Goal: Entertainment & Leisure: Browse casually

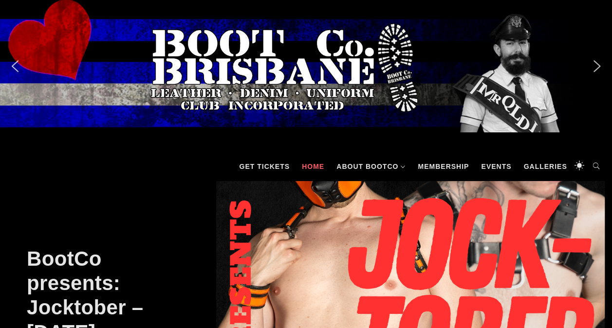
scroll to position [328, 0]
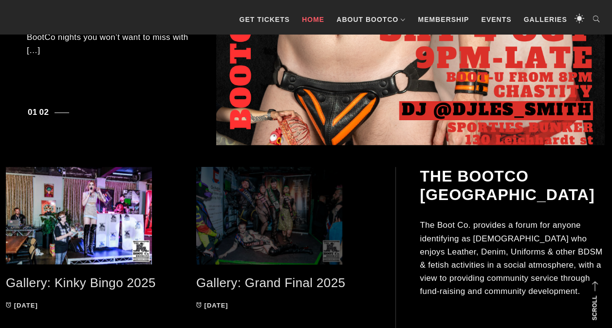
click at [270, 208] on span at bounding box center [284, 215] width 176 height 97
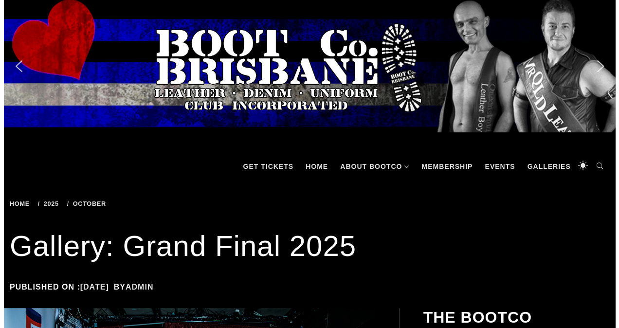
scroll to position [328, 0]
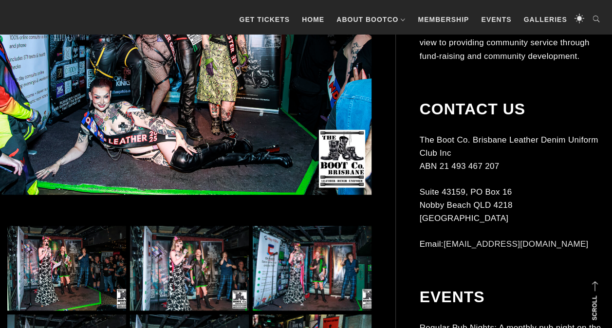
click at [76, 268] on img at bounding box center [66, 268] width 119 height 85
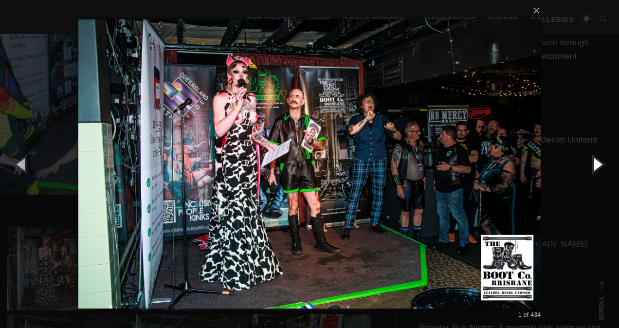
click at [601, 164] on button "button" at bounding box center [597, 164] width 44 height 54
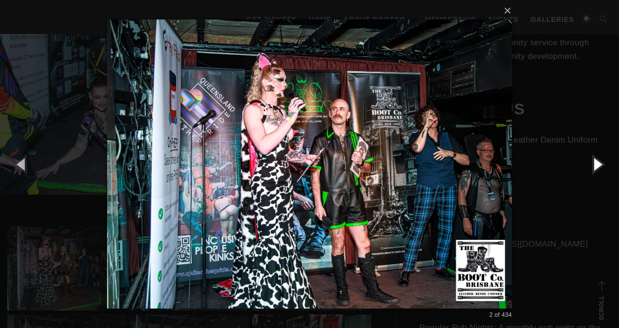
click at [601, 164] on button "button" at bounding box center [597, 164] width 44 height 54
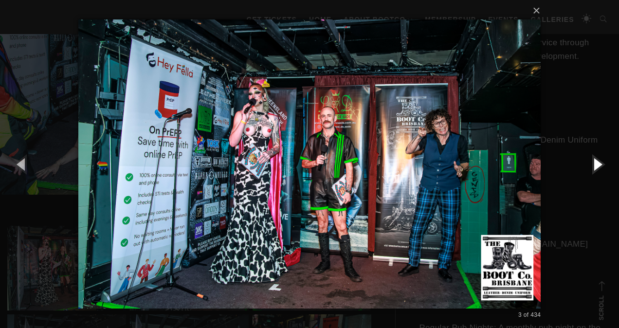
click at [601, 164] on button "button" at bounding box center [597, 164] width 44 height 54
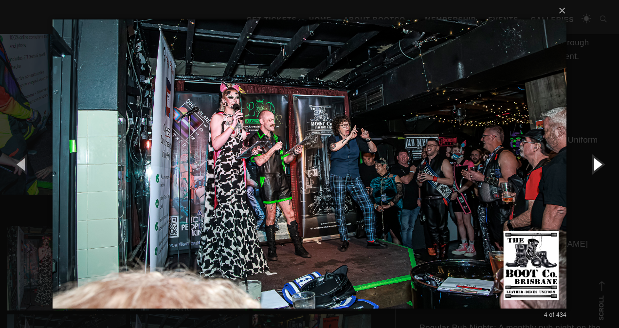
click at [601, 164] on button "button" at bounding box center [597, 164] width 44 height 54
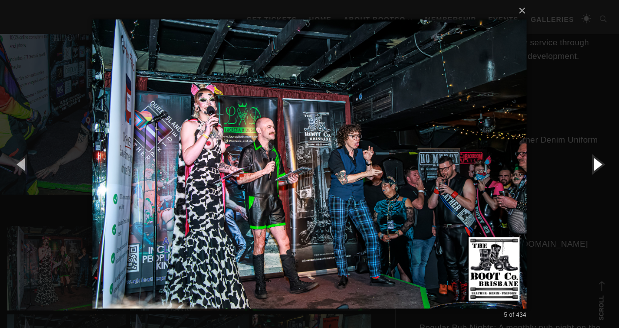
click at [601, 164] on button "button" at bounding box center [597, 164] width 44 height 54
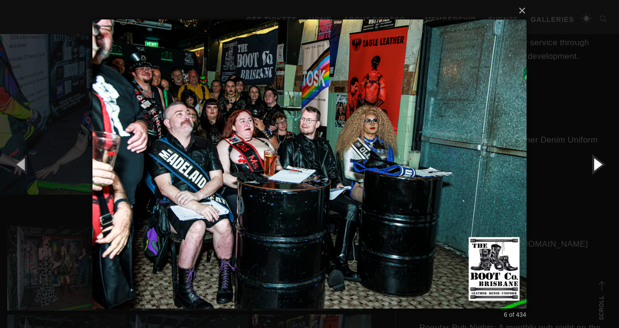
click at [601, 164] on button "button" at bounding box center [597, 164] width 44 height 54
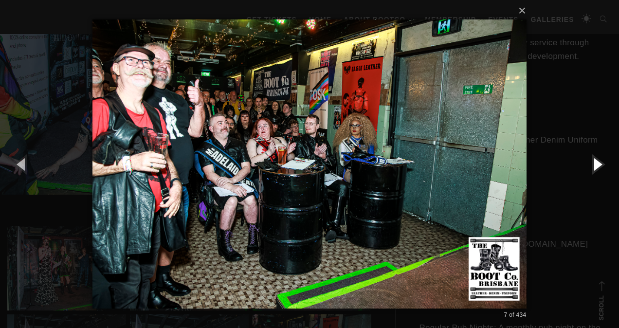
click at [601, 164] on button "button" at bounding box center [597, 164] width 44 height 54
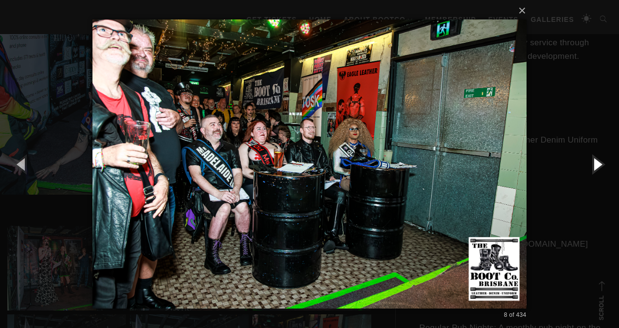
click at [601, 164] on button "button" at bounding box center [597, 164] width 44 height 54
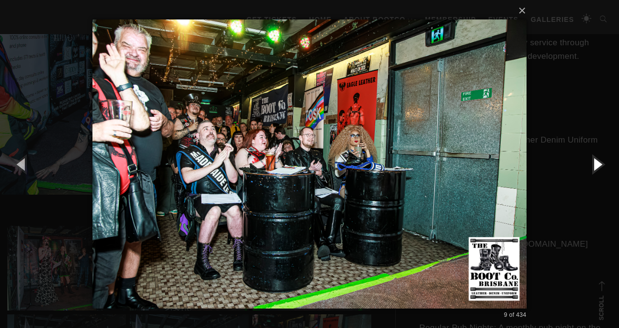
click at [601, 164] on button "button" at bounding box center [597, 164] width 44 height 54
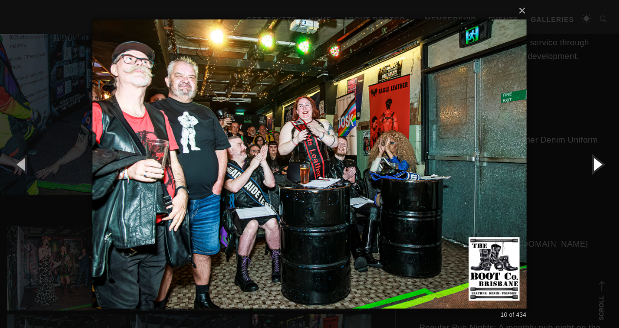
click at [601, 164] on button "button" at bounding box center [597, 164] width 44 height 54
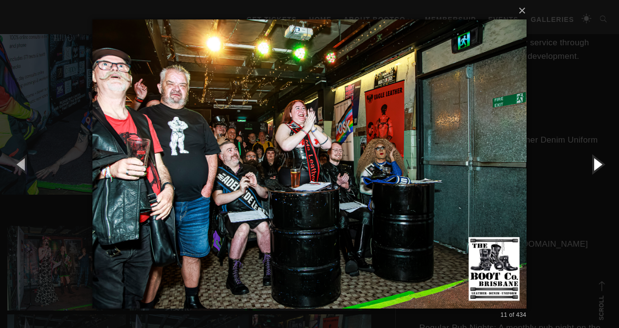
click at [601, 164] on button "button" at bounding box center [597, 164] width 44 height 54
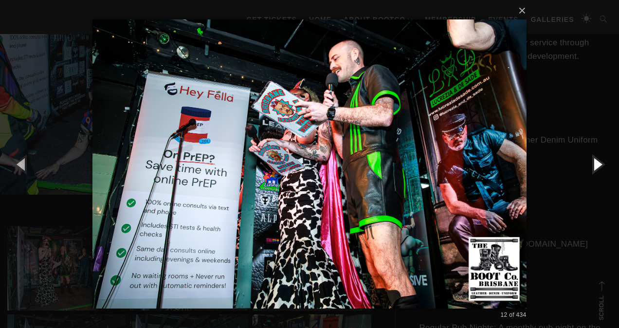
click at [601, 164] on button "button" at bounding box center [597, 164] width 44 height 54
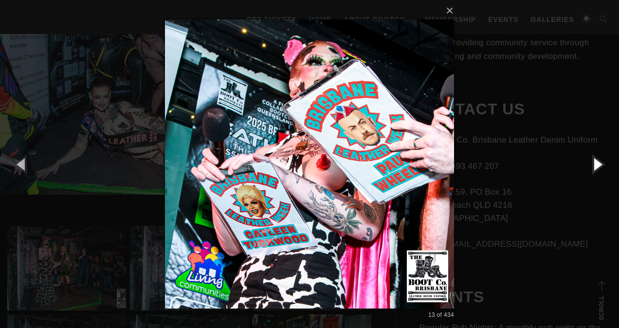
click at [601, 164] on button "button" at bounding box center [597, 164] width 44 height 54
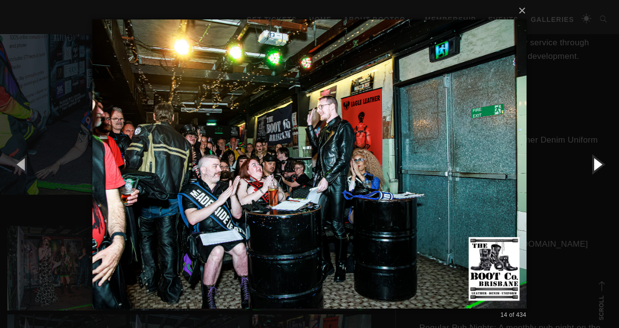
click at [601, 164] on button "button" at bounding box center [597, 164] width 44 height 54
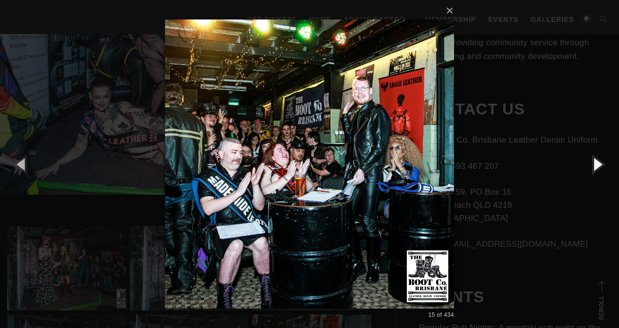
click at [601, 164] on button "button" at bounding box center [597, 164] width 44 height 54
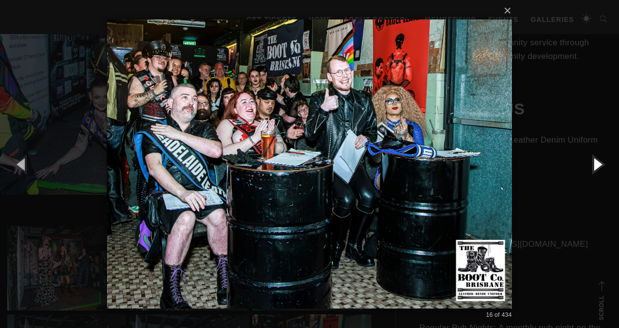
click at [601, 164] on button "button" at bounding box center [597, 164] width 44 height 54
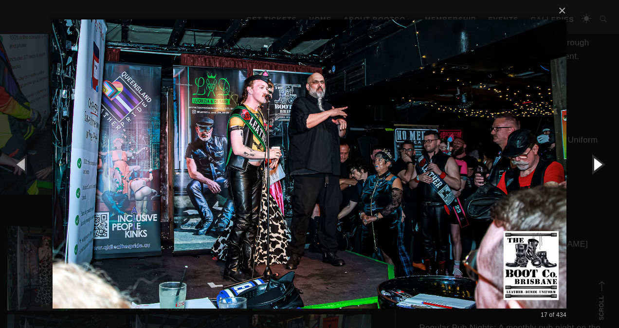
click at [601, 164] on button "button" at bounding box center [597, 164] width 44 height 54
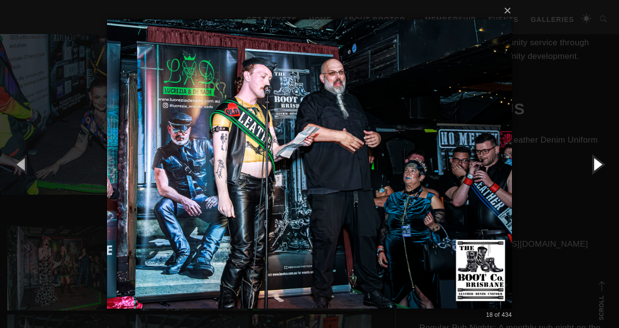
click at [601, 164] on button "button" at bounding box center [597, 164] width 44 height 54
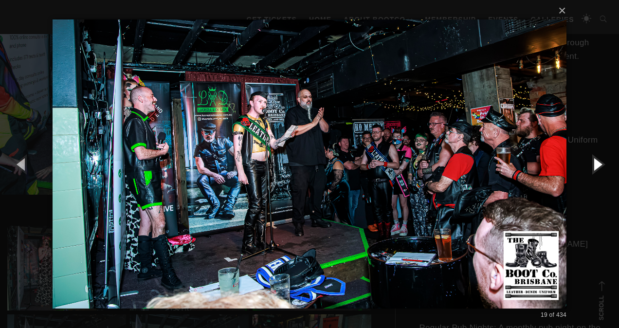
click at [601, 164] on button "button" at bounding box center [597, 164] width 44 height 54
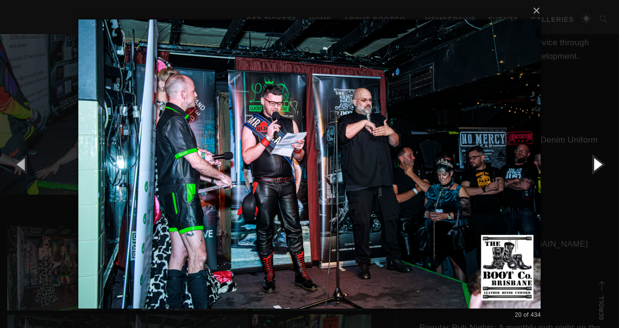
click at [601, 164] on button "button" at bounding box center [597, 164] width 44 height 54
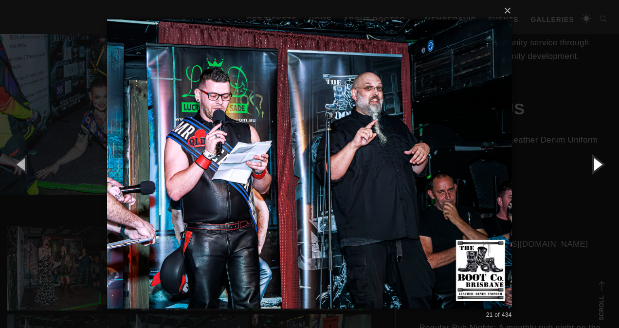
click at [601, 164] on button "button" at bounding box center [597, 164] width 44 height 54
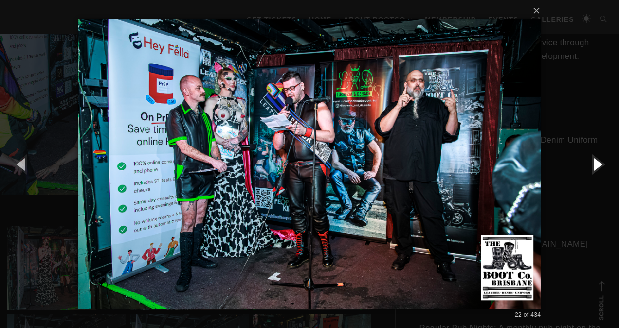
click at [601, 164] on button "button" at bounding box center [597, 164] width 44 height 54
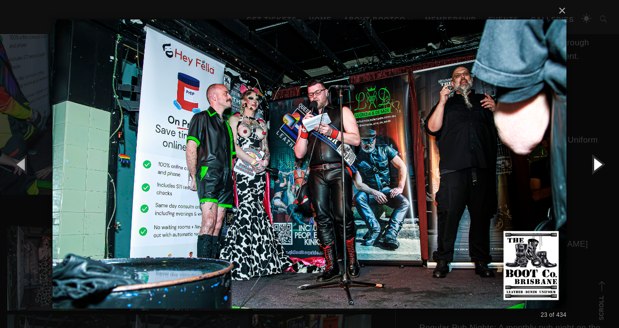
click at [601, 164] on button "button" at bounding box center [597, 164] width 44 height 54
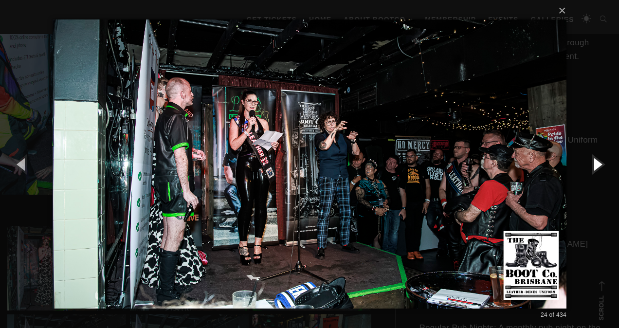
click at [601, 164] on button "button" at bounding box center [597, 164] width 44 height 54
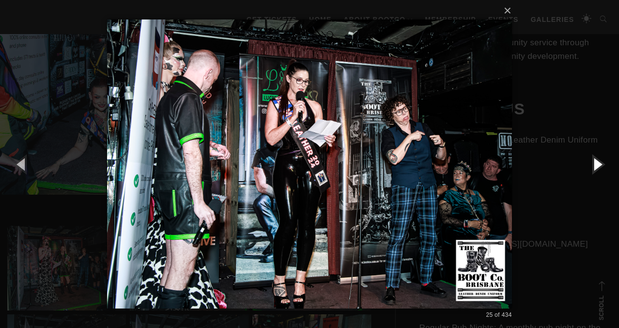
click at [601, 164] on button "button" at bounding box center [597, 164] width 44 height 54
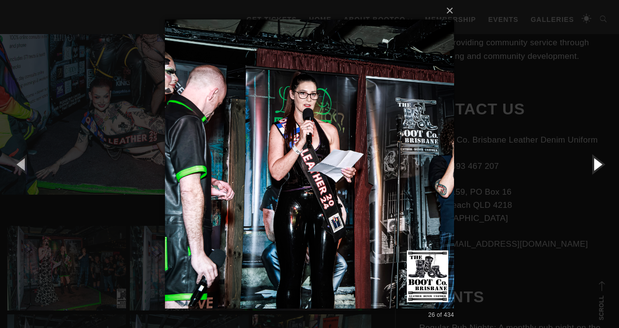
click at [601, 164] on button "button" at bounding box center [597, 164] width 44 height 54
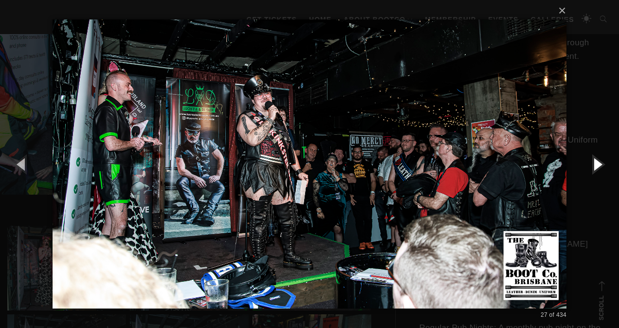
click at [601, 164] on button "button" at bounding box center [597, 164] width 44 height 54
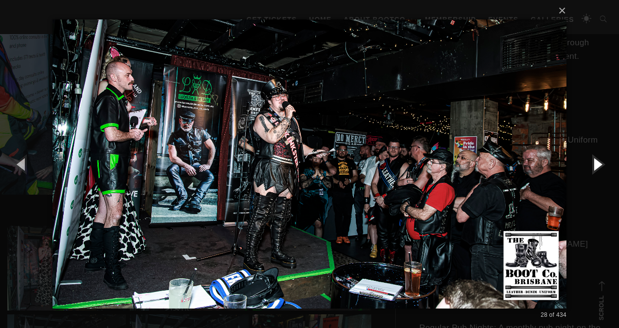
click at [601, 164] on button "button" at bounding box center [597, 164] width 44 height 54
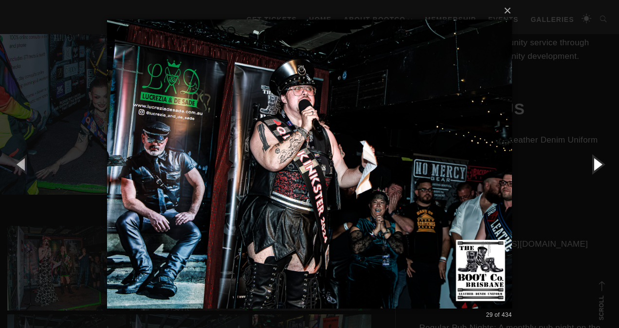
click at [601, 164] on button "button" at bounding box center [597, 164] width 44 height 54
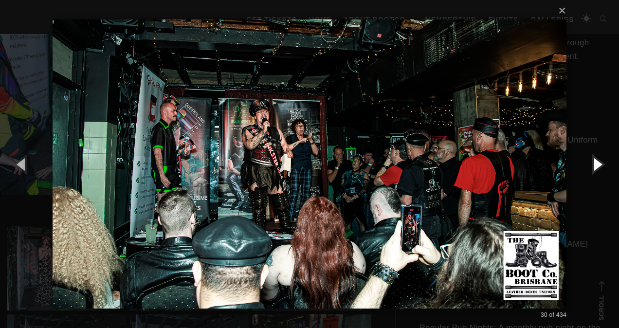
click at [601, 164] on button "button" at bounding box center [597, 164] width 44 height 54
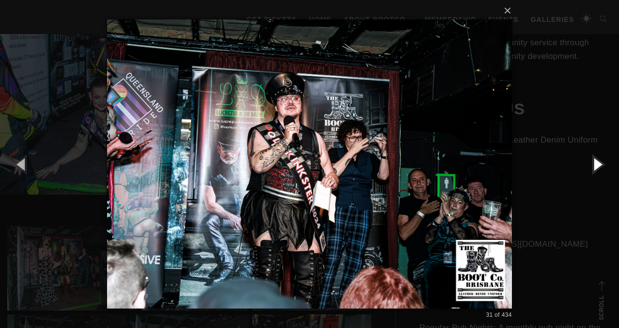
click at [601, 164] on button "button" at bounding box center [597, 164] width 44 height 54
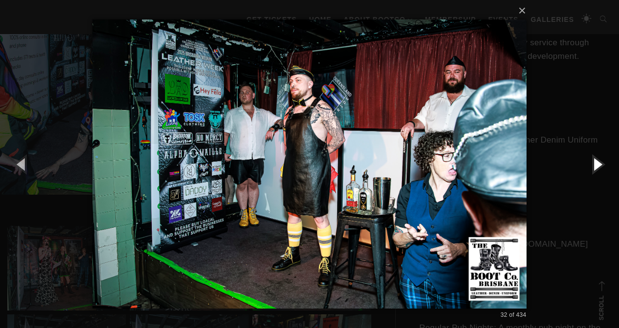
click at [601, 164] on button "button" at bounding box center [597, 164] width 44 height 54
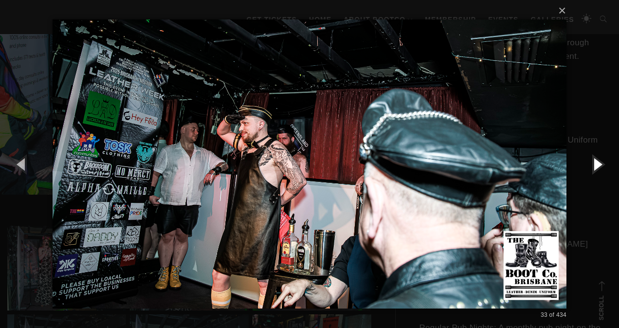
click at [601, 164] on button "button" at bounding box center [597, 164] width 44 height 54
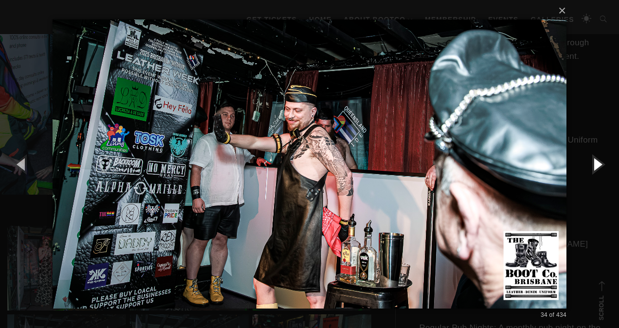
click at [602, 165] on button "button" at bounding box center [597, 164] width 44 height 54
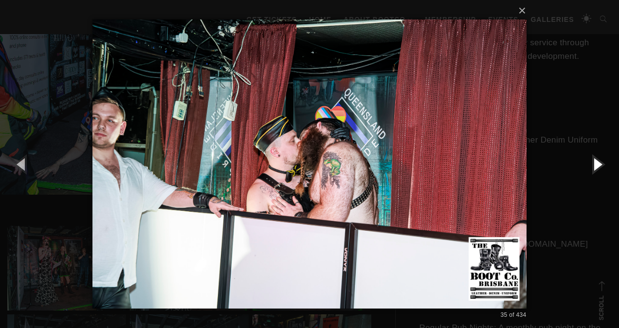
click at [603, 165] on button "button" at bounding box center [597, 164] width 44 height 54
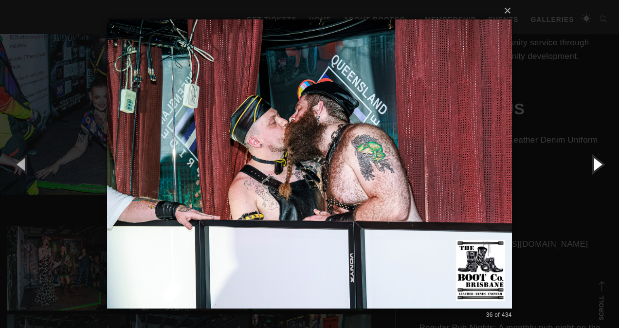
click at [603, 165] on button "button" at bounding box center [597, 164] width 44 height 54
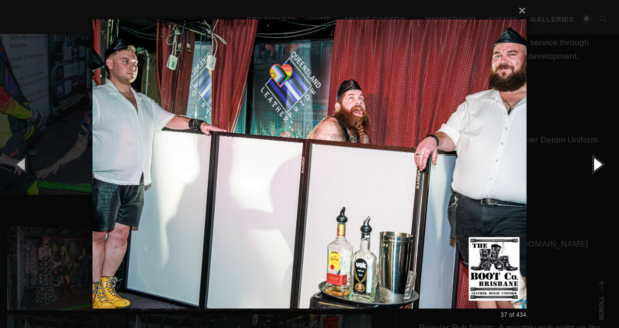
click at [603, 165] on button "button" at bounding box center [597, 164] width 44 height 54
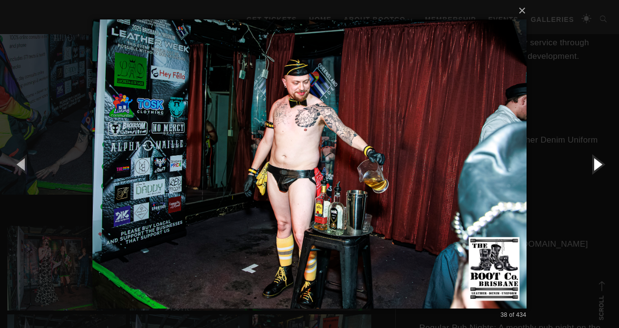
click at [603, 165] on button "button" at bounding box center [597, 164] width 44 height 54
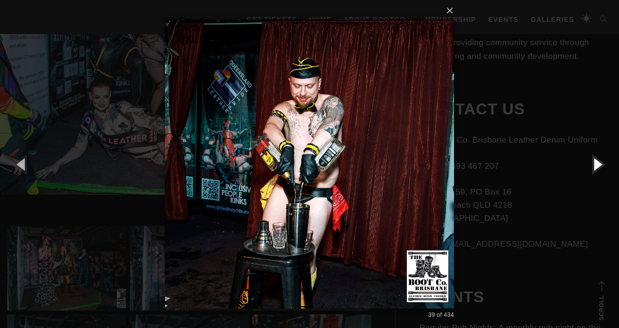
click at [603, 165] on button "button" at bounding box center [597, 164] width 44 height 54
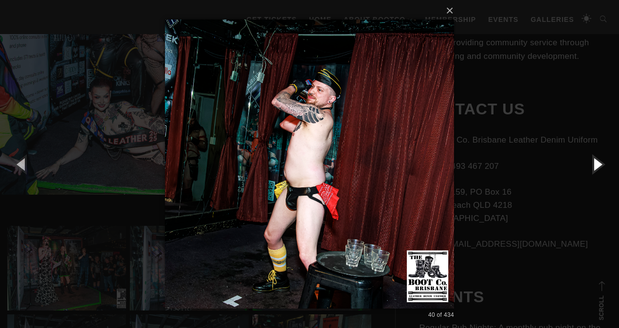
click at [603, 165] on button "button" at bounding box center [597, 164] width 44 height 54
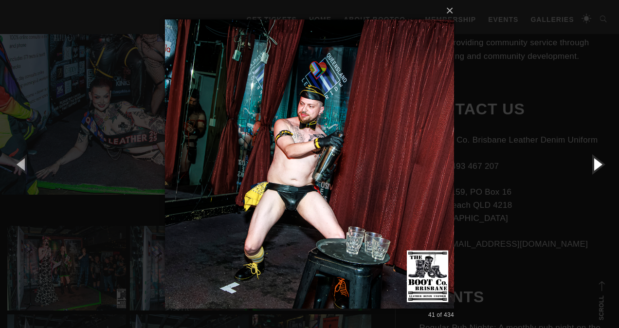
click at [603, 165] on button "button" at bounding box center [597, 164] width 44 height 54
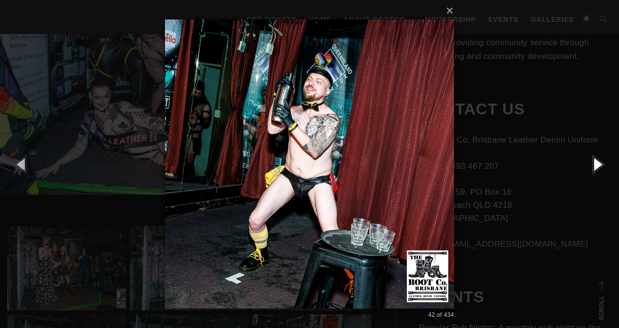
click at [603, 165] on button "button" at bounding box center [597, 164] width 44 height 54
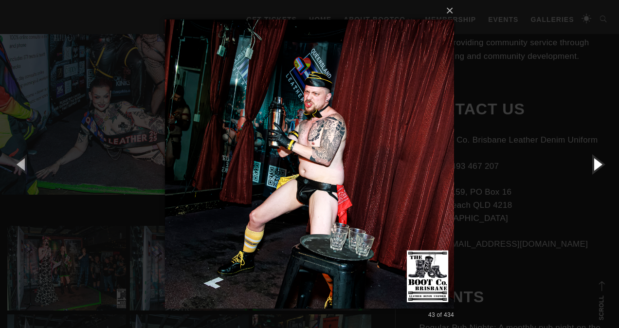
click at [603, 165] on button "button" at bounding box center [597, 164] width 44 height 54
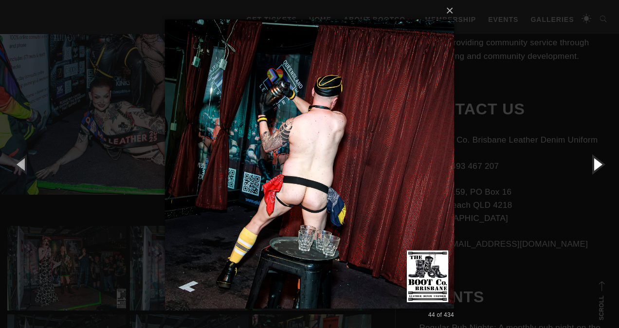
click at [603, 165] on button "button" at bounding box center [597, 164] width 44 height 54
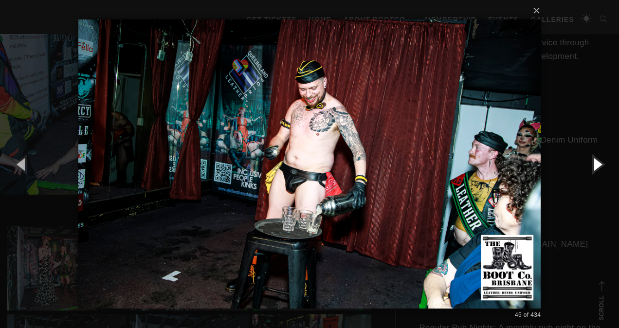
click at [603, 165] on button "button" at bounding box center [597, 164] width 44 height 54
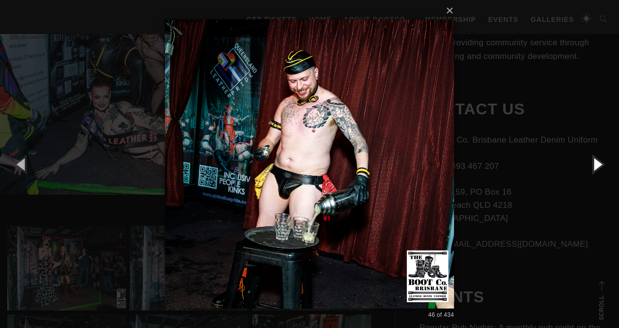
click at [603, 165] on button "button" at bounding box center [597, 164] width 44 height 54
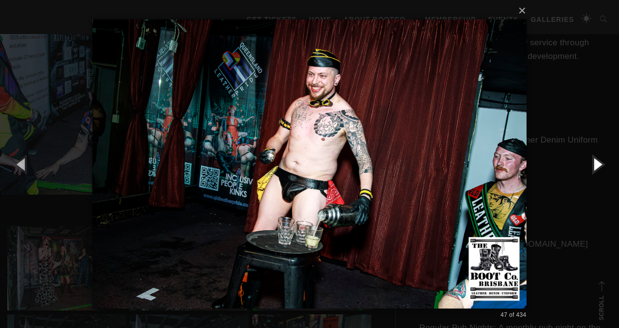
click at [603, 165] on button "button" at bounding box center [597, 164] width 44 height 54
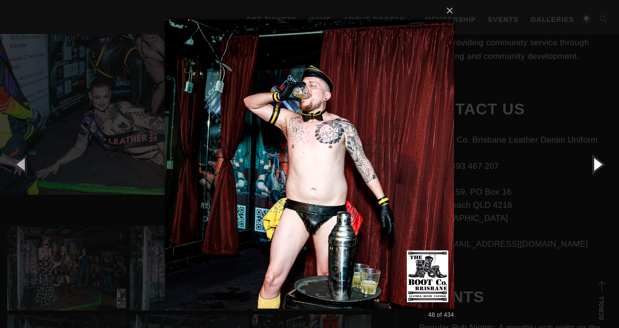
click at [603, 165] on button "button" at bounding box center [597, 164] width 44 height 54
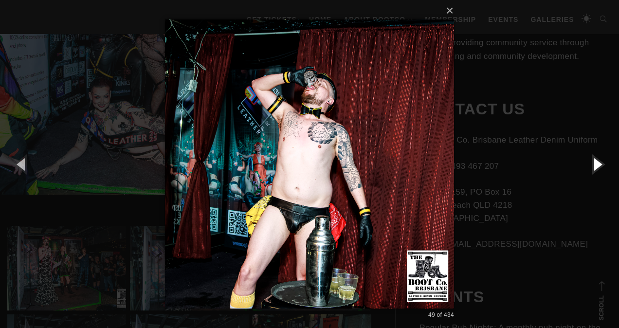
click at [603, 165] on button "button" at bounding box center [597, 164] width 44 height 54
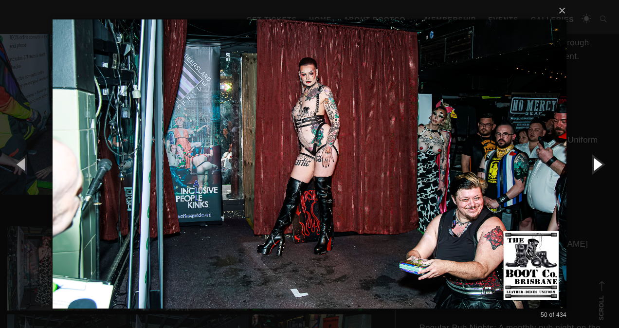
click at [603, 165] on button "button" at bounding box center [597, 164] width 44 height 54
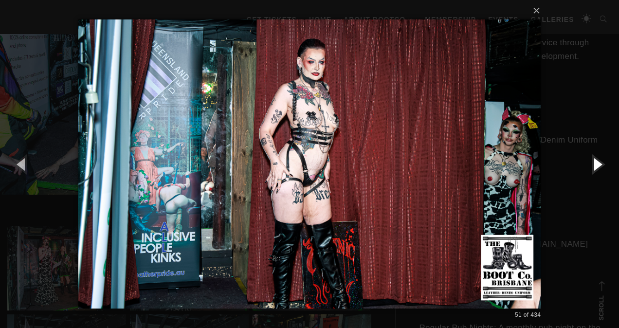
click at [603, 165] on button "button" at bounding box center [597, 164] width 44 height 54
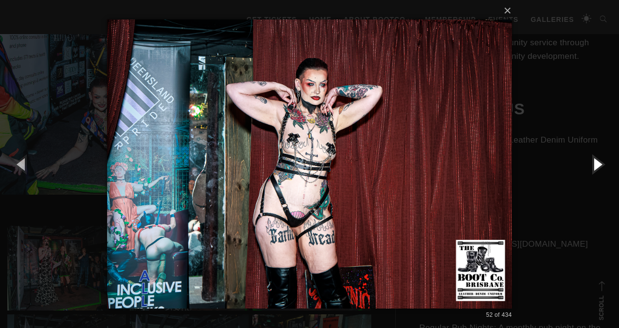
click at [603, 165] on button "button" at bounding box center [597, 164] width 44 height 54
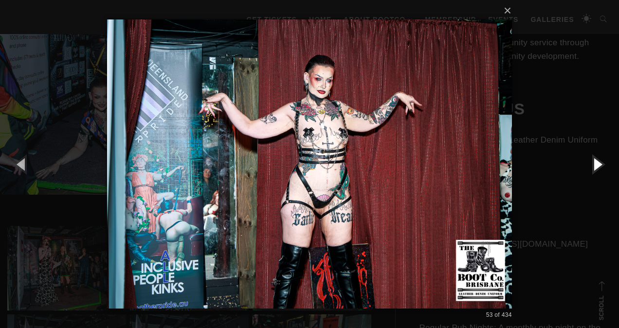
click at [603, 165] on button "button" at bounding box center [597, 164] width 44 height 54
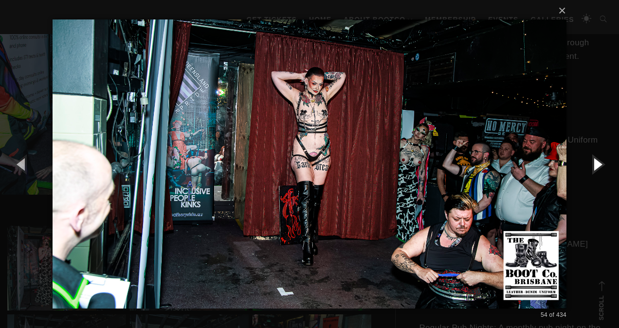
click at [603, 165] on button "button" at bounding box center [597, 164] width 44 height 54
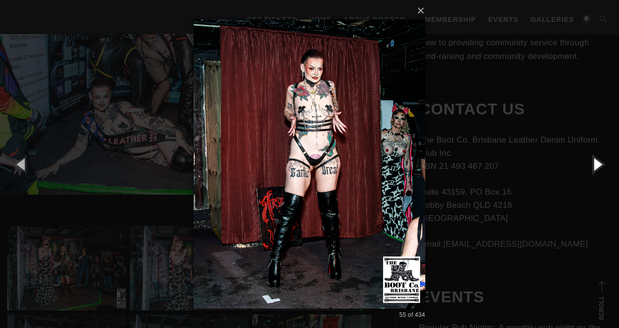
click at [603, 165] on button "button" at bounding box center [597, 164] width 44 height 54
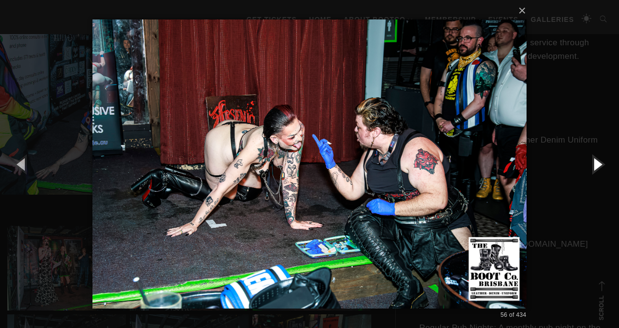
click at [603, 165] on button "button" at bounding box center [597, 164] width 44 height 54
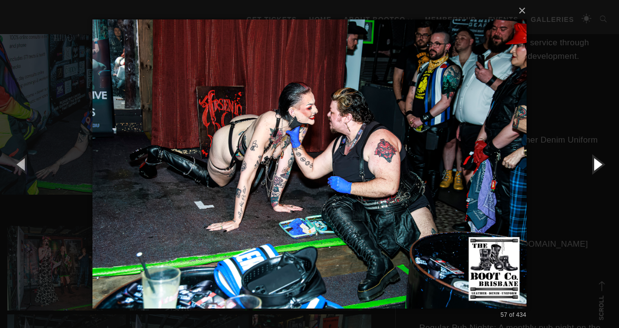
click at [603, 165] on button "button" at bounding box center [597, 164] width 44 height 54
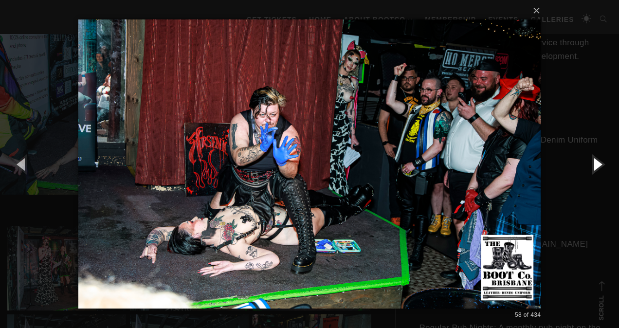
click at [603, 165] on button "button" at bounding box center [597, 164] width 44 height 54
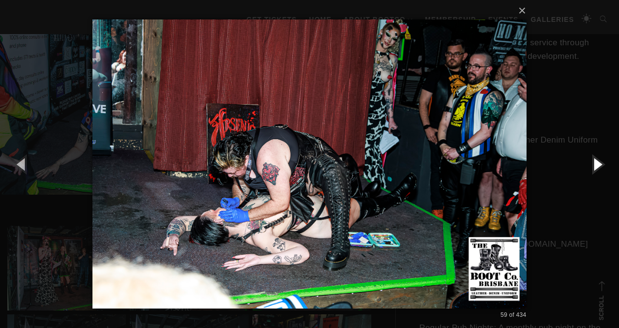
click at [603, 165] on button "button" at bounding box center [597, 164] width 44 height 54
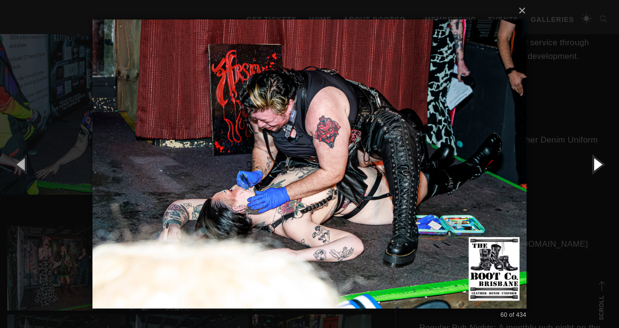
click at [603, 165] on button "button" at bounding box center [597, 164] width 44 height 54
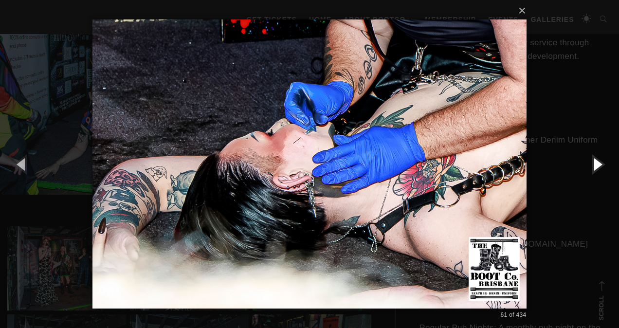
click at [603, 165] on button "button" at bounding box center [597, 164] width 44 height 54
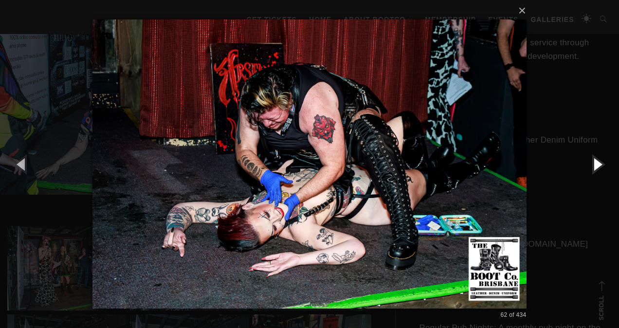
click at [603, 165] on button "button" at bounding box center [597, 164] width 44 height 54
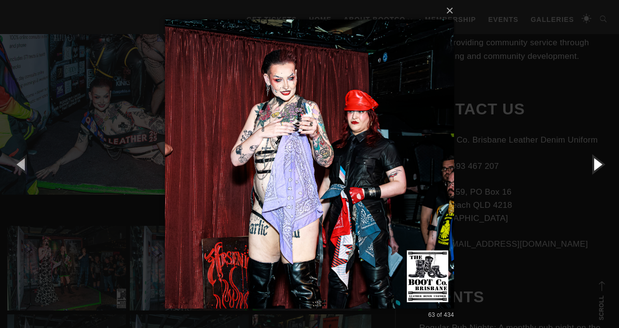
click at [603, 165] on button "button" at bounding box center [597, 164] width 44 height 54
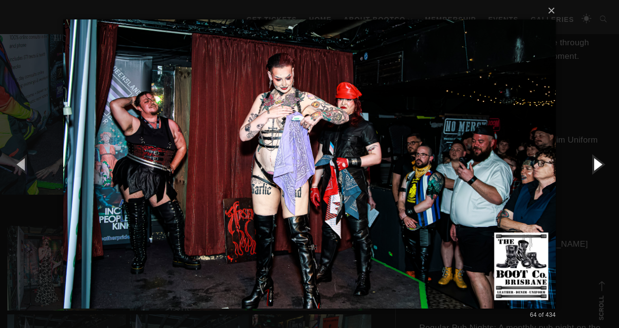
click at [603, 165] on button "button" at bounding box center [597, 164] width 44 height 54
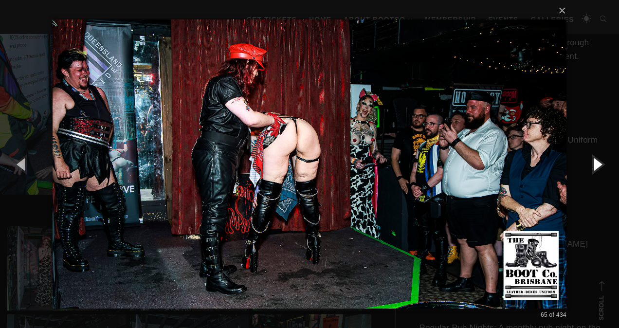
click at [603, 165] on button "button" at bounding box center [597, 164] width 44 height 54
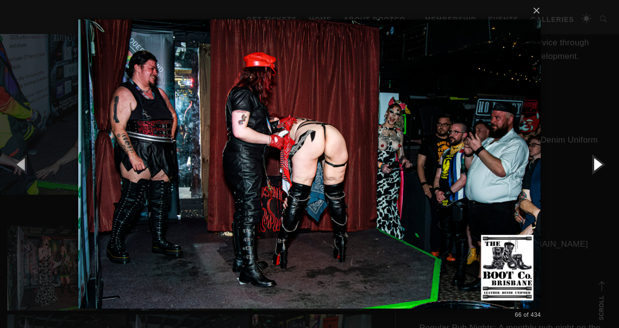
click at [603, 165] on button "button" at bounding box center [597, 164] width 44 height 54
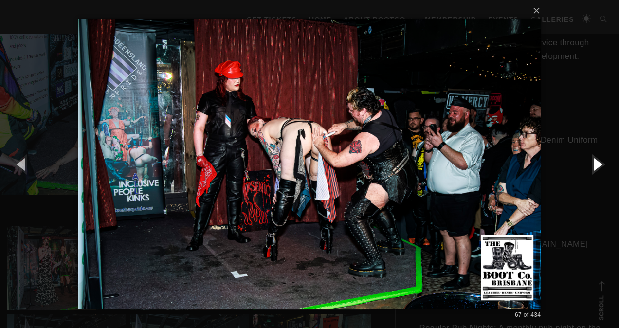
click at [603, 165] on button "button" at bounding box center [597, 164] width 44 height 54
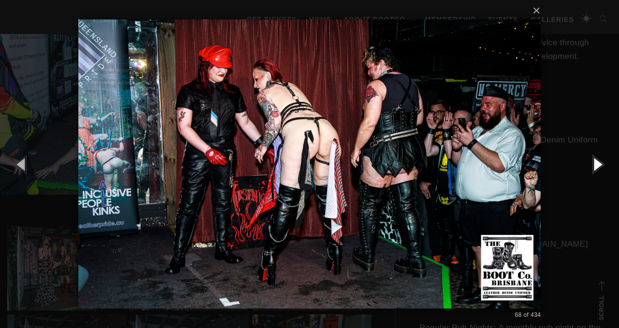
click at [603, 165] on button "button" at bounding box center [597, 164] width 44 height 54
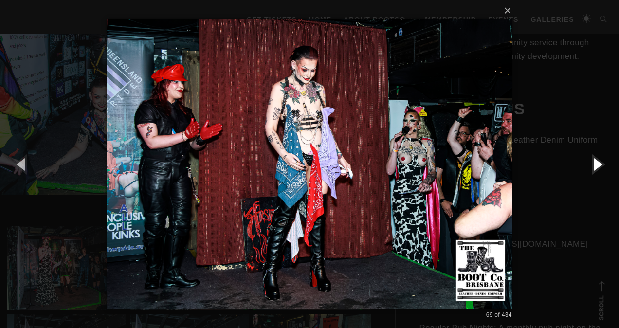
click at [603, 165] on button "button" at bounding box center [597, 164] width 44 height 54
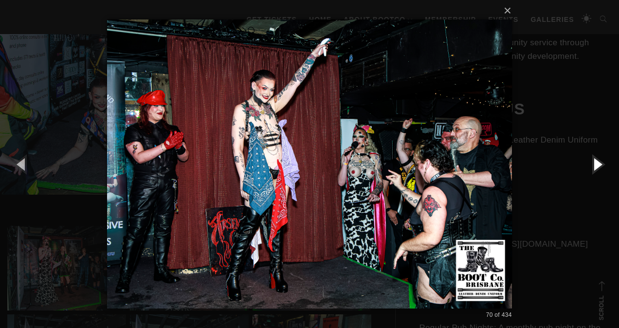
click at [604, 165] on button "button" at bounding box center [597, 164] width 44 height 54
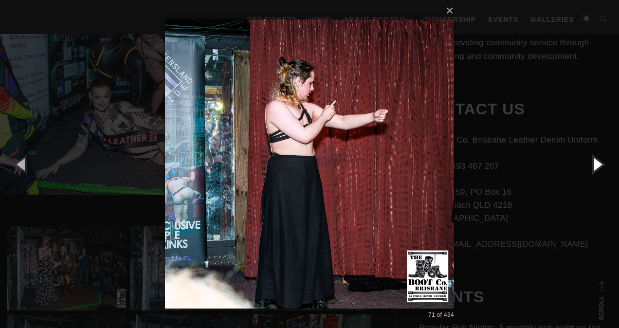
click at [604, 165] on button "button" at bounding box center [597, 164] width 44 height 54
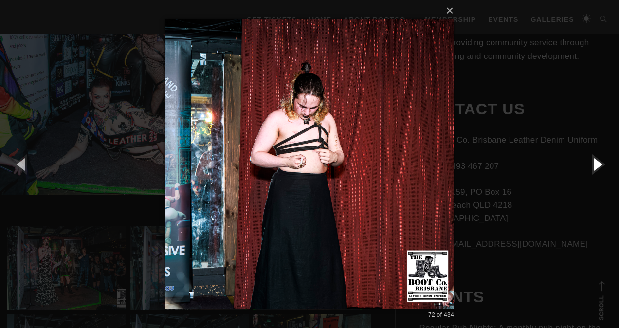
click at [604, 165] on button "button" at bounding box center [597, 164] width 44 height 54
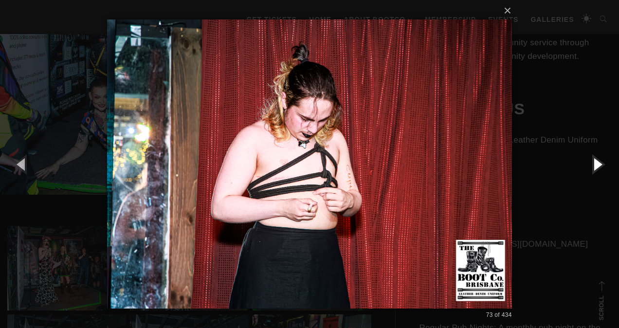
click at [604, 165] on button "button" at bounding box center [597, 164] width 44 height 54
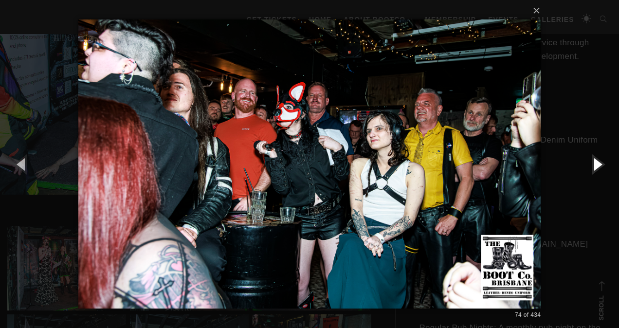
click at [604, 165] on button "button" at bounding box center [597, 164] width 44 height 54
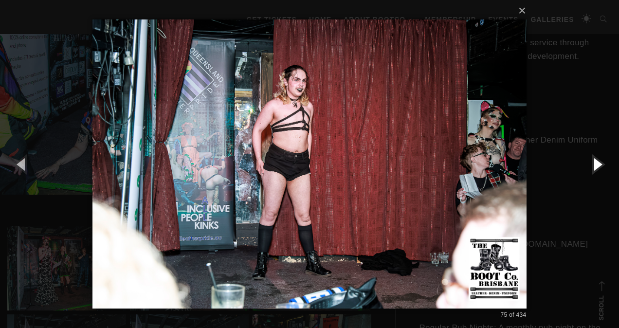
click at [604, 165] on button "button" at bounding box center [597, 164] width 44 height 54
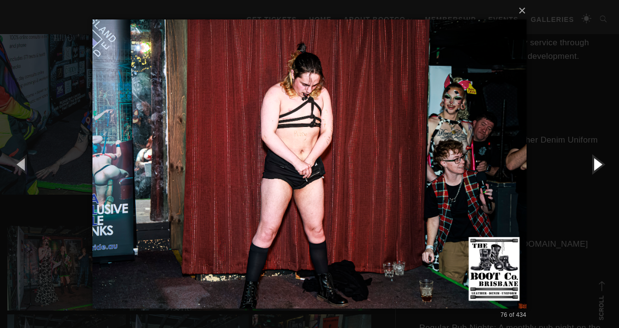
click at [604, 165] on button "button" at bounding box center [597, 164] width 44 height 54
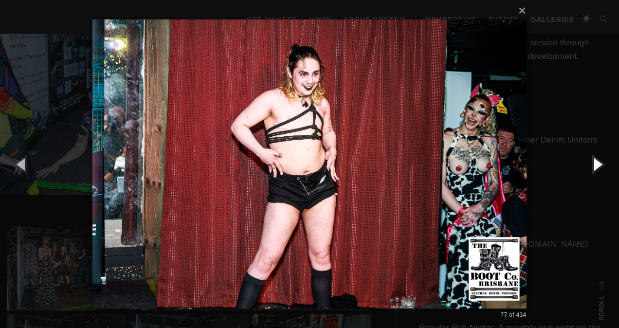
click at [604, 165] on button "button" at bounding box center [597, 164] width 44 height 54
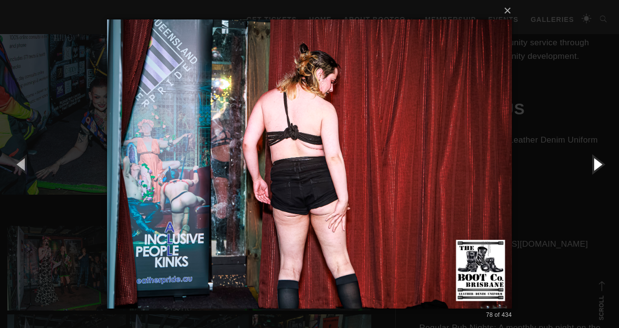
click at [604, 165] on button "button" at bounding box center [597, 164] width 44 height 54
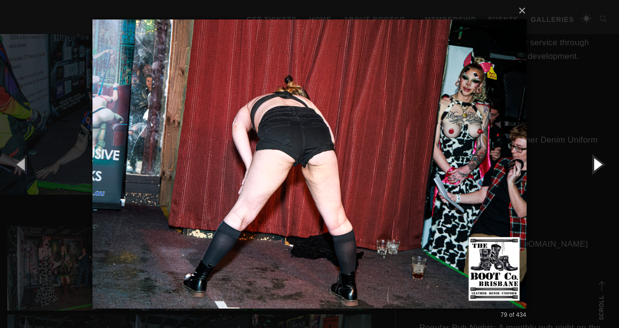
click at [604, 165] on button "button" at bounding box center [597, 164] width 44 height 54
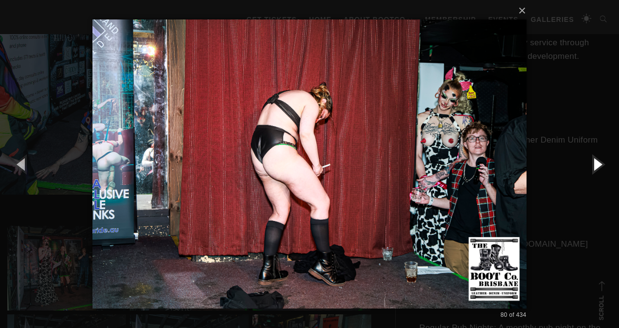
click at [604, 165] on button "button" at bounding box center [597, 164] width 44 height 54
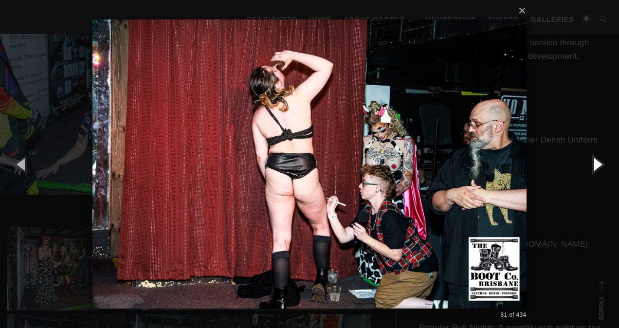
click at [604, 165] on button "button" at bounding box center [597, 164] width 44 height 54
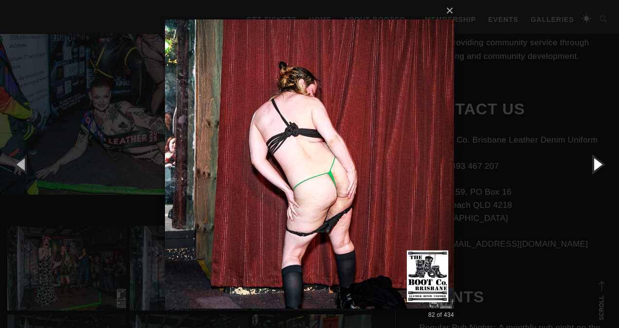
click at [604, 165] on button "button" at bounding box center [597, 164] width 44 height 54
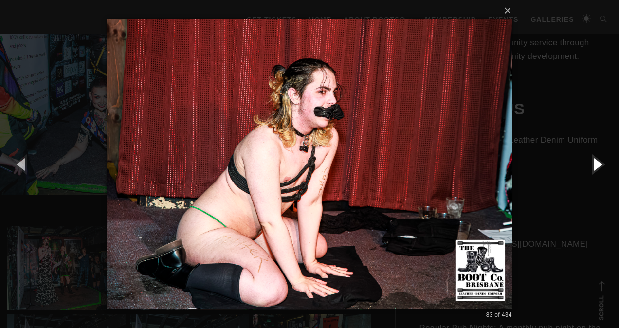
click at [604, 165] on button "button" at bounding box center [597, 164] width 44 height 54
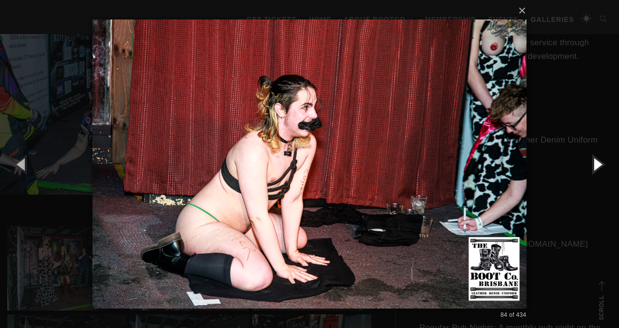
click at [604, 165] on button "button" at bounding box center [597, 164] width 44 height 54
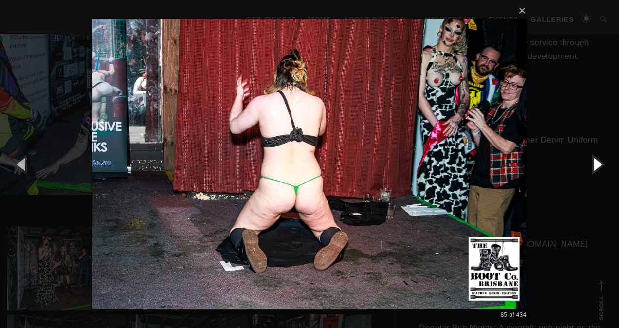
click at [604, 165] on button "button" at bounding box center [597, 164] width 44 height 54
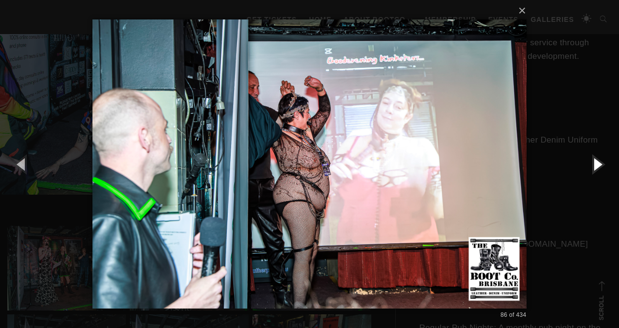
click at [604, 165] on button "button" at bounding box center [597, 164] width 44 height 54
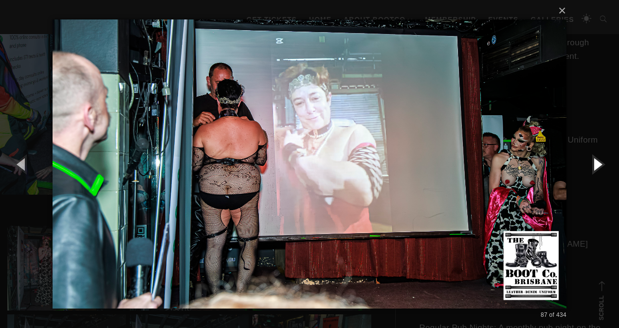
click at [604, 165] on button "button" at bounding box center [597, 164] width 44 height 54
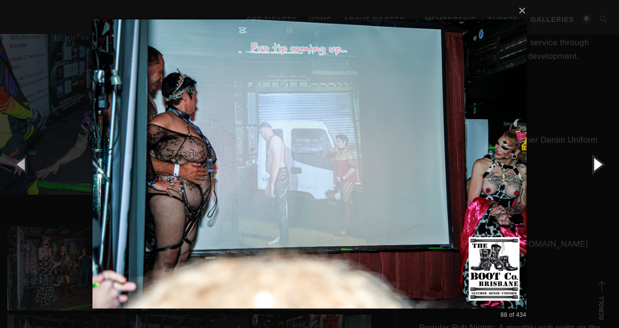
click at [604, 165] on button "button" at bounding box center [597, 164] width 44 height 54
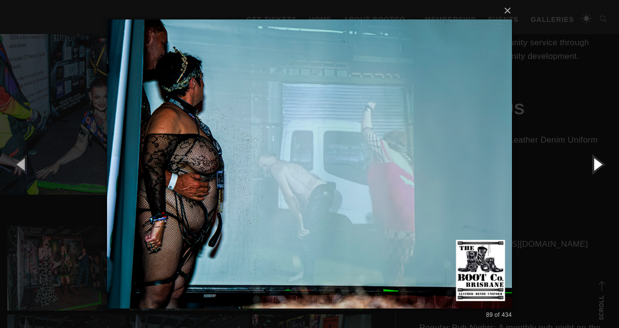
click at [604, 165] on button "button" at bounding box center [597, 164] width 44 height 54
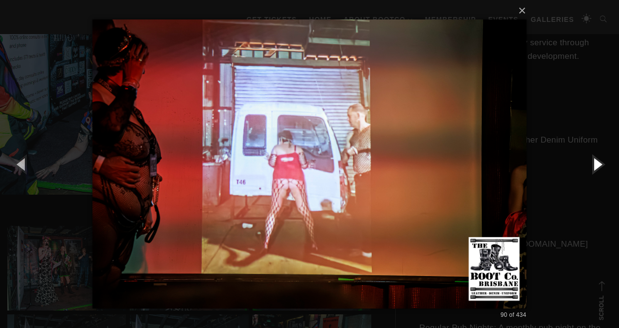
click at [604, 165] on button "button" at bounding box center [597, 164] width 44 height 54
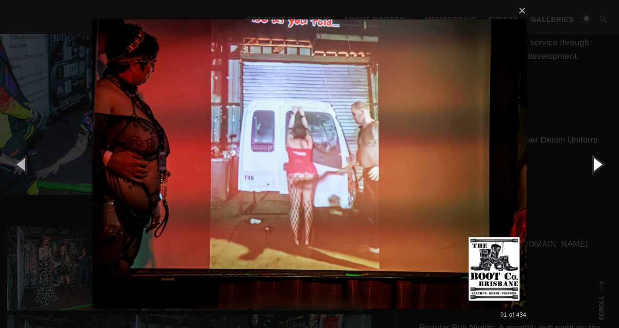
click at [604, 165] on button "button" at bounding box center [597, 164] width 44 height 54
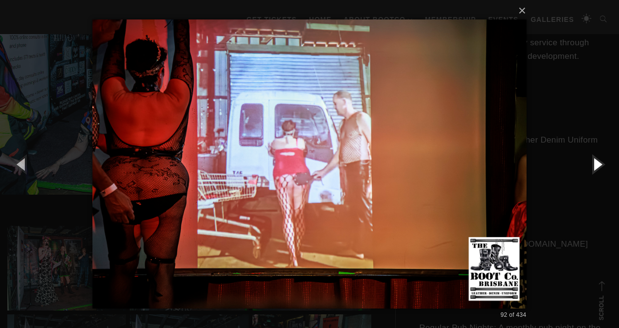
click at [604, 165] on button "button" at bounding box center [597, 164] width 44 height 54
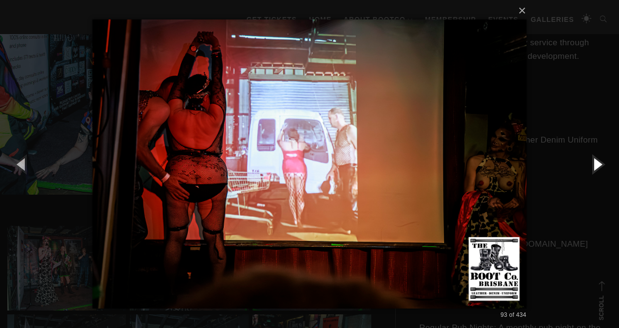
click at [604, 165] on button "button" at bounding box center [597, 164] width 44 height 54
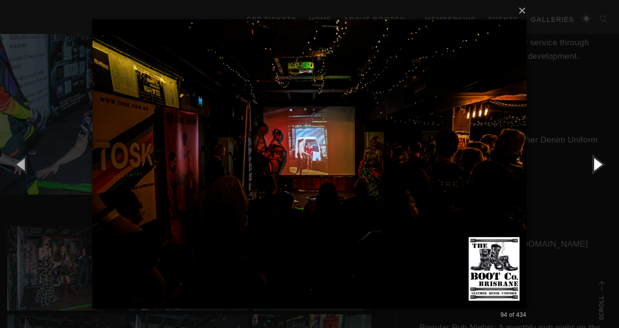
click at [604, 165] on button "button" at bounding box center [597, 164] width 44 height 54
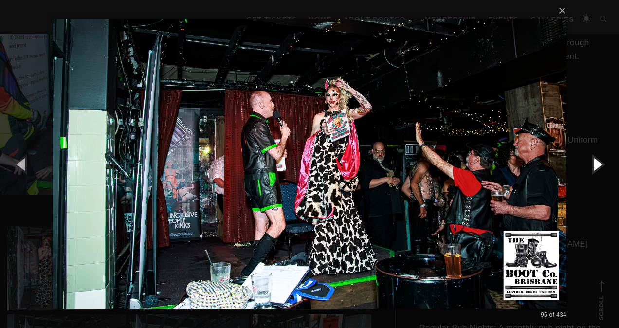
click at [604, 165] on button "button" at bounding box center [597, 164] width 44 height 54
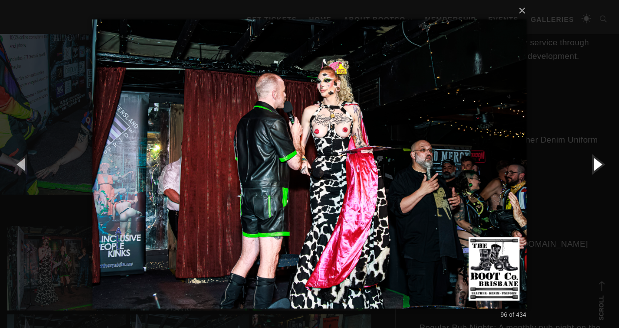
click at [604, 165] on button "button" at bounding box center [597, 164] width 44 height 54
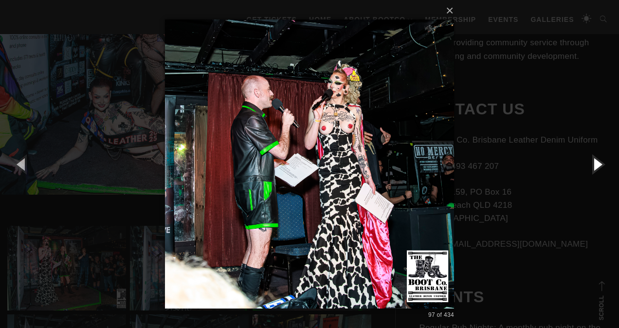
click at [604, 165] on button "button" at bounding box center [597, 164] width 44 height 54
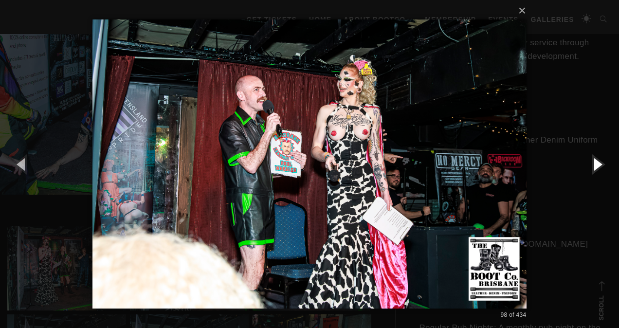
click at [604, 165] on button "button" at bounding box center [597, 164] width 44 height 54
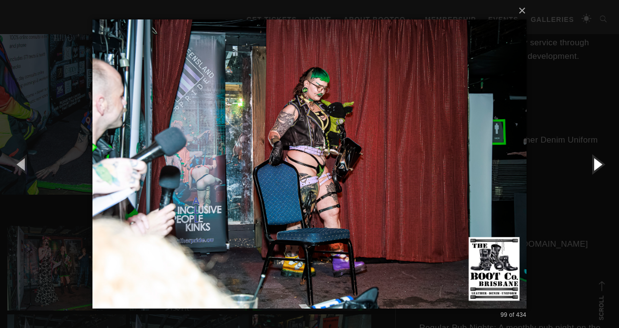
click at [604, 165] on button "button" at bounding box center [597, 164] width 44 height 54
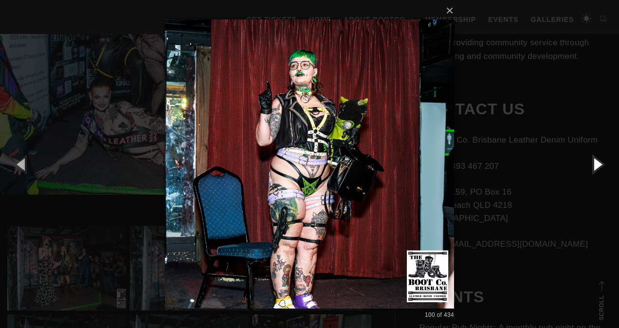
click at [604, 165] on button "button" at bounding box center [597, 164] width 44 height 54
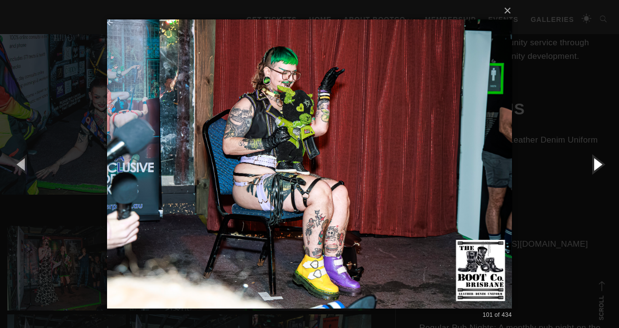
click at [604, 164] on button "button" at bounding box center [597, 164] width 44 height 54
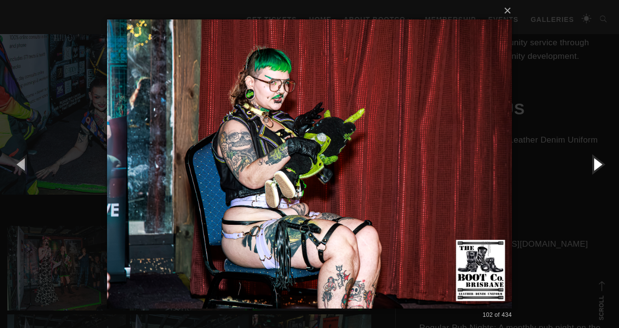
click at [604, 164] on button "button" at bounding box center [597, 164] width 44 height 54
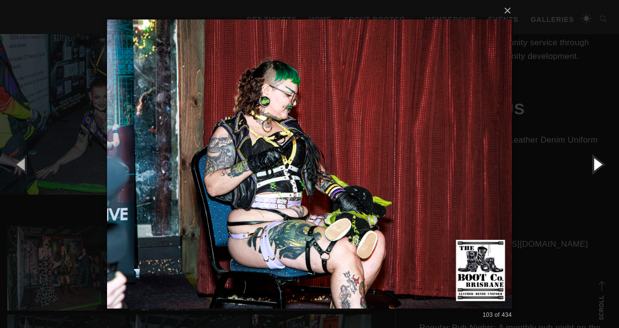
click at [604, 164] on button "button" at bounding box center [597, 164] width 44 height 54
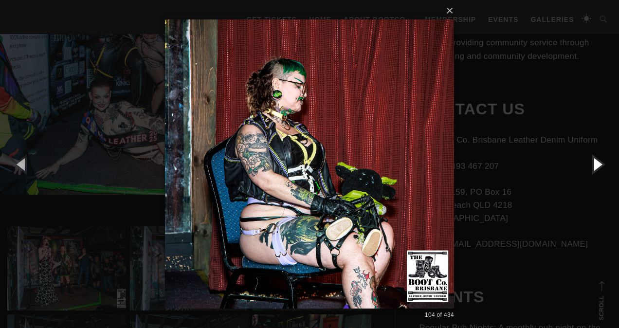
click at [604, 164] on button "button" at bounding box center [597, 164] width 44 height 54
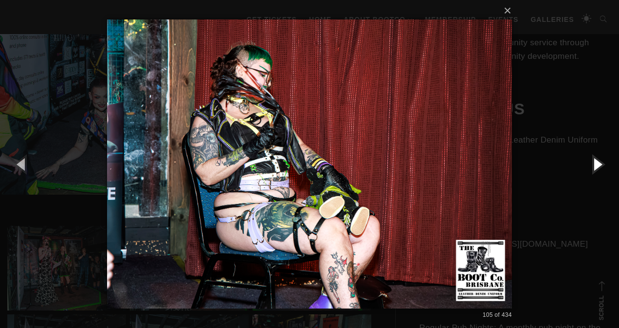
click at [603, 165] on button "button" at bounding box center [597, 164] width 44 height 54
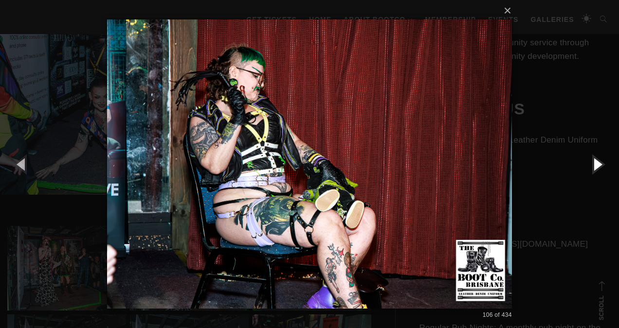
click at [603, 165] on button "button" at bounding box center [597, 164] width 44 height 54
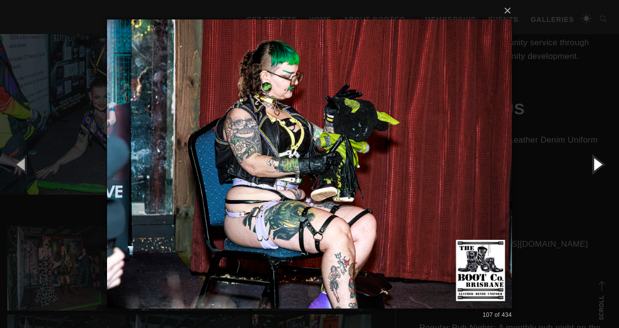
click at [603, 165] on button "button" at bounding box center [597, 164] width 44 height 54
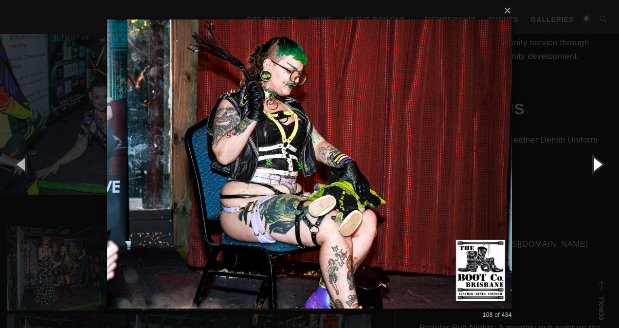
click at [603, 165] on button "button" at bounding box center [597, 164] width 44 height 54
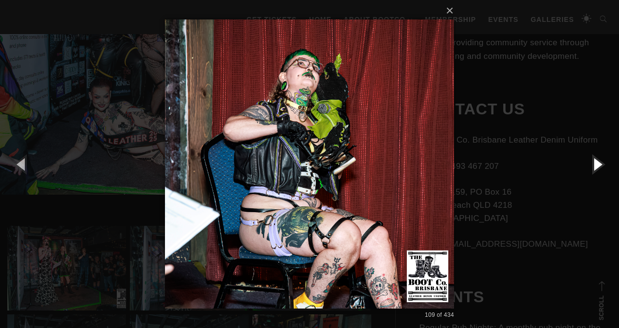
click at [603, 165] on button "button" at bounding box center [597, 164] width 44 height 54
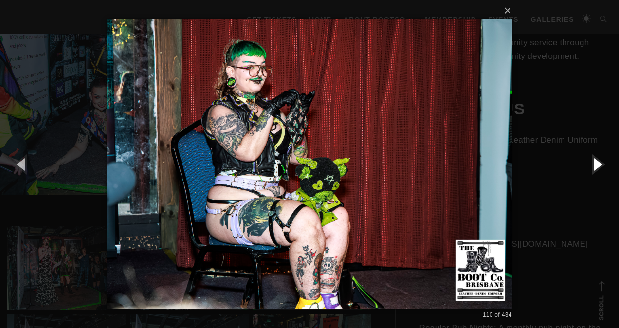
click at [603, 165] on button "button" at bounding box center [597, 164] width 44 height 54
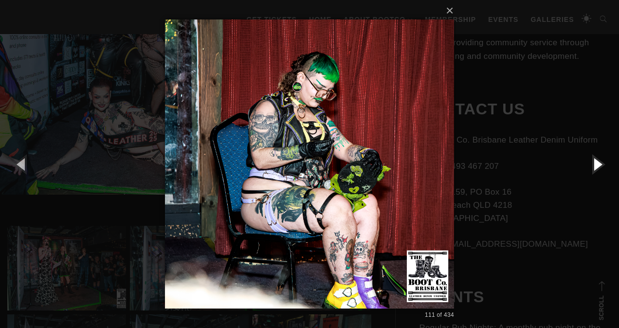
click at [603, 165] on button "button" at bounding box center [597, 164] width 44 height 54
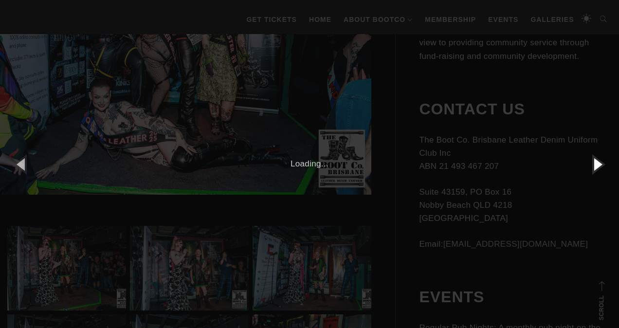
click at [603, 165] on button "button" at bounding box center [597, 164] width 44 height 54
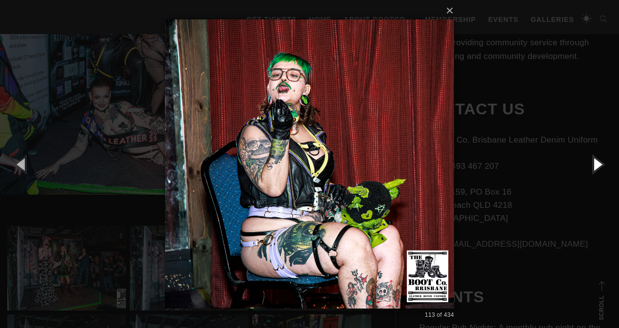
click at [603, 165] on button "button" at bounding box center [597, 164] width 44 height 54
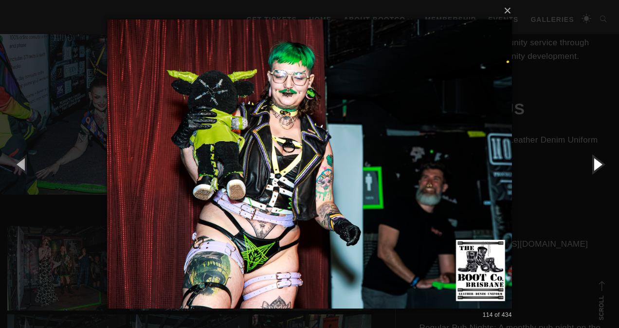
click at [603, 165] on button "button" at bounding box center [597, 164] width 44 height 54
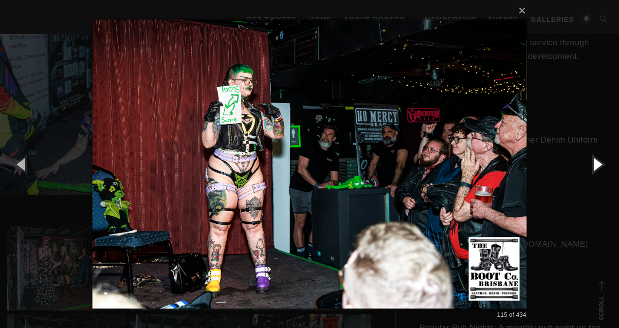
click at [603, 165] on button "button" at bounding box center [597, 164] width 44 height 54
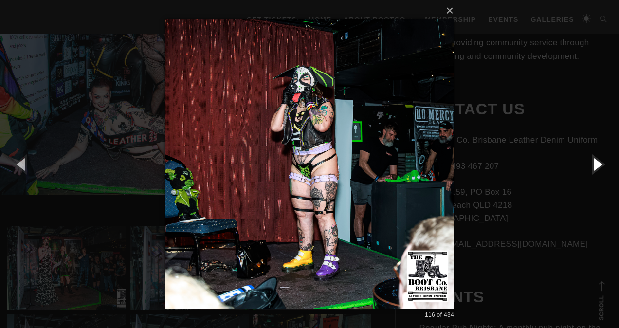
click at [603, 165] on button "button" at bounding box center [597, 164] width 44 height 54
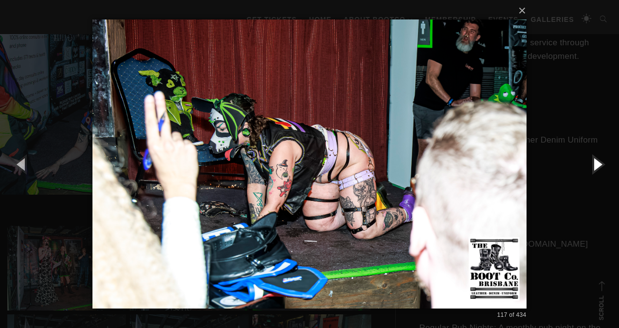
click at [603, 165] on button "button" at bounding box center [597, 164] width 44 height 54
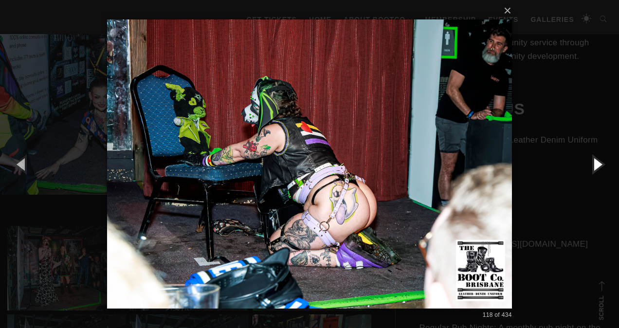
click at [603, 165] on button "button" at bounding box center [597, 164] width 44 height 54
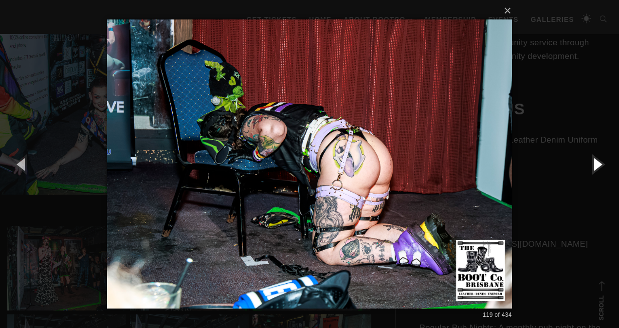
click at [603, 165] on button "button" at bounding box center [597, 164] width 44 height 54
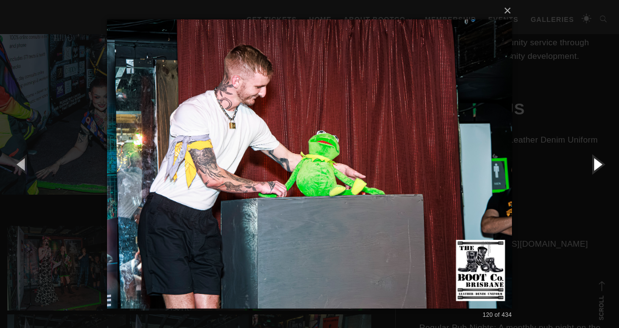
click at [603, 165] on button "button" at bounding box center [597, 164] width 44 height 54
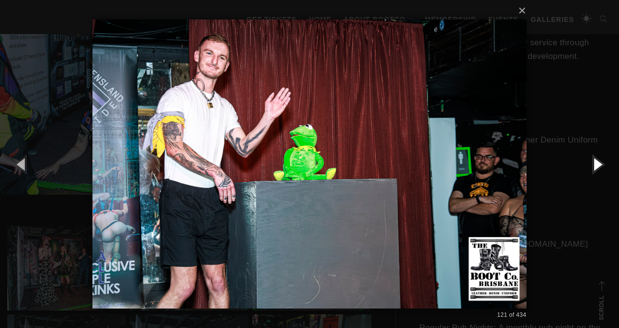
click at [603, 165] on button "button" at bounding box center [597, 164] width 44 height 54
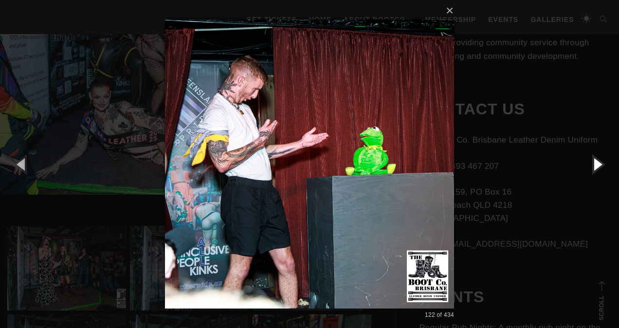
click at [603, 165] on button "button" at bounding box center [597, 164] width 44 height 54
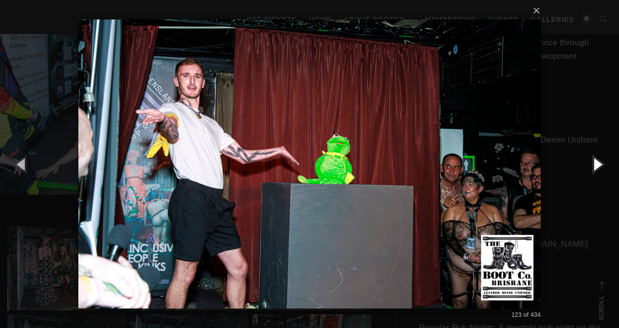
click at [603, 165] on button "button" at bounding box center [597, 164] width 44 height 54
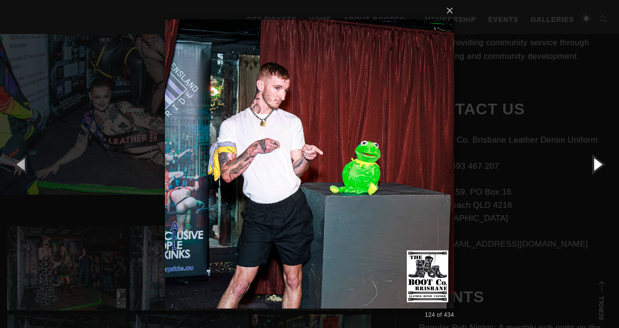
click at [603, 165] on button "button" at bounding box center [597, 164] width 44 height 54
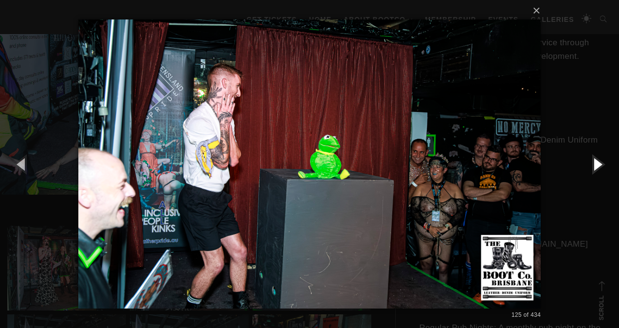
click at [603, 165] on button "button" at bounding box center [597, 164] width 44 height 54
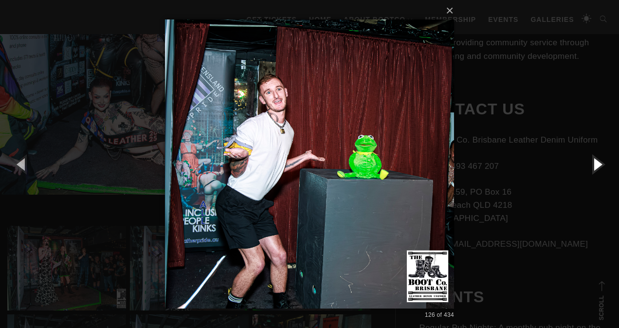
click at [603, 165] on button "button" at bounding box center [597, 164] width 44 height 54
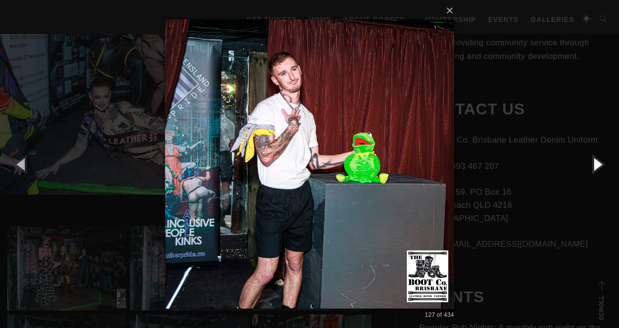
click at [603, 165] on button "button" at bounding box center [597, 164] width 44 height 54
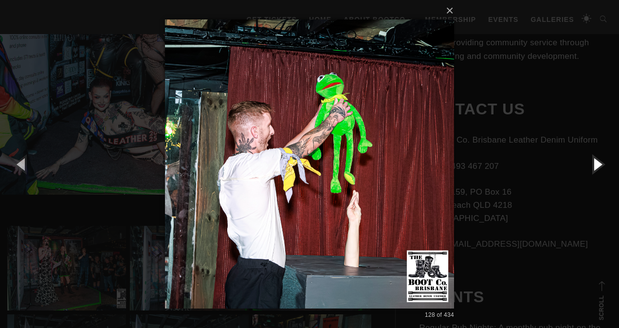
click at [603, 165] on button "button" at bounding box center [597, 164] width 44 height 54
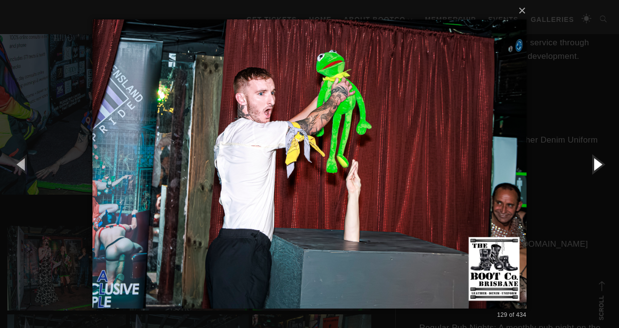
click at [603, 165] on button "button" at bounding box center [597, 164] width 44 height 54
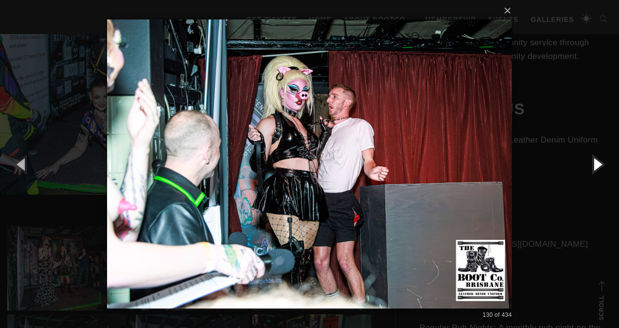
click at [603, 165] on button "button" at bounding box center [597, 164] width 44 height 54
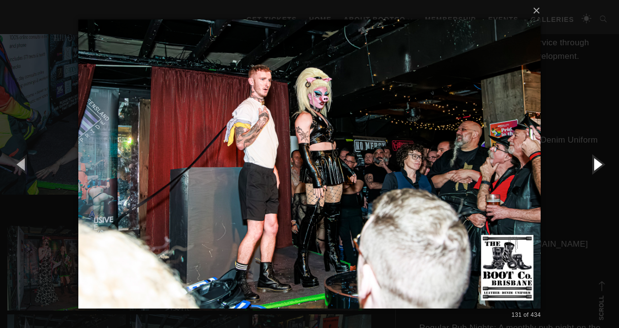
click at [603, 165] on button "button" at bounding box center [597, 164] width 44 height 54
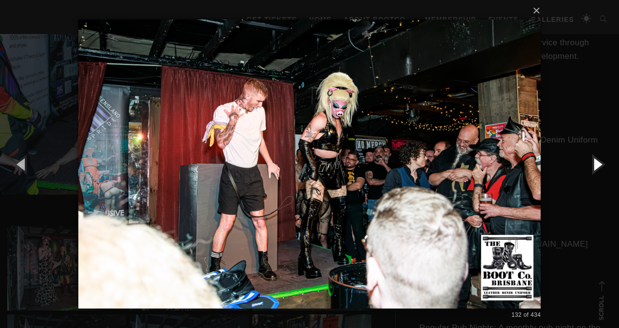
click at [603, 165] on button "button" at bounding box center [597, 164] width 44 height 54
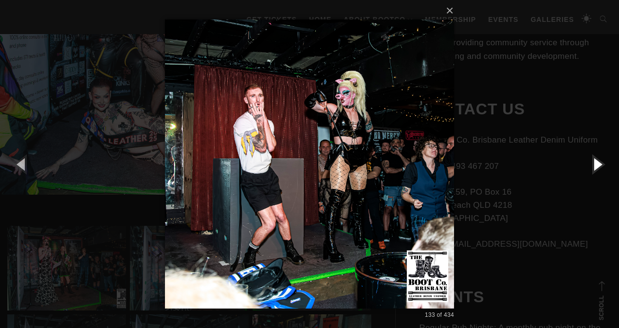
click at [603, 165] on button "button" at bounding box center [597, 164] width 44 height 54
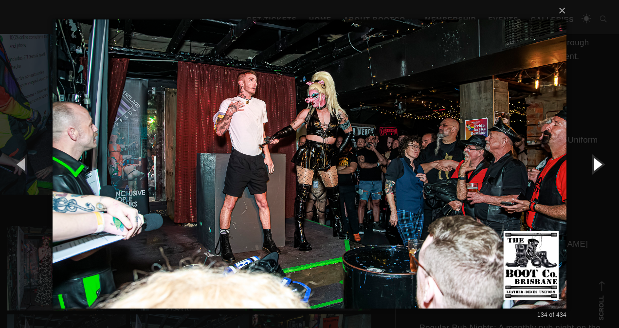
click at [603, 165] on button "button" at bounding box center [597, 164] width 44 height 54
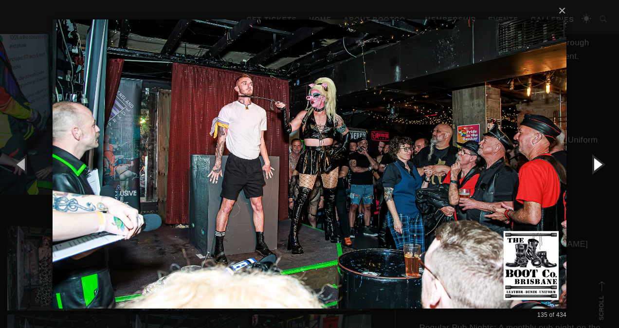
click at [603, 165] on button "button" at bounding box center [597, 164] width 44 height 54
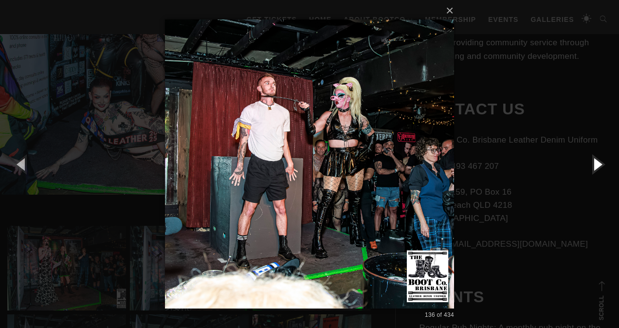
click at [603, 165] on button "button" at bounding box center [597, 164] width 44 height 54
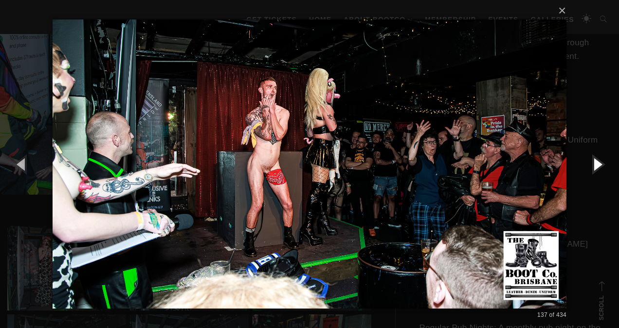
click at [603, 165] on button "button" at bounding box center [597, 164] width 44 height 54
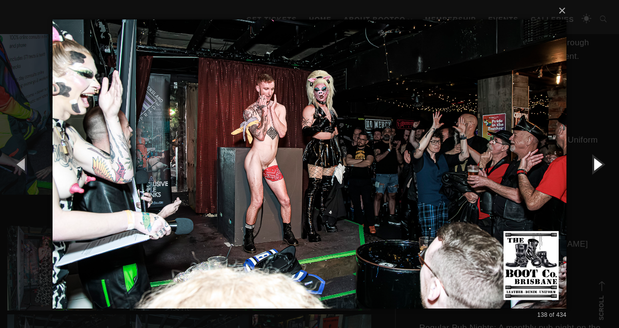
click at [603, 165] on button "button" at bounding box center [597, 164] width 44 height 54
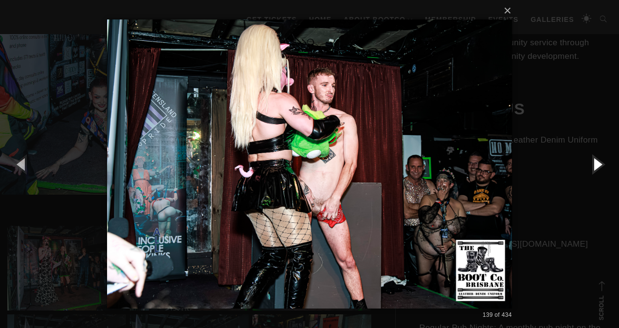
click at [603, 165] on button "button" at bounding box center [597, 164] width 44 height 54
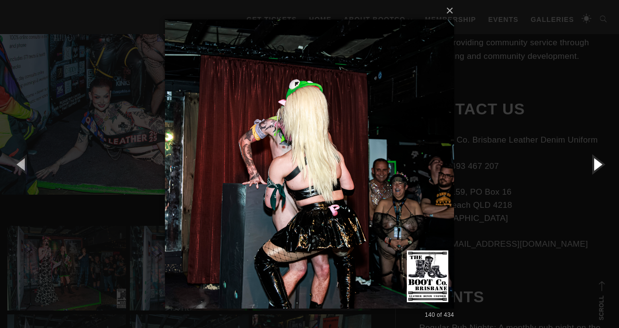
click at [603, 165] on button "button" at bounding box center [597, 164] width 44 height 54
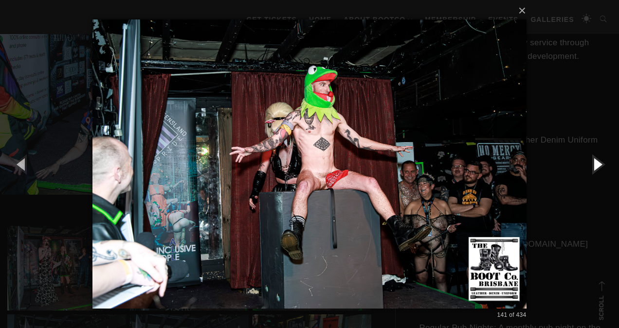
click at [603, 165] on button "button" at bounding box center [597, 164] width 44 height 54
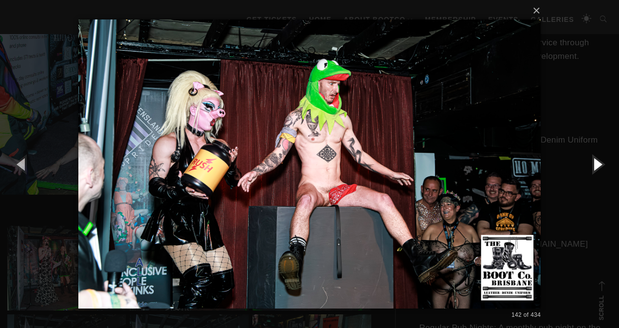
click at [603, 165] on button "button" at bounding box center [597, 164] width 44 height 54
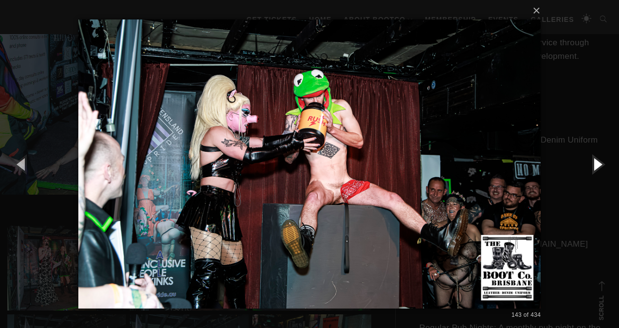
click at [603, 165] on button "button" at bounding box center [597, 164] width 44 height 54
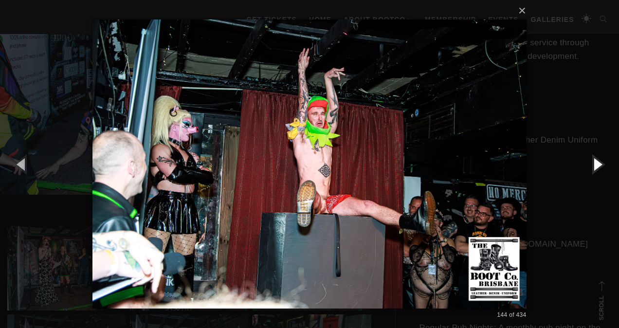
click at [603, 165] on button "button" at bounding box center [597, 164] width 44 height 54
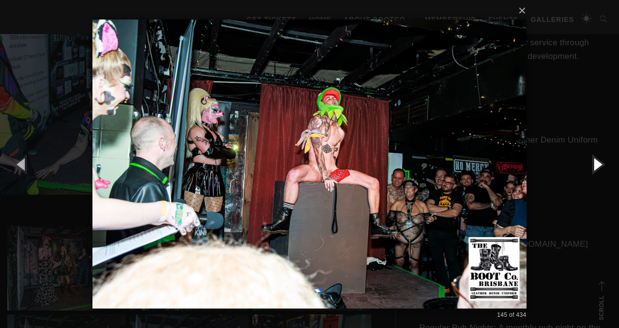
click at [603, 165] on button "button" at bounding box center [597, 164] width 44 height 54
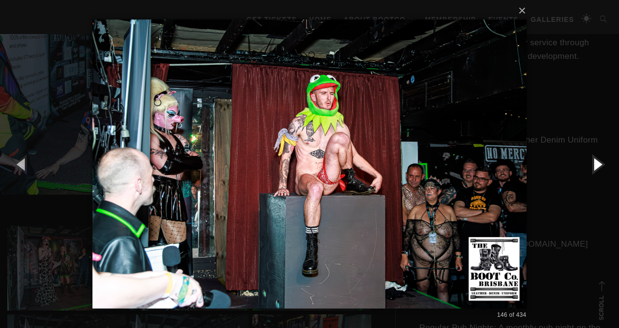
click at [603, 165] on button "button" at bounding box center [597, 164] width 44 height 54
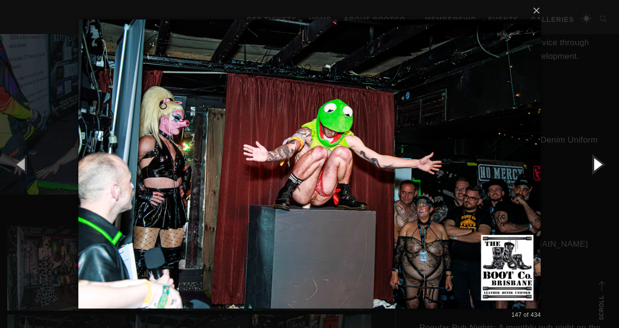
click at [603, 165] on button "button" at bounding box center [597, 164] width 44 height 54
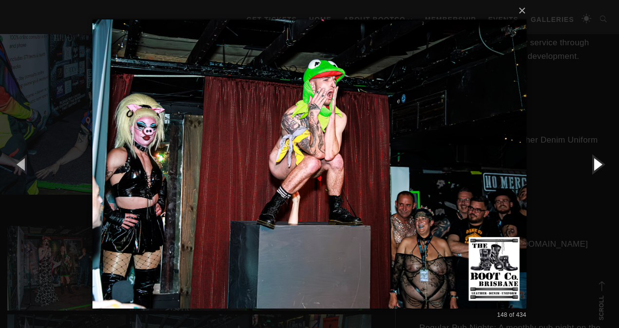
click at [603, 165] on button "button" at bounding box center [597, 164] width 44 height 54
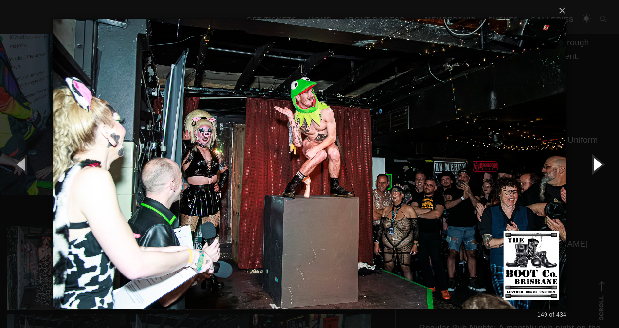
click at [603, 165] on button "button" at bounding box center [597, 164] width 44 height 54
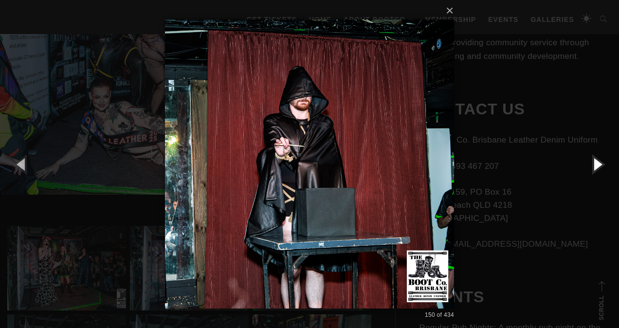
click at [603, 165] on button "button" at bounding box center [597, 164] width 44 height 54
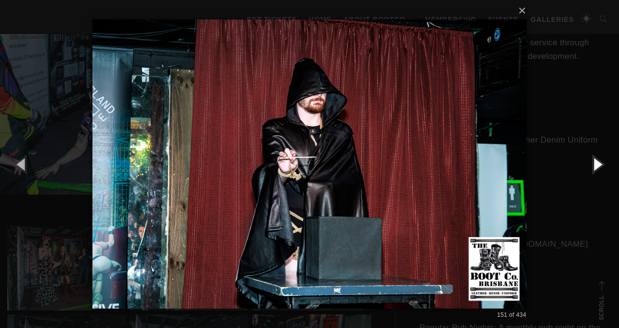
click at [603, 164] on button "button" at bounding box center [597, 164] width 44 height 54
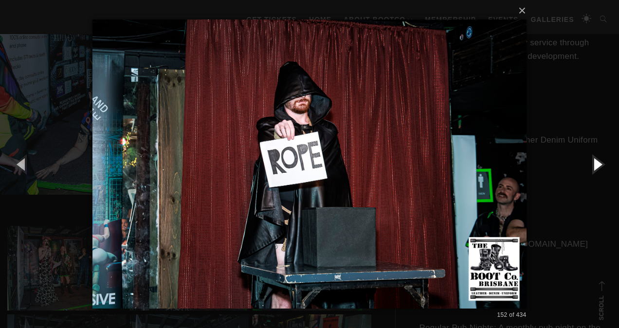
click at [603, 164] on button "button" at bounding box center [597, 164] width 44 height 54
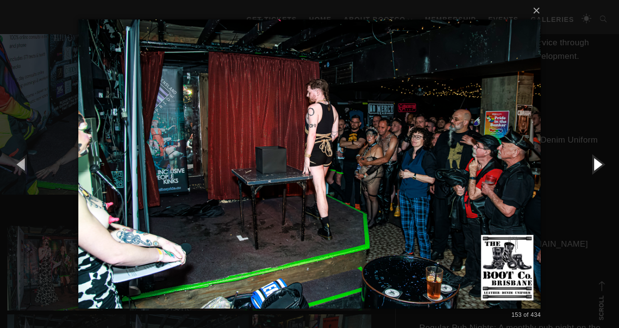
click at [603, 164] on button "button" at bounding box center [597, 164] width 44 height 54
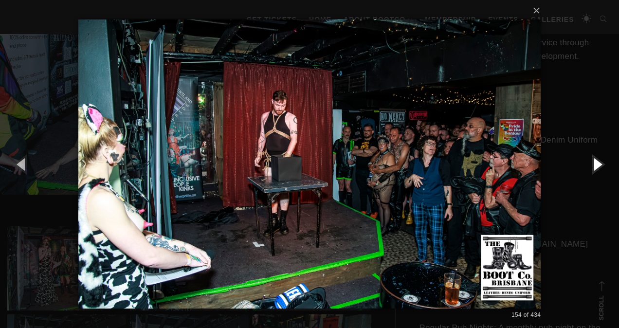
click at [603, 164] on button "button" at bounding box center [597, 164] width 44 height 54
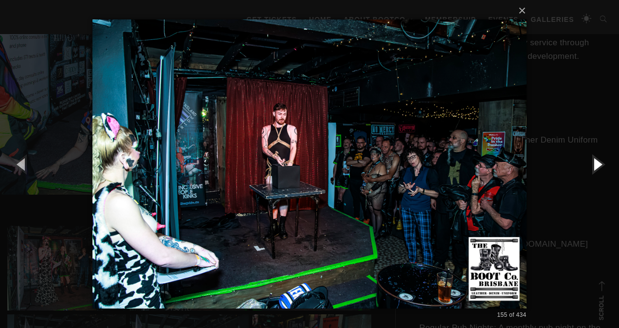
click at [603, 164] on button "button" at bounding box center [597, 164] width 44 height 54
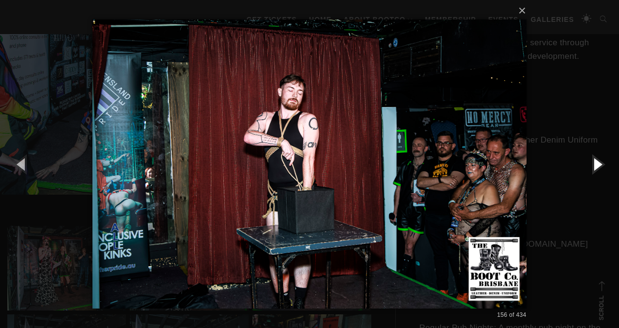
click at [603, 164] on button "button" at bounding box center [597, 164] width 44 height 54
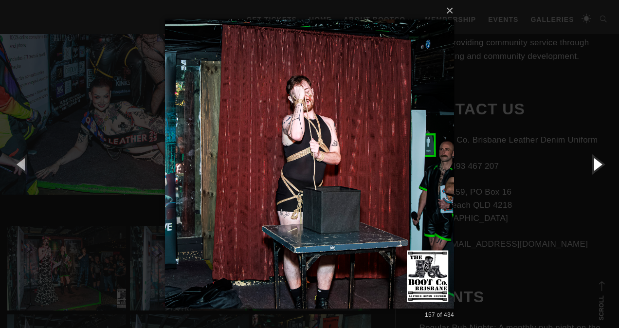
click at [603, 164] on button "button" at bounding box center [597, 164] width 44 height 54
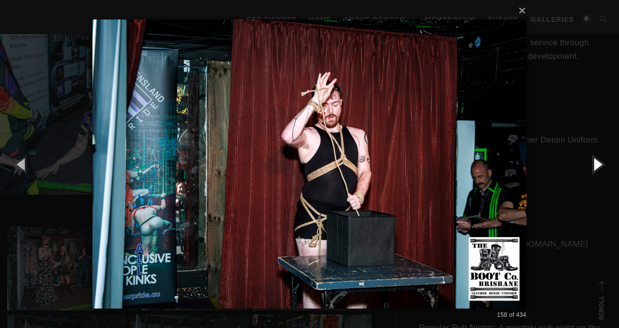
click at [603, 164] on button "button" at bounding box center [597, 164] width 44 height 54
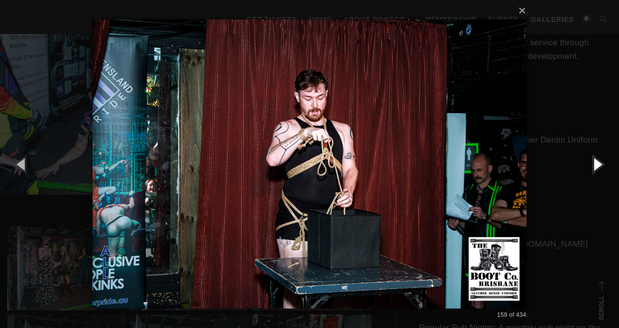
click at [603, 164] on button "button" at bounding box center [597, 164] width 44 height 54
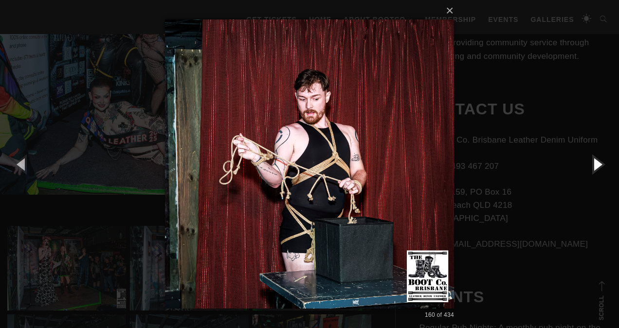
click at [603, 164] on button "button" at bounding box center [597, 164] width 44 height 54
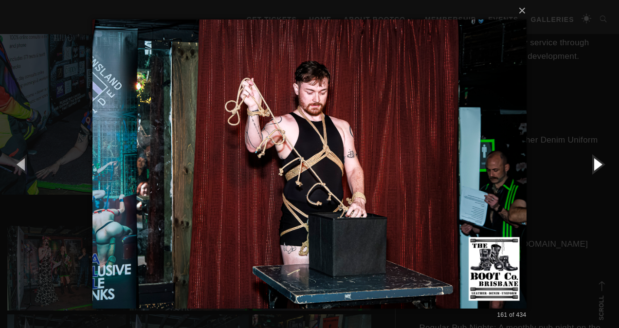
click at [603, 164] on button "button" at bounding box center [597, 164] width 44 height 54
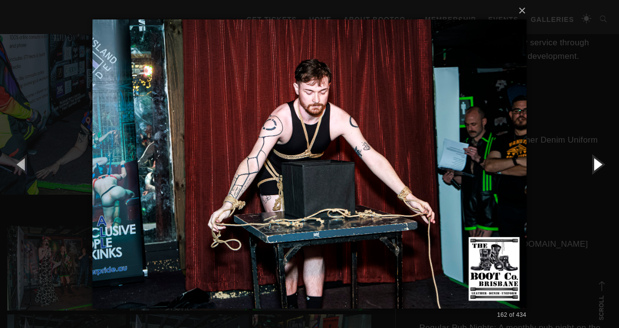
click at [603, 164] on button "button" at bounding box center [597, 164] width 44 height 54
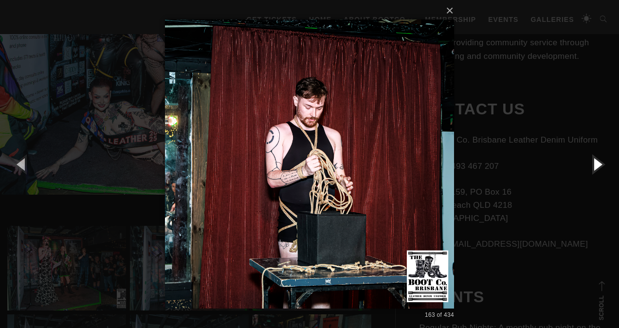
click at [603, 164] on button "button" at bounding box center [597, 164] width 44 height 54
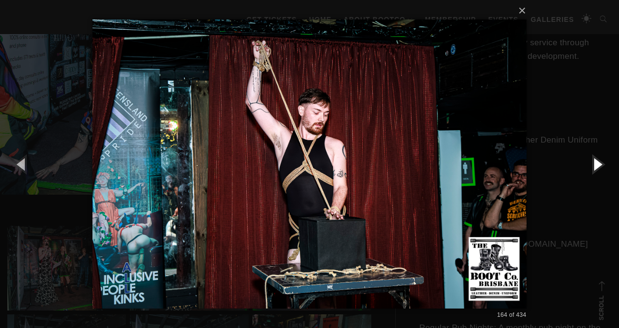
click at [603, 164] on button "button" at bounding box center [597, 164] width 44 height 54
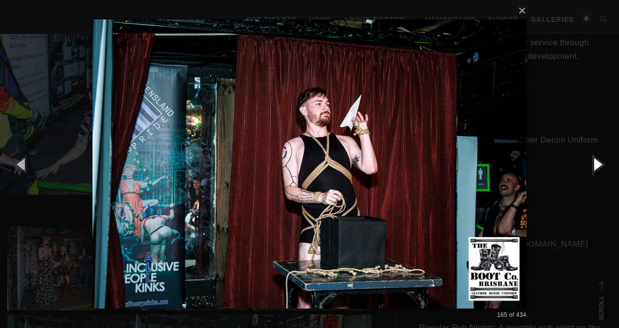
click at [603, 164] on button "button" at bounding box center [597, 164] width 44 height 54
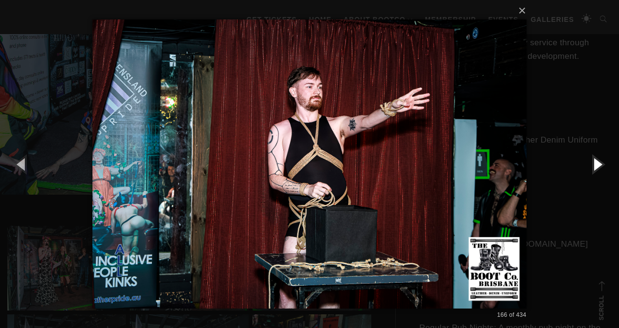
click at [603, 164] on button "button" at bounding box center [597, 164] width 44 height 54
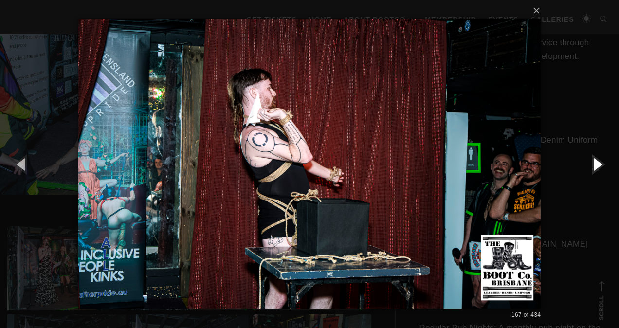
click at [603, 164] on button "button" at bounding box center [597, 164] width 44 height 54
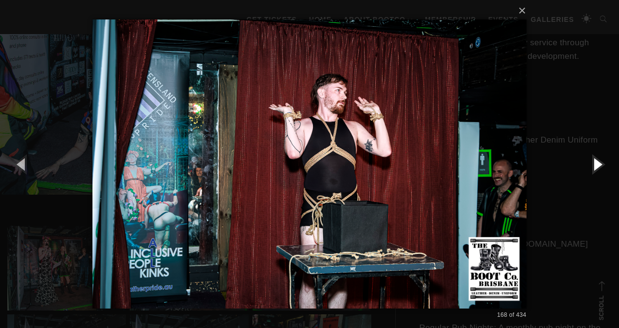
click at [603, 164] on button "button" at bounding box center [597, 164] width 44 height 54
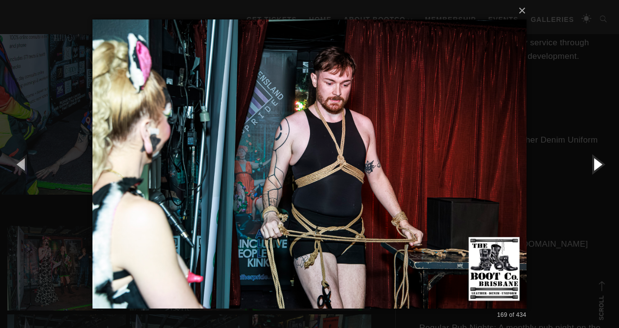
click at [603, 164] on button "button" at bounding box center [597, 164] width 44 height 54
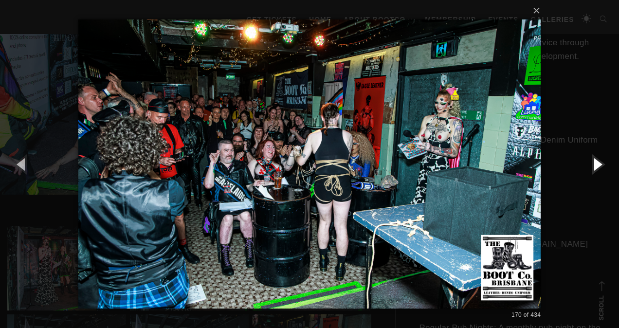
click at [603, 164] on button "button" at bounding box center [597, 164] width 44 height 54
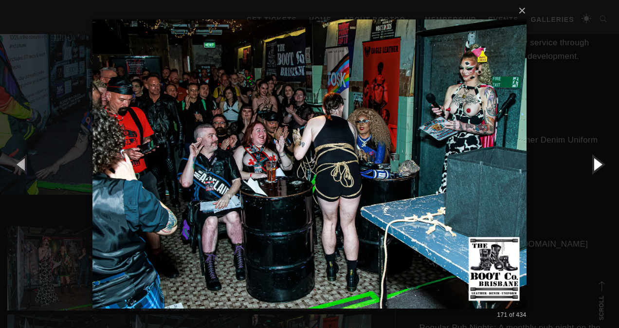
click at [603, 164] on button "button" at bounding box center [597, 164] width 44 height 54
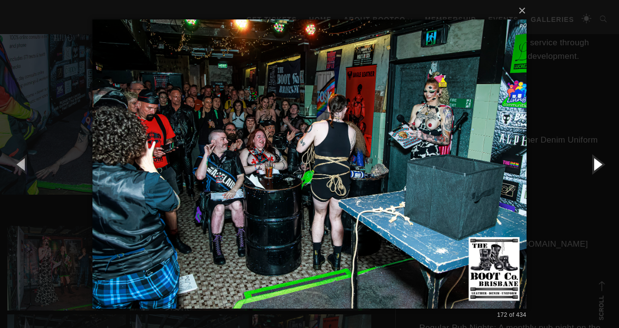
click at [603, 164] on button "button" at bounding box center [597, 164] width 44 height 54
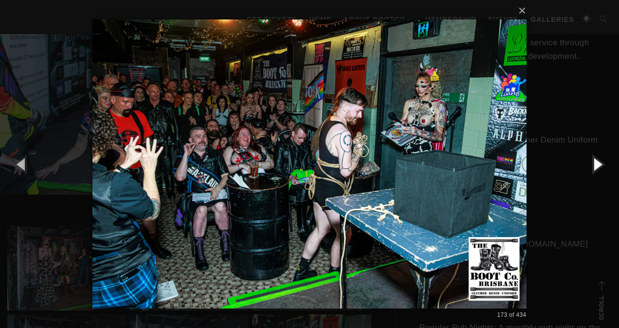
click at [603, 164] on button "button" at bounding box center [597, 164] width 44 height 54
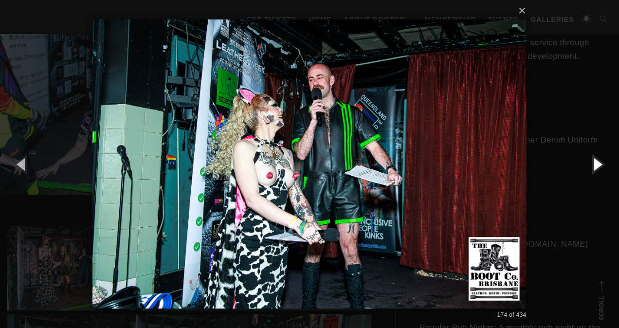
click at [603, 164] on button "button" at bounding box center [597, 164] width 44 height 54
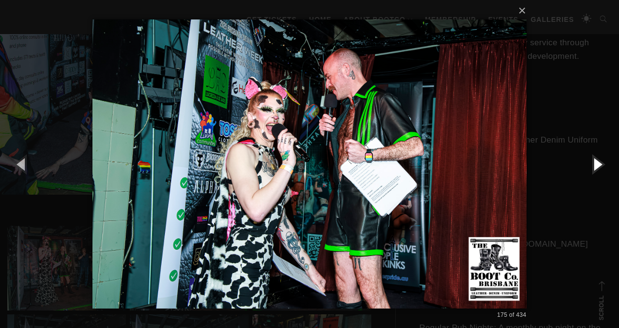
click at [603, 164] on button "button" at bounding box center [597, 164] width 44 height 54
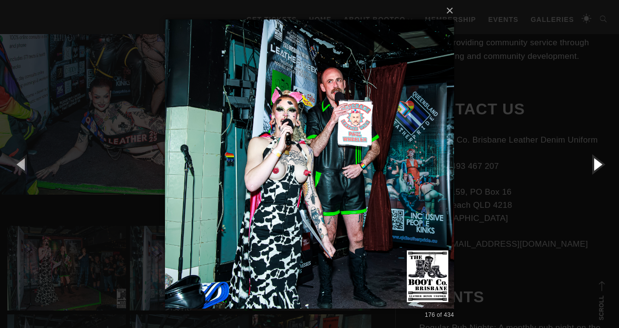
click at [603, 164] on button "button" at bounding box center [597, 164] width 44 height 54
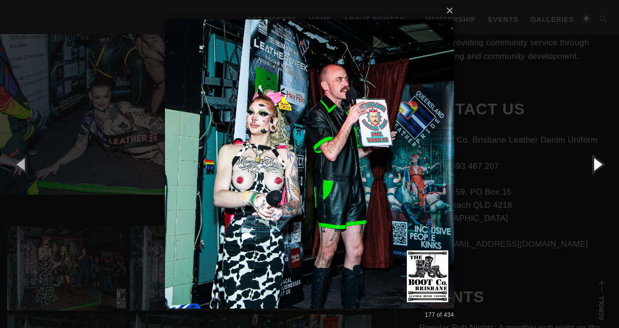
click at [603, 164] on button "button" at bounding box center [597, 164] width 44 height 54
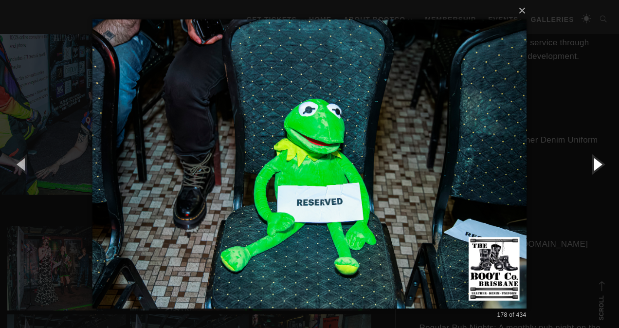
click at [603, 164] on button "button" at bounding box center [597, 164] width 44 height 54
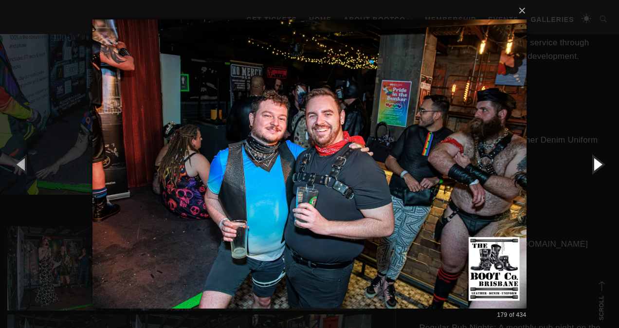
click at [603, 164] on button "button" at bounding box center [597, 164] width 44 height 54
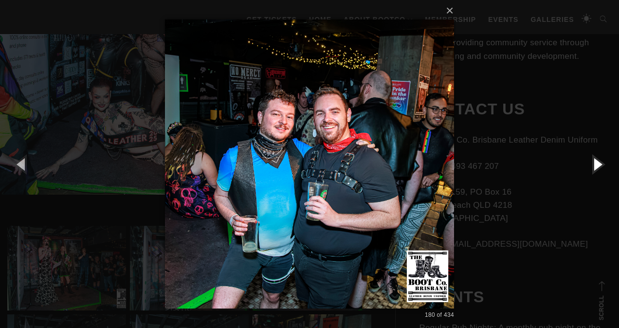
click at [603, 164] on button "button" at bounding box center [597, 164] width 44 height 54
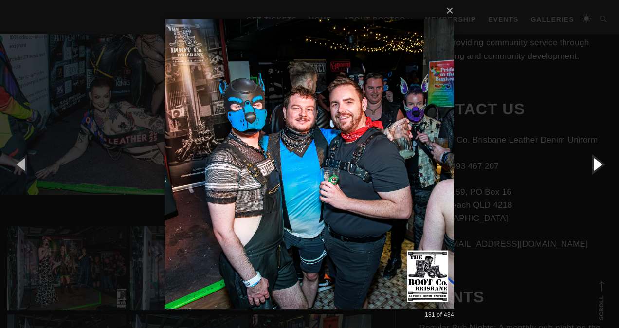
click at [603, 164] on button "button" at bounding box center [597, 164] width 44 height 54
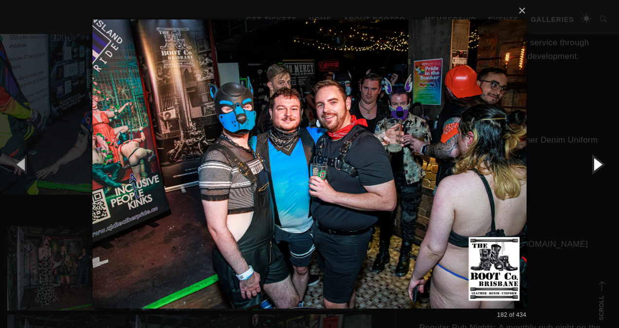
click at [603, 164] on button "button" at bounding box center [597, 164] width 44 height 54
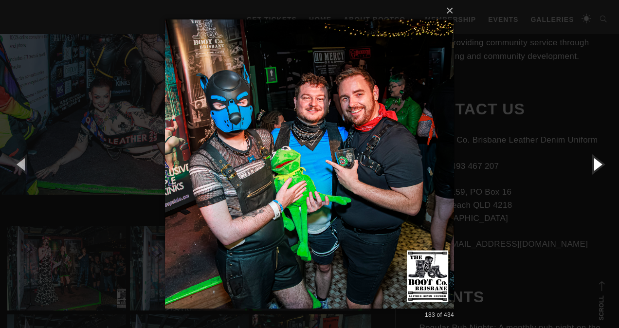
click at [603, 164] on button "button" at bounding box center [597, 164] width 44 height 54
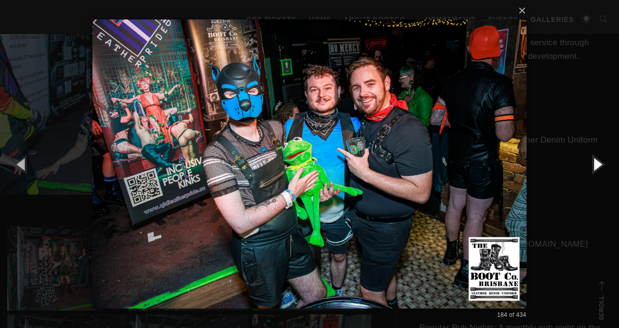
click at [603, 164] on button "button" at bounding box center [597, 164] width 44 height 54
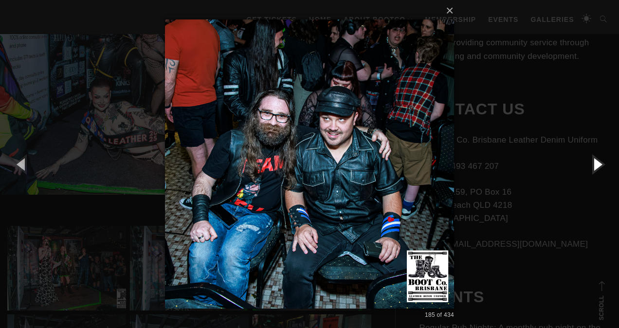
click at [603, 164] on button "button" at bounding box center [597, 164] width 44 height 54
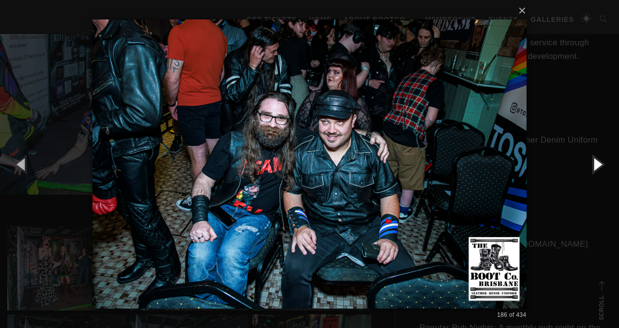
click at [603, 164] on button "button" at bounding box center [597, 164] width 44 height 54
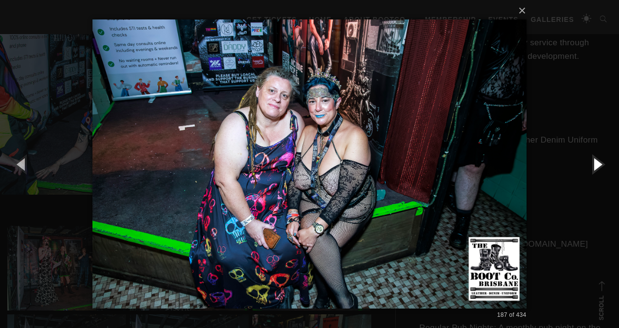
click at [603, 164] on button "button" at bounding box center [597, 164] width 44 height 54
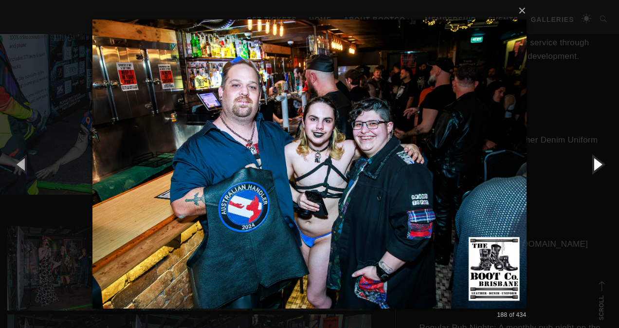
click at [603, 164] on button "button" at bounding box center [597, 164] width 44 height 54
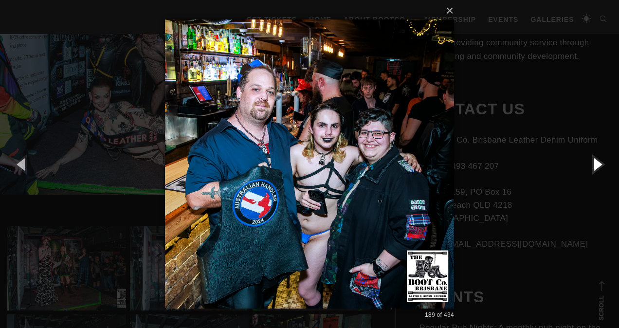
click at [603, 164] on button "button" at bounding box center [597, 164] width 44 height 54
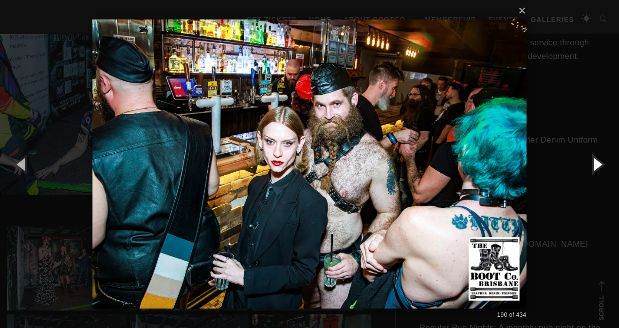
click at [603, 164] on button "button" at bounding box center [597, 164] width 44 height 54
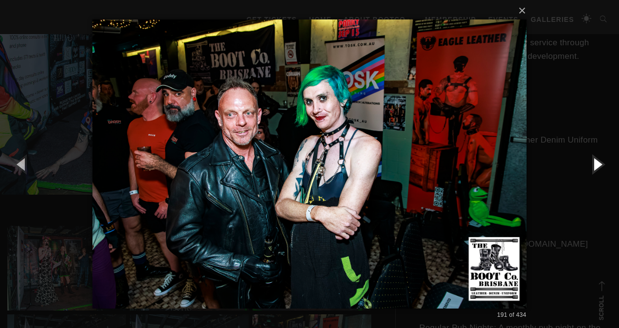
click at [603, 164] on button "button" at bounding box center [597, 164] width 44 height 54
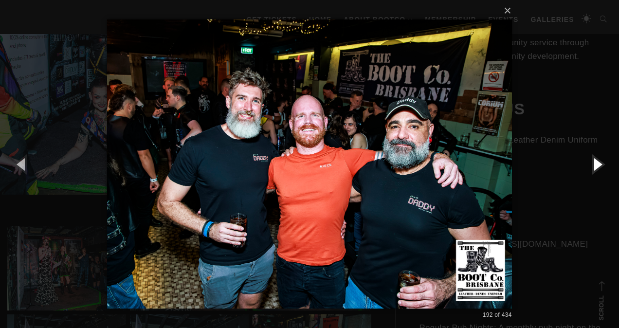
click at [603, 164] on button "button" at bounding box center [597, 164] width 44 height 54
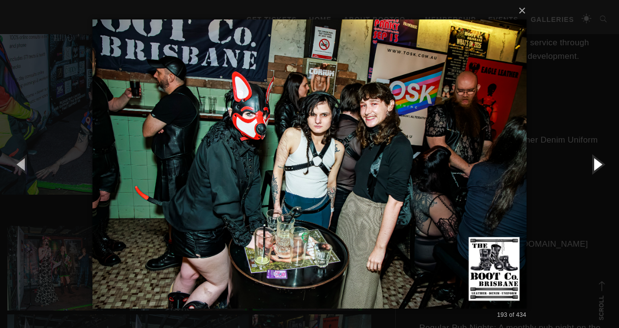
click at [603, 164] on button "button" at bounding box center [597, 164] width 44 height 54
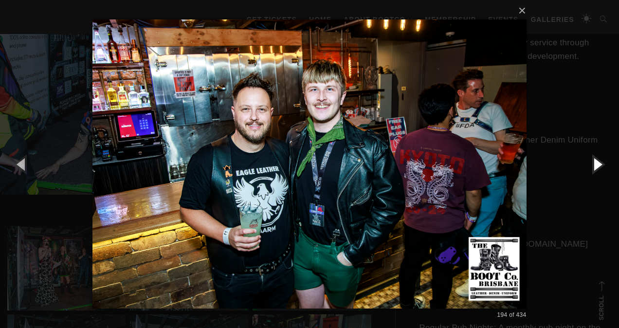
click at [603, 164] on button "button" at bounding box center [597, 164] width 44 height 54
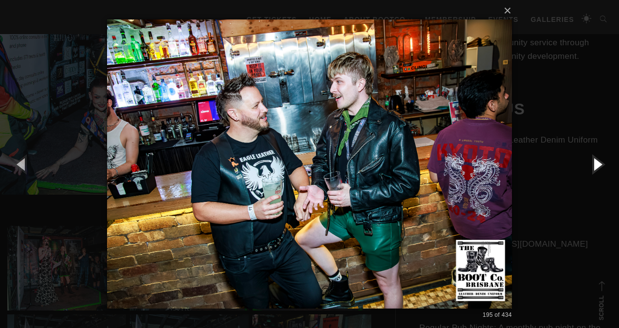
click at [603, 164] on button "button" at bounding box center [597, 164] width 44 height 54
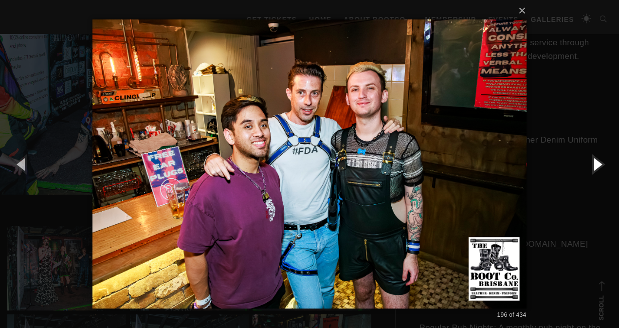
click at [603, 164] on button "button" at bounding box center [597, 164] width 44 height 54
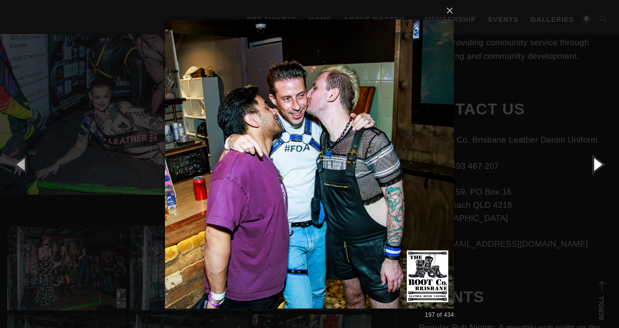
click at [603, 164] on button "button" at bounding box center [597, 164] width 44 height 54
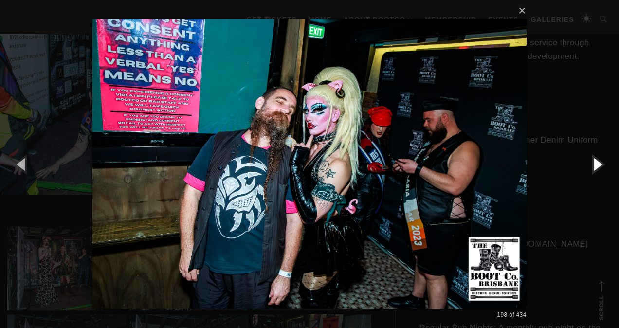
click at [603, 164] on button "button" at bounding box center [597, 164] width 44 height 54
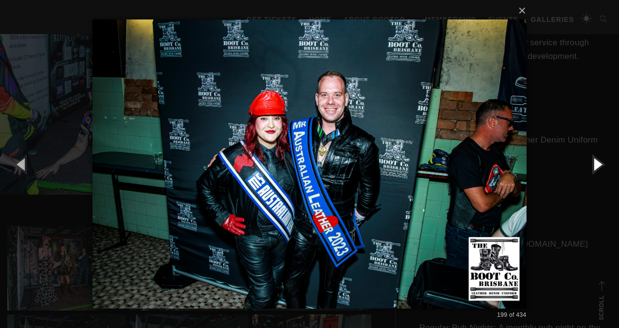
click at [603, 164] on button "button" at bounding box center [597, 164] width 44 height 54
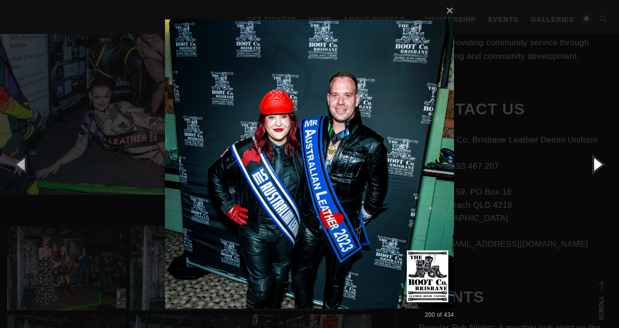
click at [603, 164] on button "button" at bounding box center [597, 164] width 44 height 54
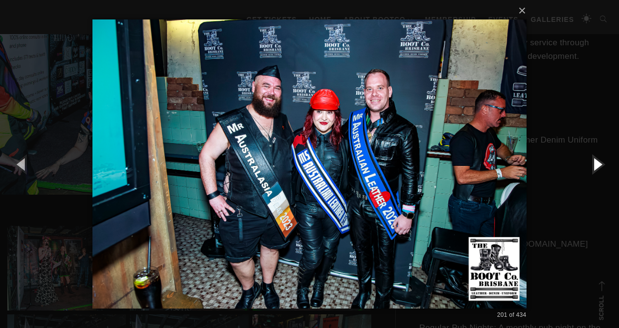
click at [603, 164] on button "button" at bounding box center [597, 164] width 44 height 54
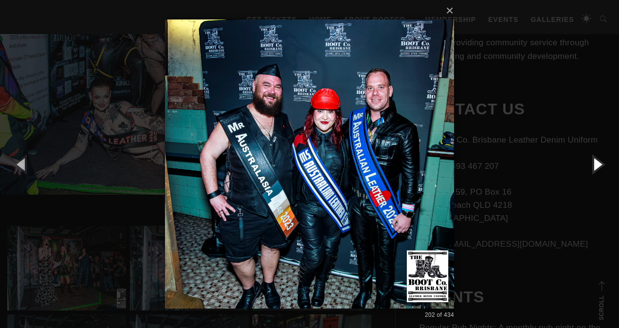
click at [603, 164] on button "button" at bounding box center [597, 164] width 44 height 54
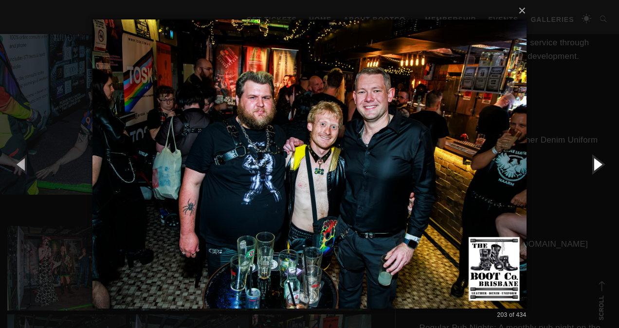
click at [604, 164] on button "button" at bounding box center [597, 164] width 44 height 54
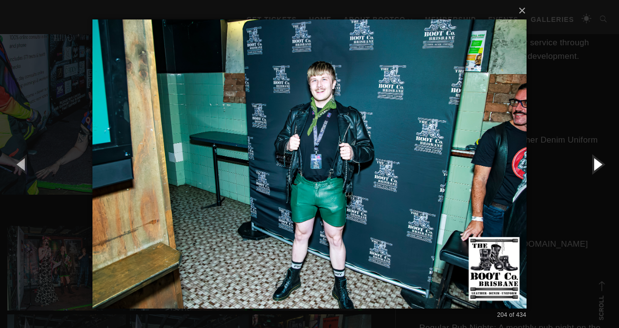
click at [604, 164] on button "button" at bounding box center [597, 164] width 44 height 54
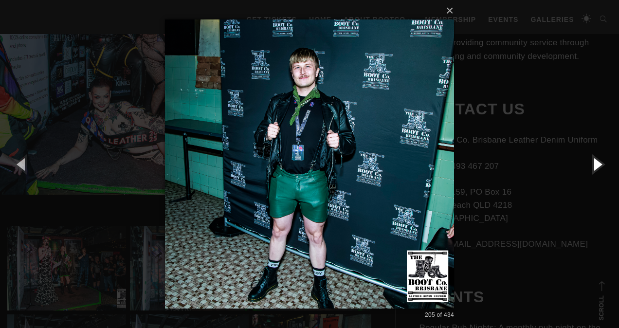
click at [604, 164] on button "button" at bounding box center [597, 164] width 44 height 54
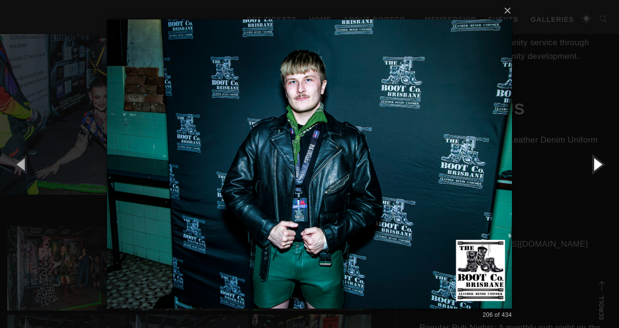
click at [604, 164] on button "button" at bounding box center [597, 164] width 44 height 54
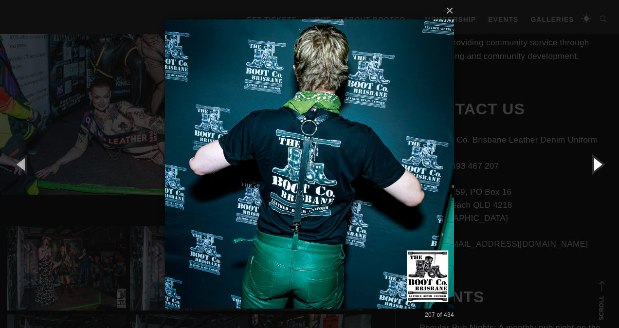
click at [604, 164] on button "button" at bounding box center [597, 164] width 44 height 54
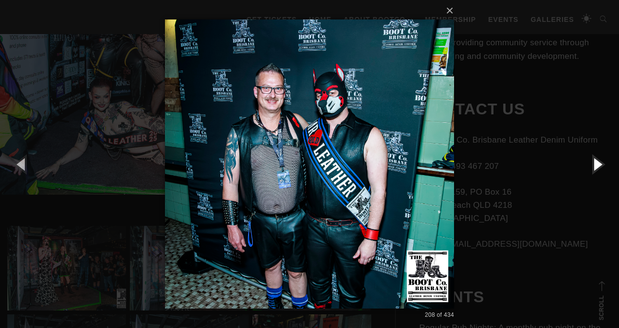
click at [604, 164] on button "button" at bounding box center [597, 164] width 44 height 54
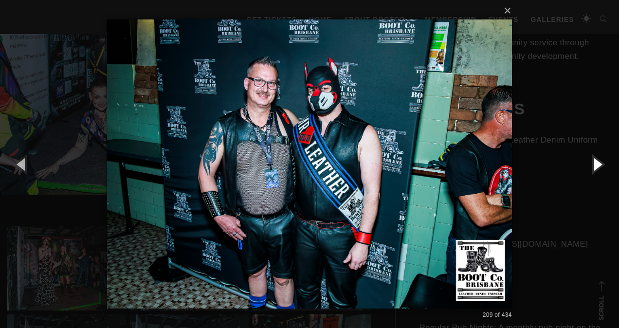
click at [604, 164] on button "button" at bounding box center [597, 164] width 44 height 54
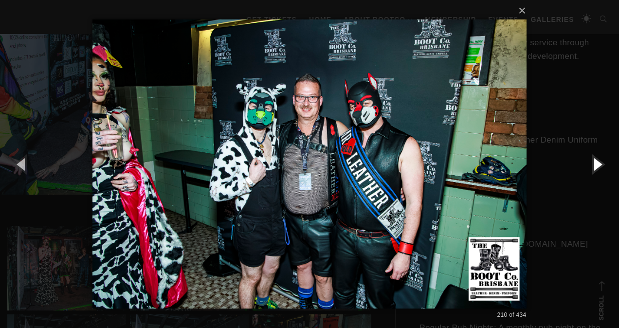
click at [604, 164] on button "button" at bounding box center [597, 164] width 44 height 54
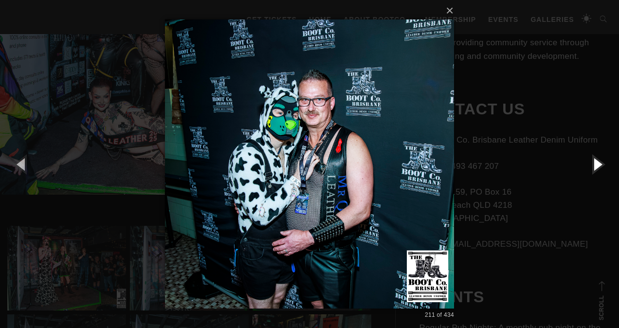
click at [604, 164] on button "button" at bounding box center [597, 164] width 44 height 54
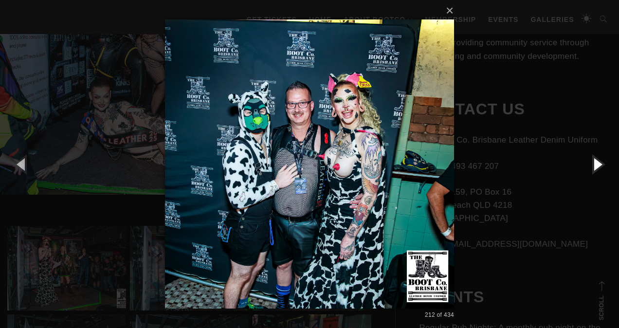
click at [604, 164] on button "button" at bounding box center [597, 164] width 44 height 54
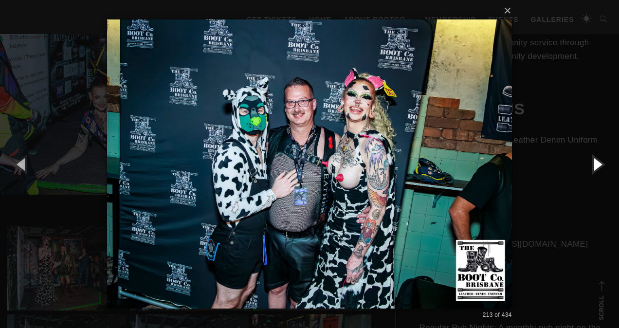
click at [604, 164] on button "button" at bounding box center [597, 164] width 44 height 54
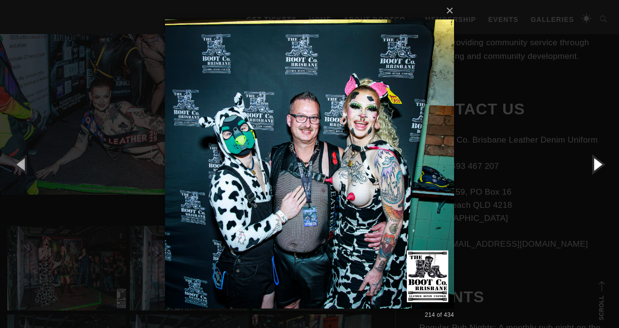
click at [604, 164] on button "button" at bounding box center [597, 164] width 44 height 54
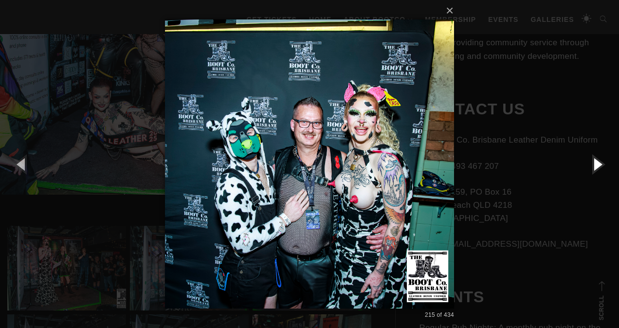
click at [604, 164] on button "button" at bounding box center [597, 164] width 44 height 54
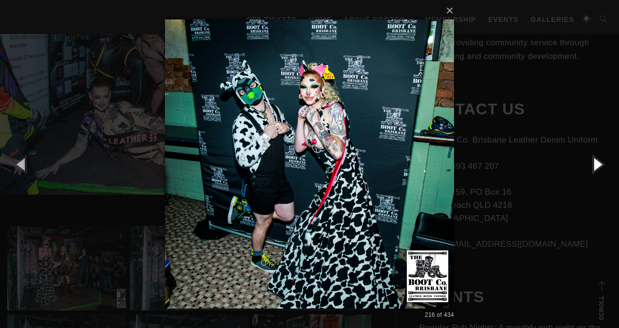
click at [604, 164] on button "button" at bounding box center [597, 164] width 44 height 54
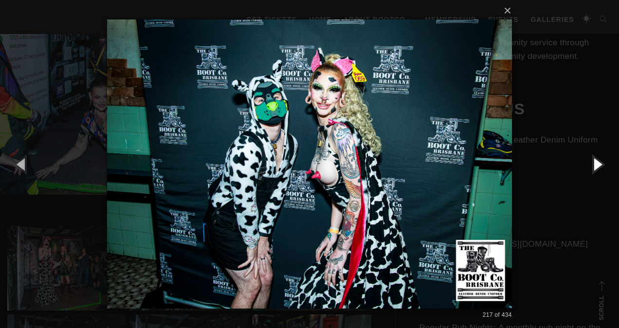
click at [604, 164] on button "button" at bounding box center [597, 164] width 44 height 54
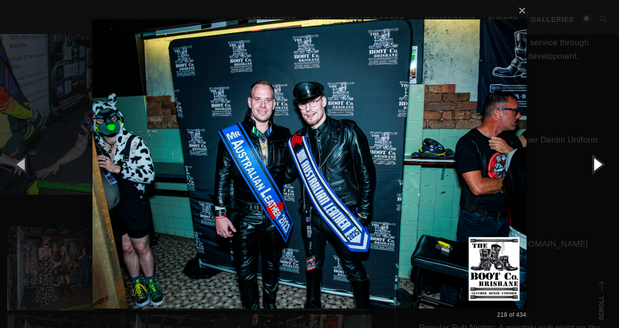
click at [604, 164] on button "button" at bounding box center [597, 164] width 44 height 54
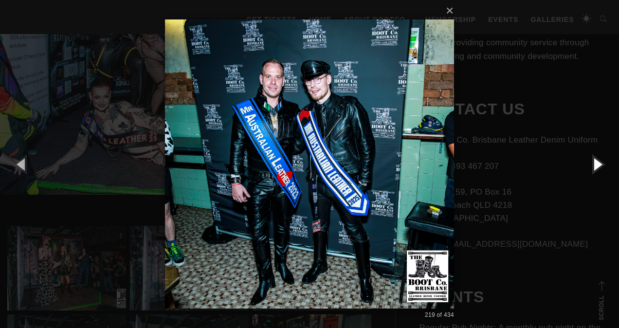
click at [604, 164] on button "button" at bounding box center [597, 164] width 44 height 54
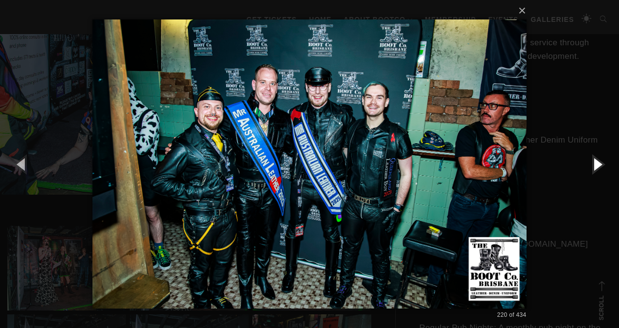
click at [604, 164] on button "button" at bounding box center [597, 164] width 44 height 54
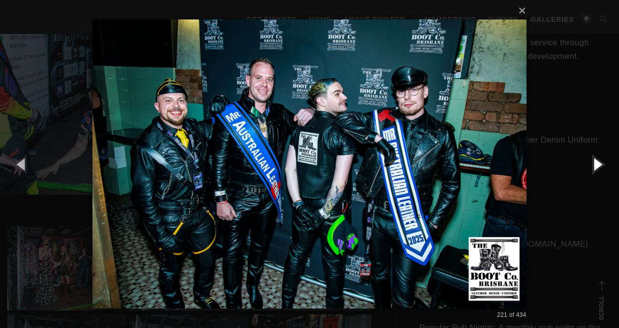
click at [604, 164] on button "button" at bounding box center [597, 164] width 44 height 54
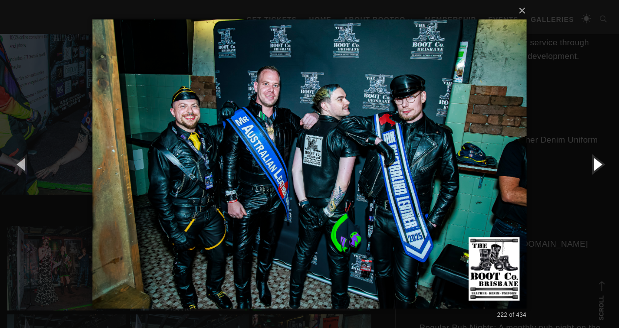
click at [604, 164] on button "button" at bounding box center [597, 164] width 44 height 54
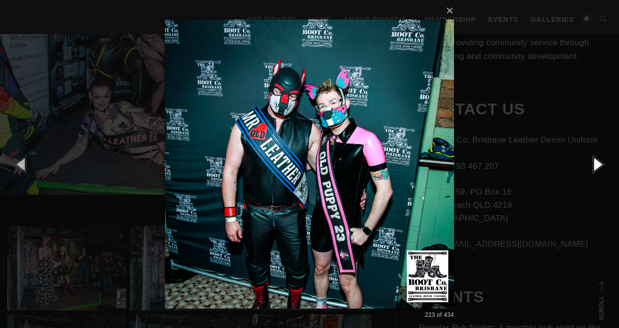
click at [604, 164] on button "button" at bounding box center [597, 164] width 44 height 54
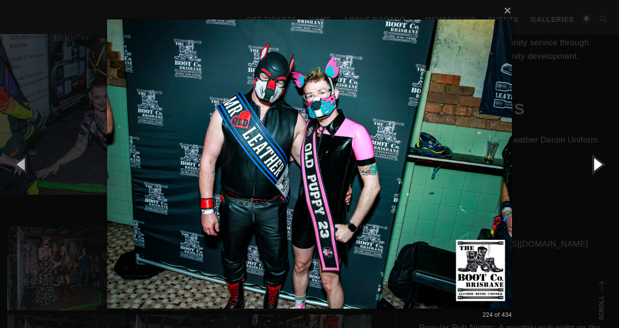
click at [604, 164] on button "button" at bounding box center [597, 164] width 44 height 54
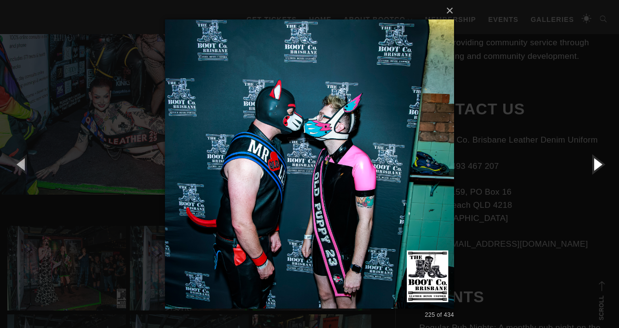
click at [604, 164] on button "button" at bounding box center [597, 164] width 44 height 54
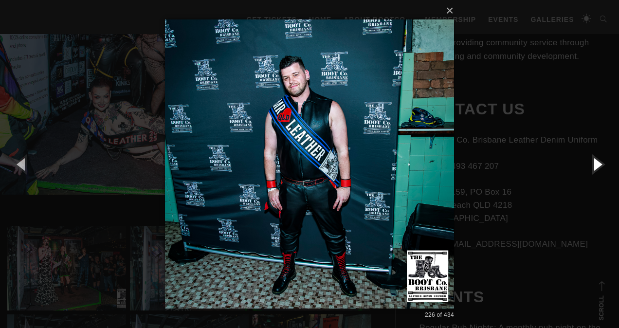
click at [604, 164] on button "button" at bounding box center [597, 164] width 44 height 54
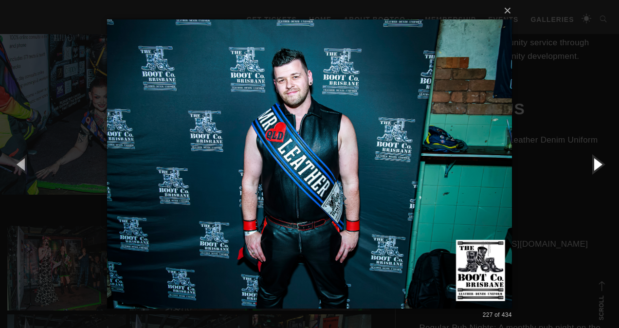
click at [604, 164] on button "button" at bounding box center [597, 164] width 44 height 54
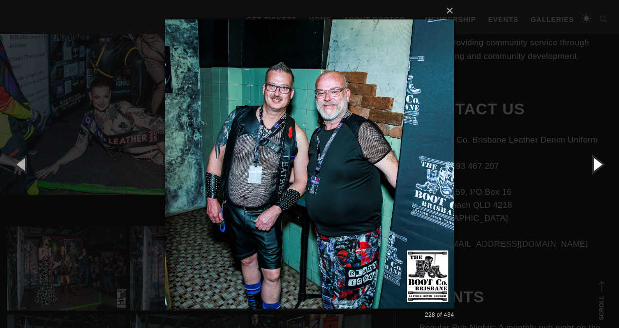
click at [604, 164] on button "button" at bounding box center [597, 164] width 44 height 54
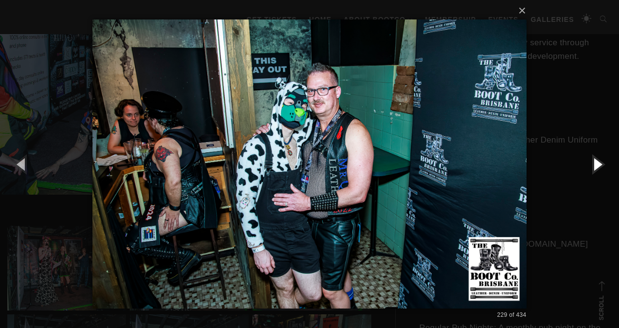
click at [604, 164] on button "button" at bounding box center [597, 164] width 44 height 54
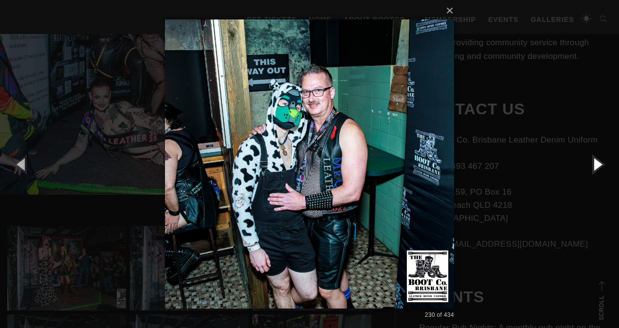
click at [604, 164] on button "button" at bounding box center [597, 164] width 44 height 54
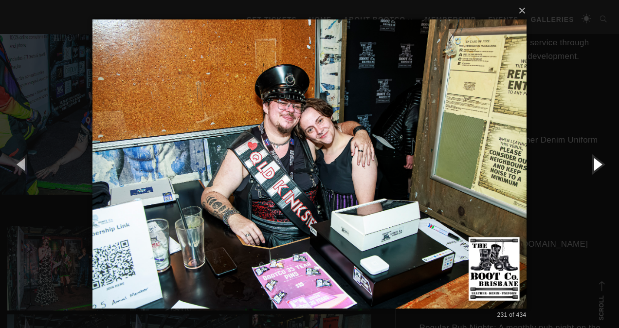
click at [604, 164] on button "button" at bounding box center [597, 164] width 44 height 54
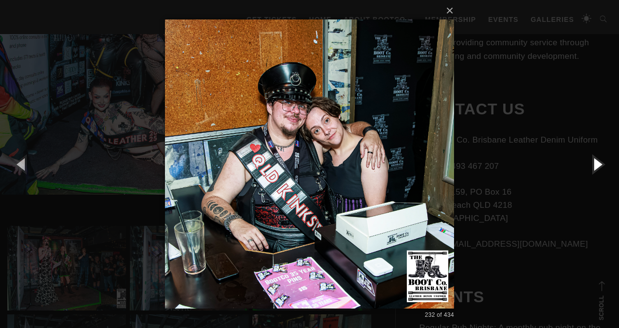
click at [604, 164] on button "button" at bounding box center [597, 164] width 44 height 54
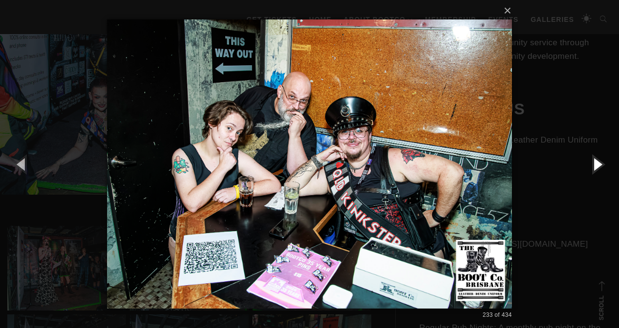
click at [604, 164] on button "button" at bounding box center [597, 164] width 44 height 54
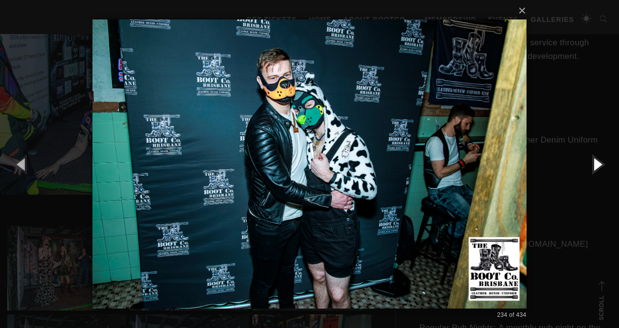
click at [604, 164] on button "button" at bounding box center [597, 164] width 44 height 54
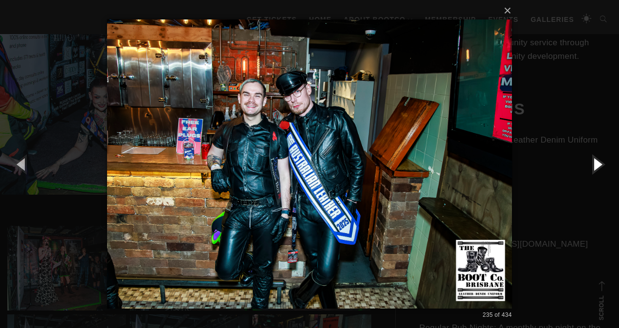
click at [604, 164] on button "button" at bounding box center [597, 164] width 44 height 54
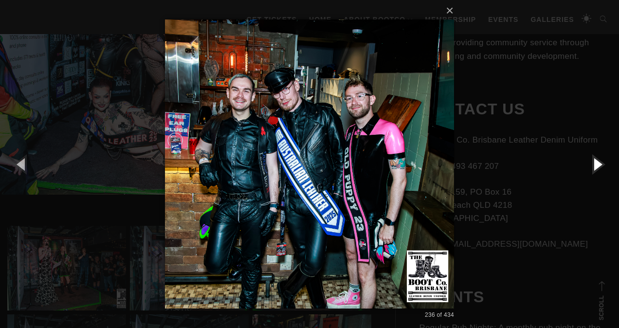
click at [604, 164] on button "button" at bounding box center [597, 164] width 44 height 54
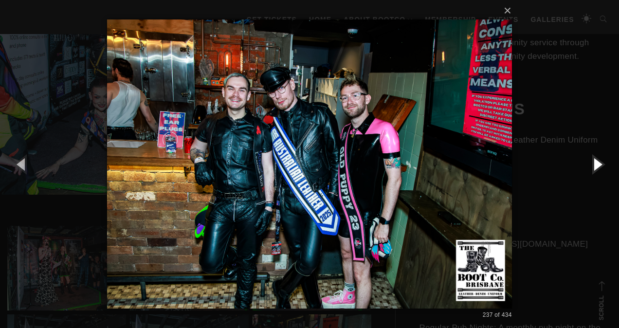
click at [604, 164] on button "button" at bounding box center [597, 164] width 44 height 54
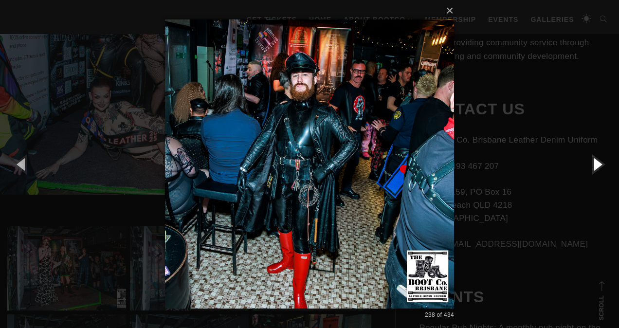
click at [604, 164] on button "button" at bounding box center [597, 164] width 44 height 54
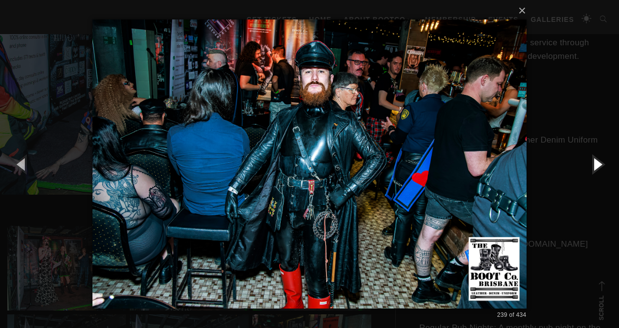
click at [604, 164] on button "button" at bounding box center [597, 164] width 44 height 54
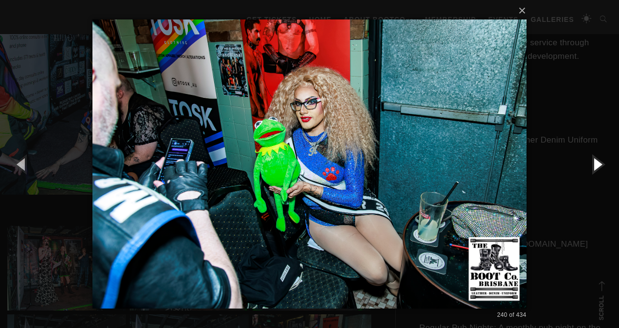
click at [604, 164] on button "button" at bounding box center [597, 164] width 44 height 54
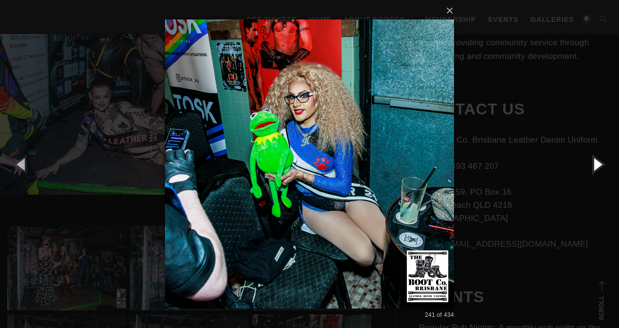
click at [604, 164] on button "button" at bounding box center [597, 164] width 44 height 54
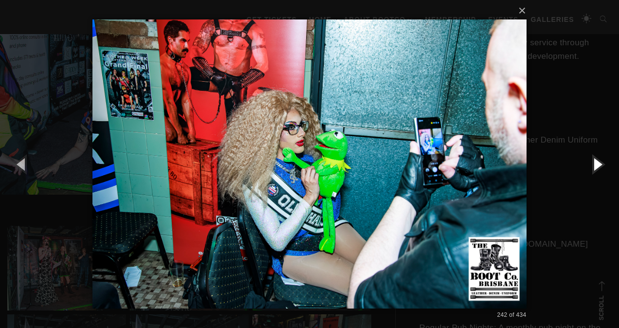
click at [604, 164] on button "button" at bounding box center [597, 164] width 44 height 54
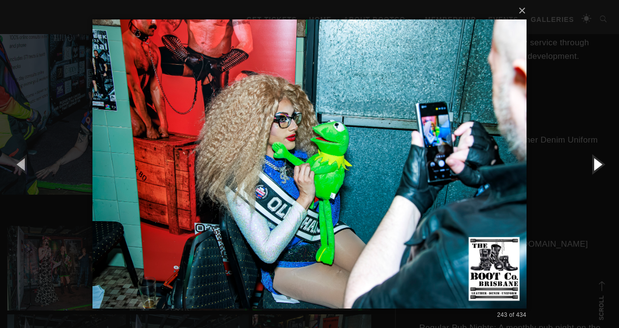
click at [604, 164] on button "button" at bounding box center [597, 164] width 44 height 54
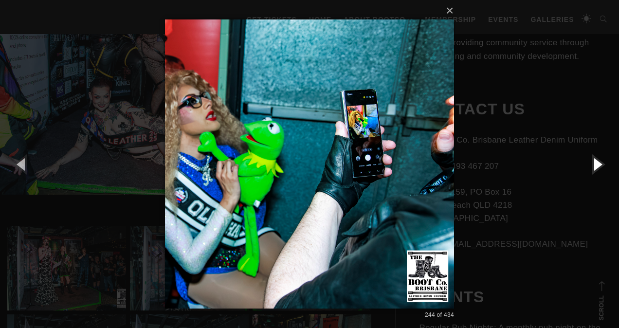
click at [604, 164] on button "button" at bounding box center [597, 164] width 44 height 54
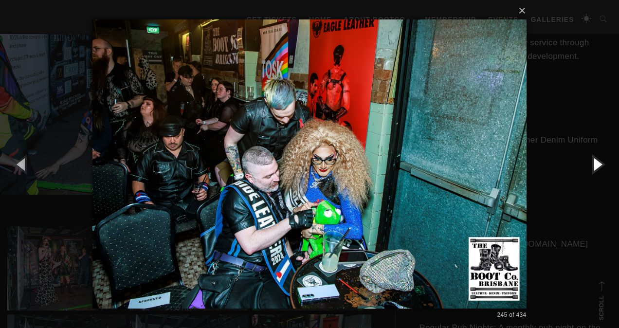
click at [604, 164] on button "button" at bounding box center [597, 164] width 44 height 54
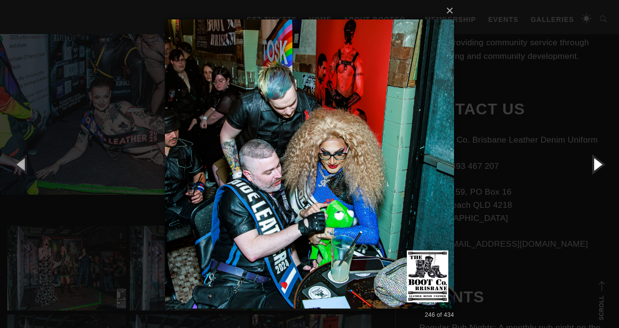
click at [604, 164] on button "button" at bounding box center [597, 164] width 44 height 54
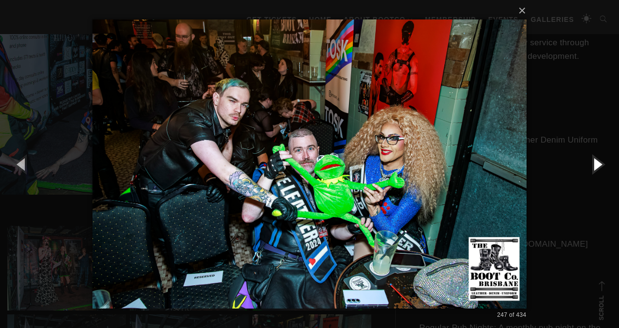
click at [604, 164] on button "button" at bounding box center [597, 164] width 44 height 54
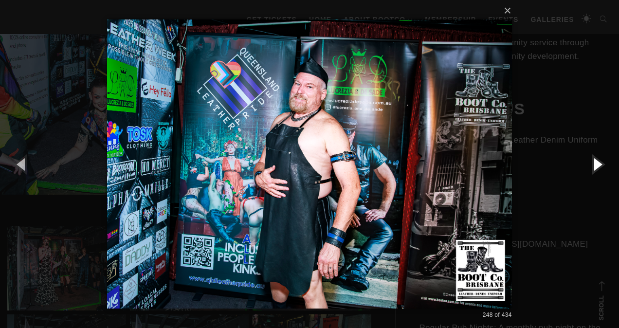
click at [604, 164] on button "button" at bounding box center [597, 164] width 44 height 54
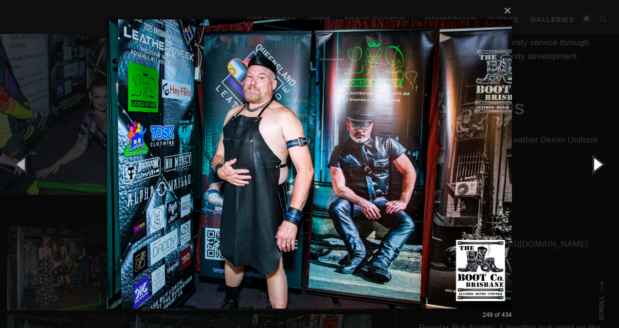
click at [604, 164] on button "button" at bounding box center [597, 164] width 44 height 54
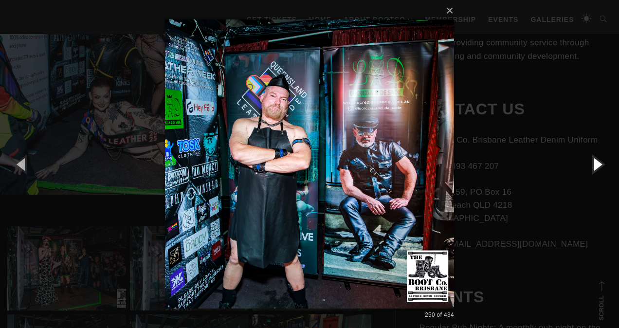
click at [604, 164] on button "button" at bounding box center [597, 164] width 44 height 54
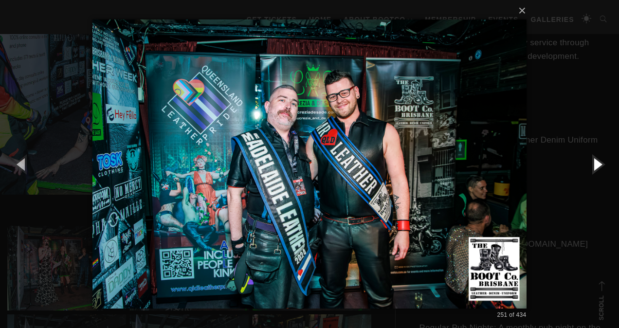
click at [604, 164] on button "button" at bounding box center [597, 164] width 44 height 54
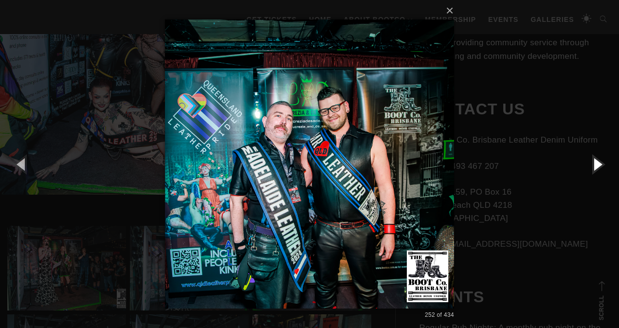
click at [604, 164] on button "button" at bounding box center [597, 164] width 44 height 54
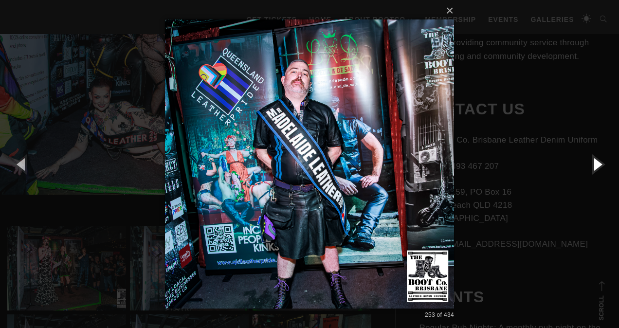
click at [604, 164] on button "button" at bounding box center [597, 164] width 44 height 54
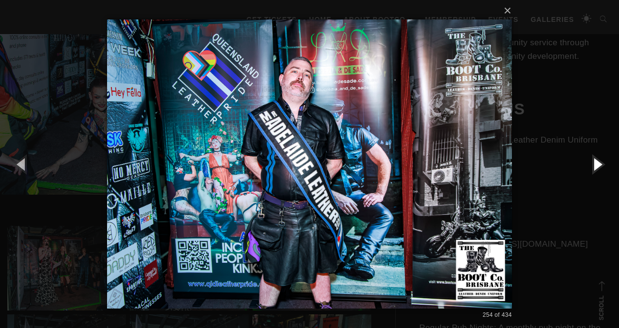
click at [604, 164] on button "button" at bounding box center [597, 164] width 44 height 54
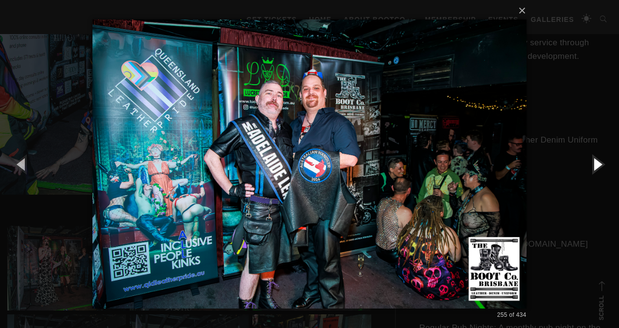
click at [604, 164] on button "button" at bounding box center [597, 164] width 44 height 54
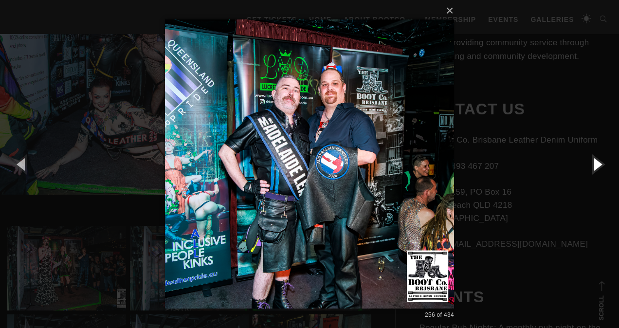
click at [604, 164] on button "button" at bounding box center [597, 164] width 44 height 54
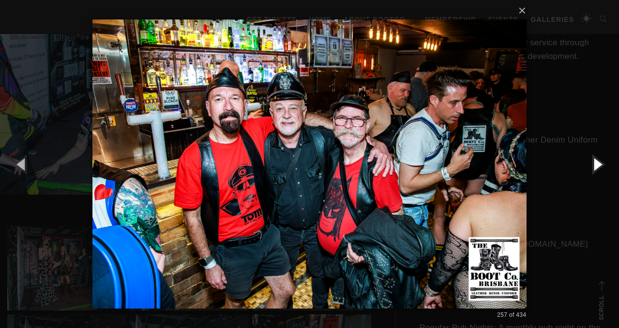
click at [604, 164] on button "button" at bounding box center [597, 164] width 44 height 54
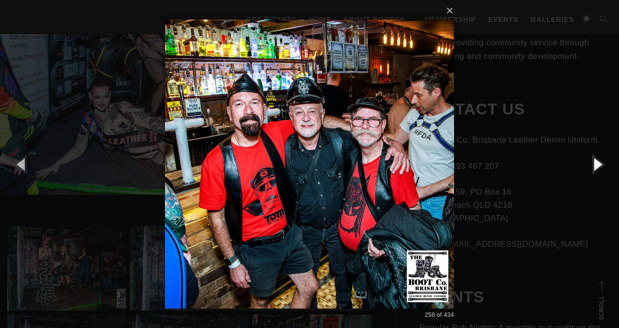
click at [604, 164] on button "button" at bounding box center [597, 164] width 44 height 54
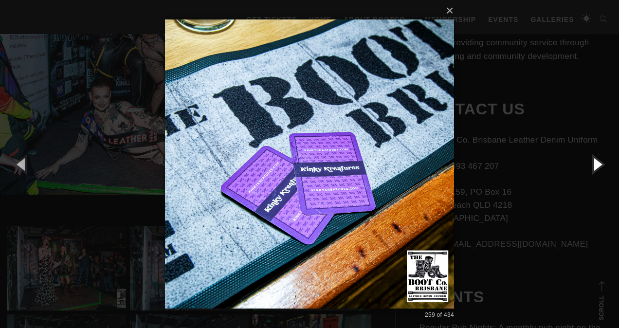
click at [604, 164] on button "button" at bounding box center [597, 164] width 44 height 54
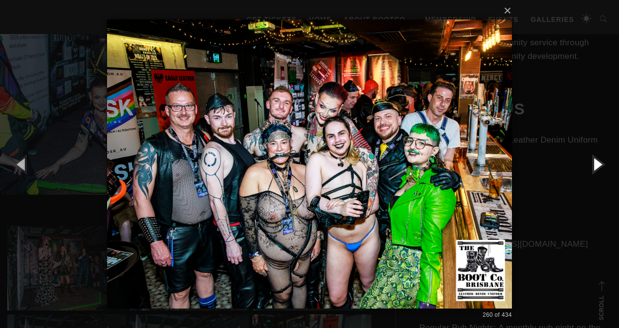
click at [604, 164] on button "button" at bounding box center [597, 164] width 44 height 54
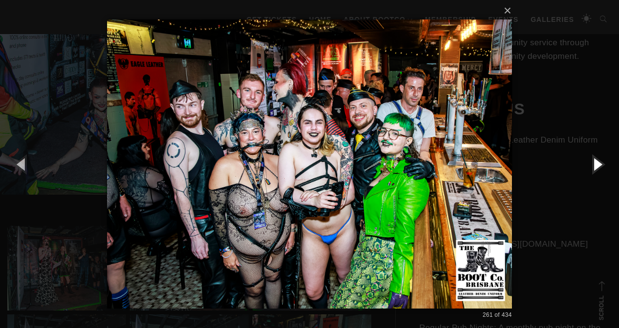
click at [604, 164] on button "button" at bounding box center [597, 164] width 44 height 54
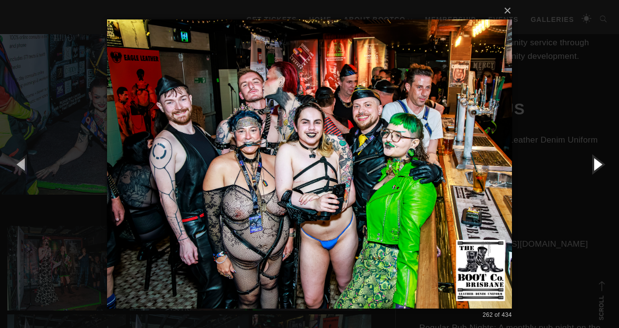
click at [604, 164] on button "button" at bounding box center [597, 164] width 44 height 54
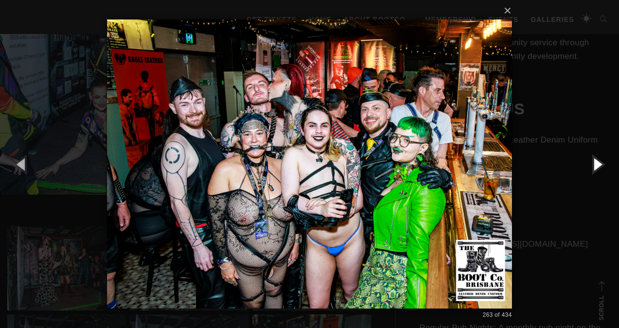
click at [604, 164] on button "button" at bounding box center [597, 164] width 44 height 54
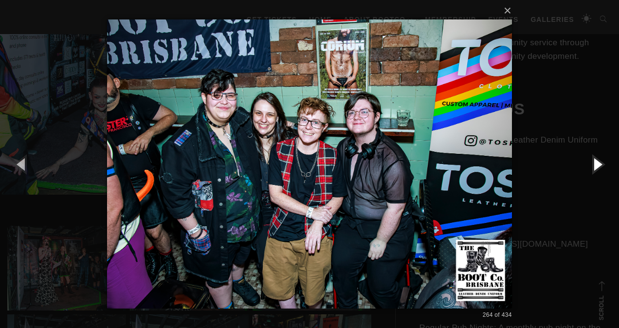
click at [604, 164] on button "button" at bounding box center [597, 164] width 44 height 54
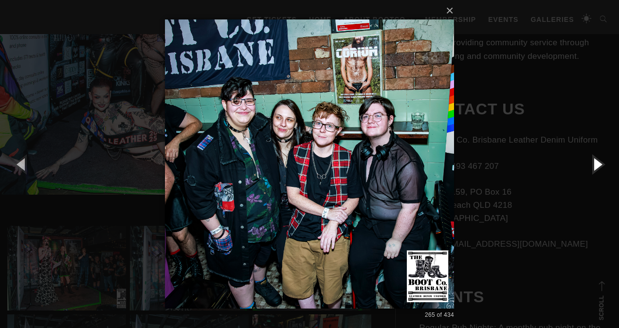
click at [604, 164] on button "button" at bounding box center [597, 164] width 44 height 54
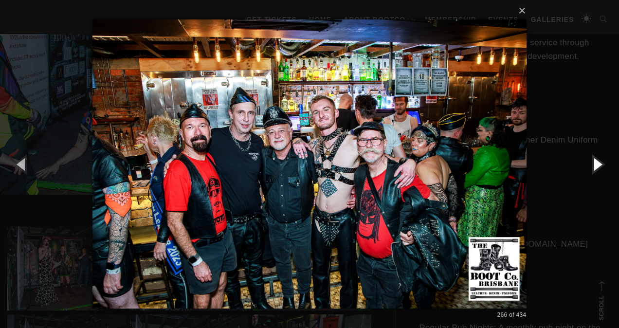
click at [604, 164] on button "button" at bounding box center [597, 164] width 44 height 54
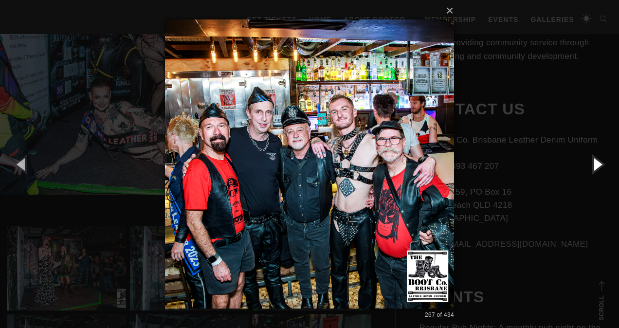
click at [604, 164] on button "button" at bounding box center [597, 164] width 44 height 54
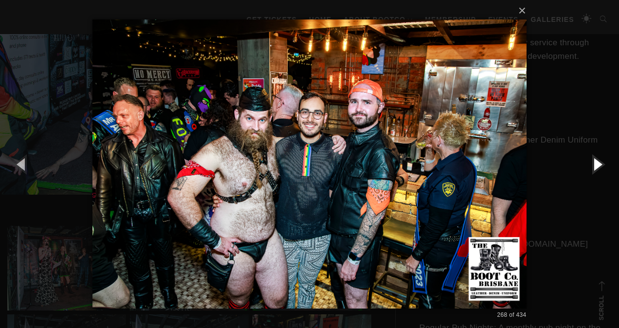
click at [604, 164] on button "button" at bounding box center [597, 164] width 44 height 54
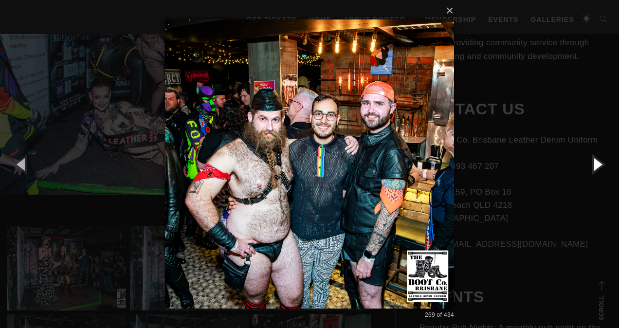
click at [604, 164] on button "button" at bounding box center [597, 164] width 44 height 54
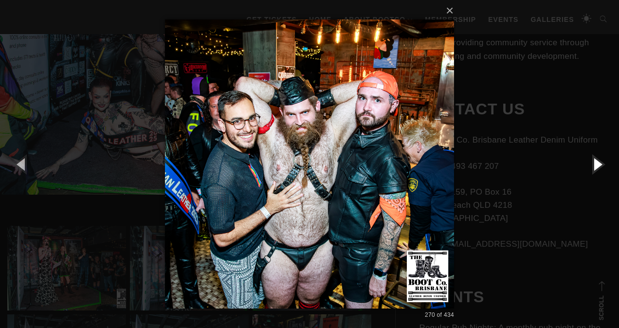
click at [604, 164] on button "button" at bounding box center [597, 164] width 44 height 54
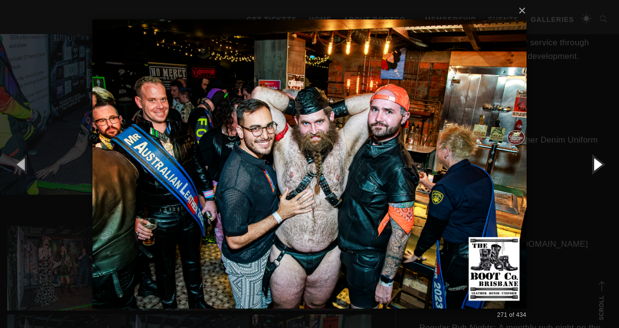
click at [604, 164] on button "button" at bounding box center [597, 164] width 44 height 54
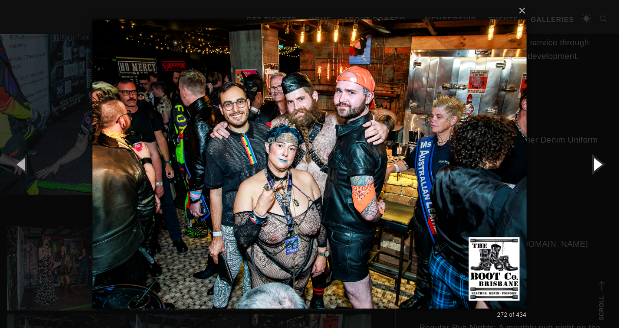
click at [604, 164] on button "button" at bounding box center [597, 164] width 44 height 54
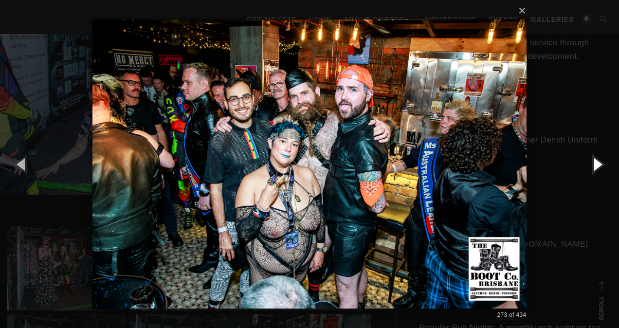
click at [604, 164] on button "button" at bounding box center [597, 164] width 44 height 54
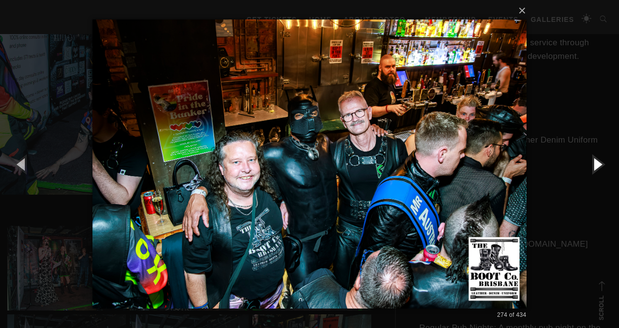
click at [604, 164] on button "button" at bounding box center [597, 164] width 44 height 54
click at [603, 164] on button "button" at bounding box center [597, 164] width 44 height 54
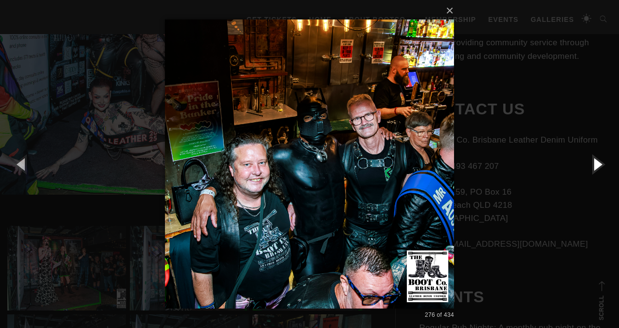
click at [603, 164] on button "button" at bounding box center [597, 164] width 44 height 54
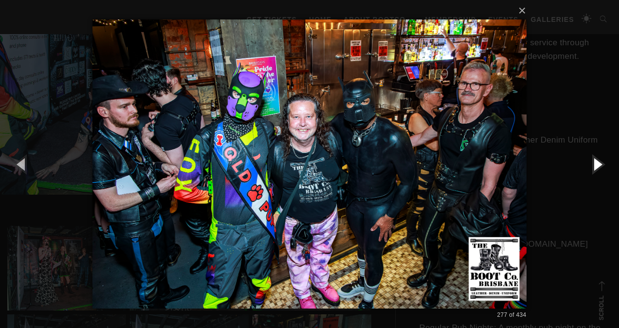
click at [598, 165] on button "button" at bounding box center [597, 164] width 44 height 54
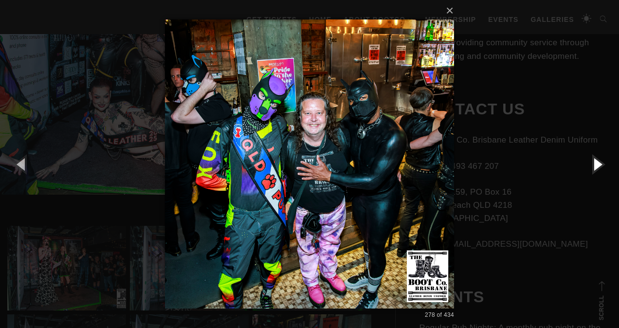
click at [598, 165] on button "button" at bounding box center [597, 164] width 44 height 54
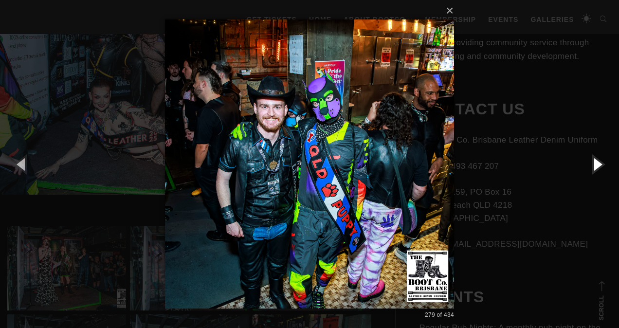
click at [598, 165] on button "button" at bounding box center [597, 164] width 44 height 54
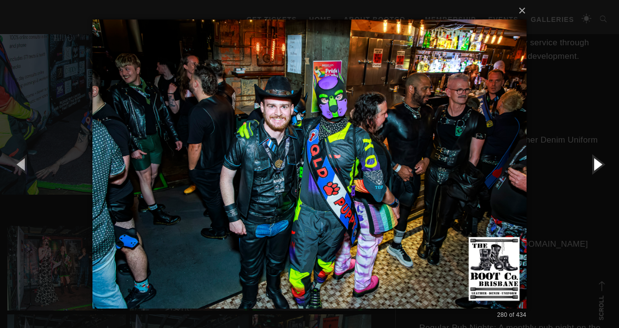
click at [598, 165] on button "button" at bounding box center [597, 164] width 44 height 54
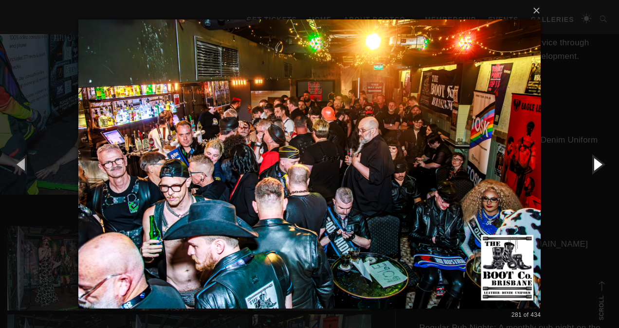
click at [598, 165] on button "button" at bounding box center [597, 164] width 44 height 54
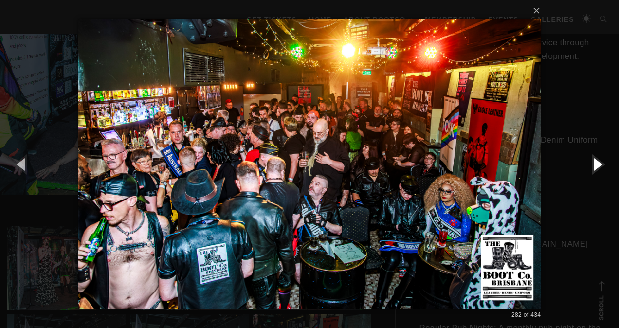
click at [598, 165] on button "button" at bounding box center [597, 164] width 44 height 54
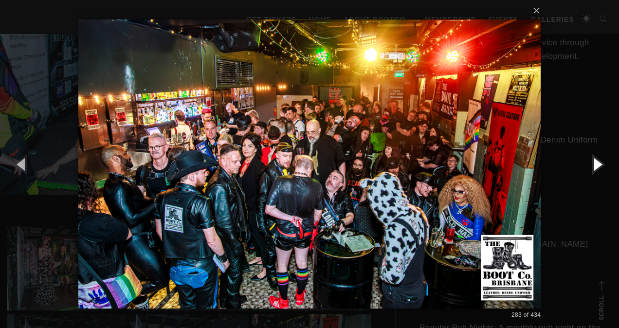
click at [598, 165] on button "button" at bounding box center [597, 164] width 44 height 54
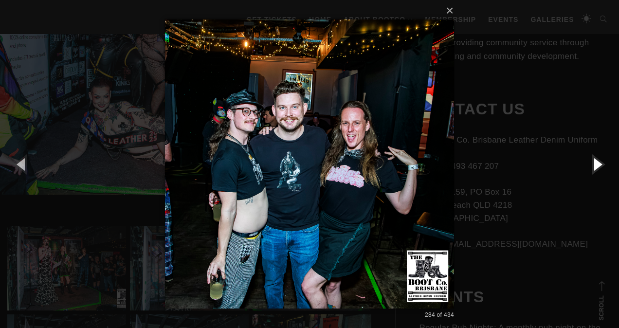
click at [598, 165] on button "button" at bounding box center [597, 164] width 44 height 54
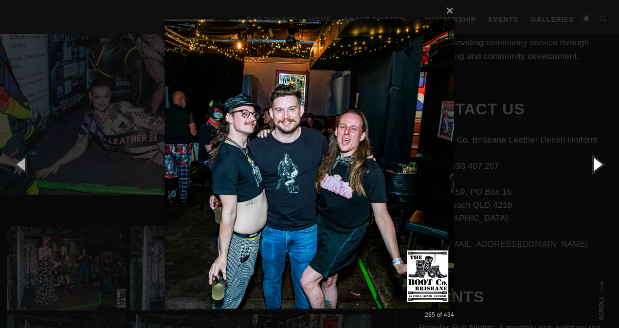
click at [598, 165] on button "button" at bounding box center [597, 164] width 44 height 54
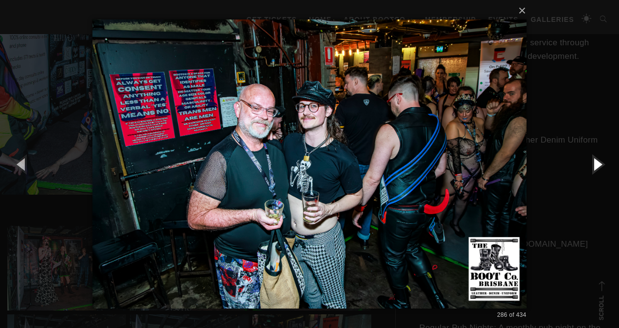
click at [598, 165] on button "button" at bounding box center [597, 164] width 44 height 54
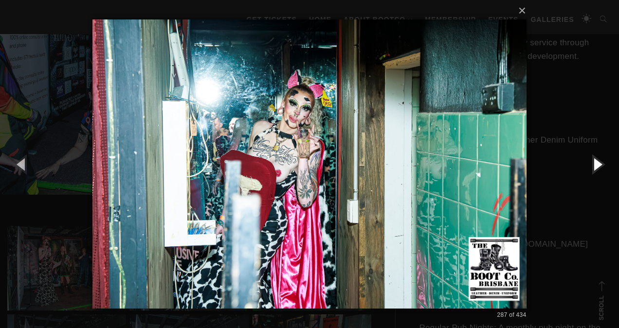
click at [598, 165] on button "button" at bounding box center [597, 164] width 44 height 54
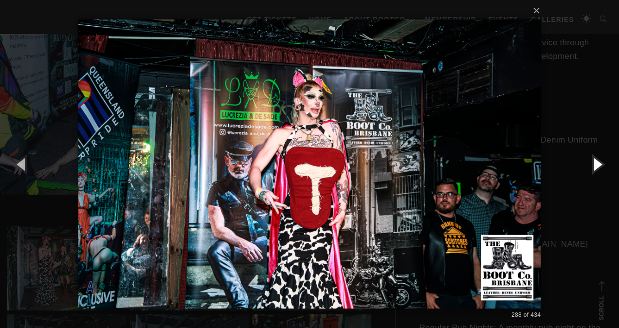
click at [598, 165] on button "button" at bounding box center [597, 164] width 44 height 54
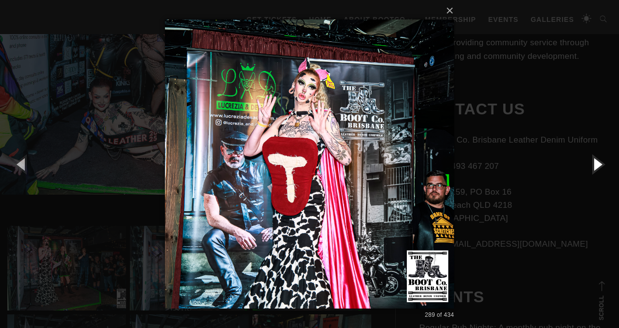
click at [598, 165] on button "button" at bounding box center [597, 164] width 44 height 54
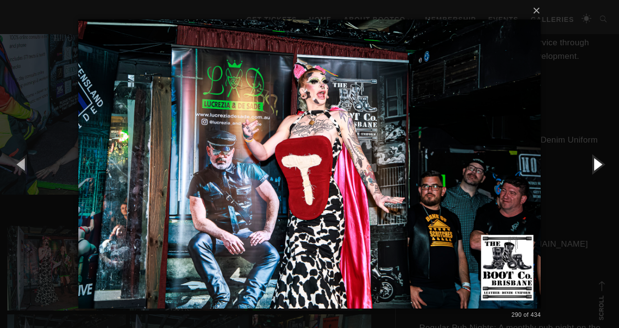
click at [598, 165] on button "button" at bounding box center [597, 164] width 44 height 54
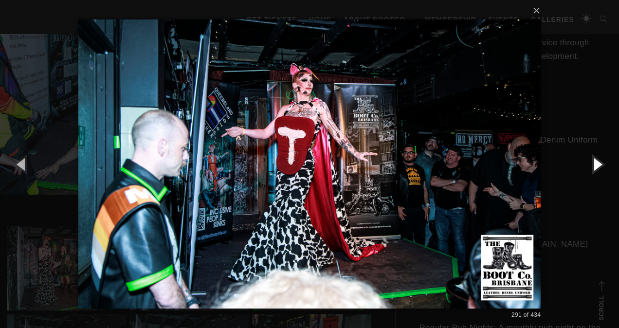
click at [598, 165] on button "button" at bounding box center [597, 164] width 44 height 54
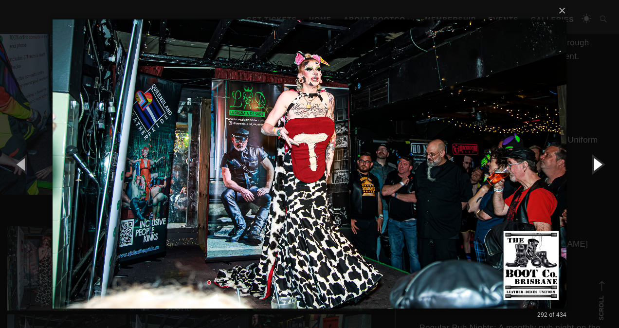
click at [598, 165] on button "button" at bounding box center [597, 164] width 44 height 54
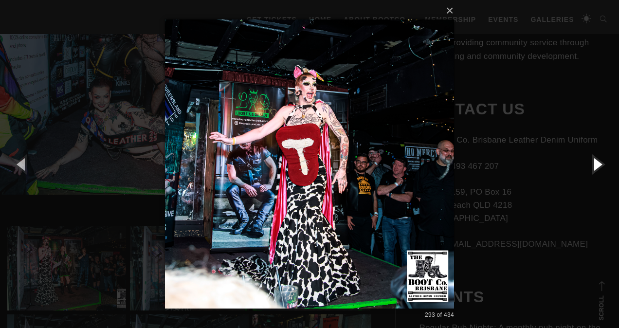
click at [598, 165] on button "button" at bounding box center [597, 164] width 44 height 54
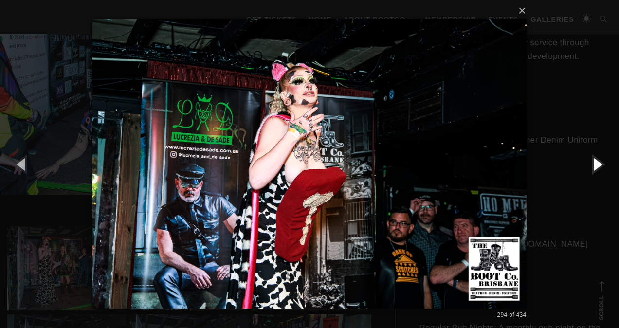
click at [598, 165] on button "button" at bounding box center [597, 164] width 44 height 54
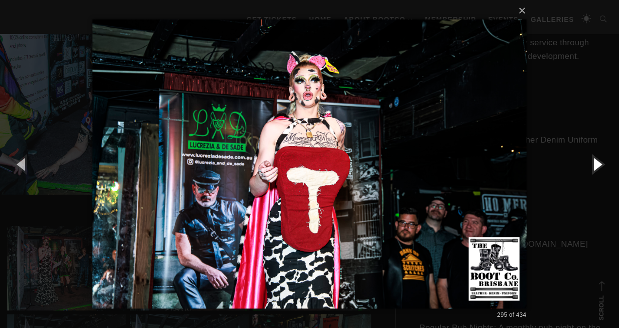
click at [598, 165] on button "button" at bounding box center [597, 164] width 44 height 54
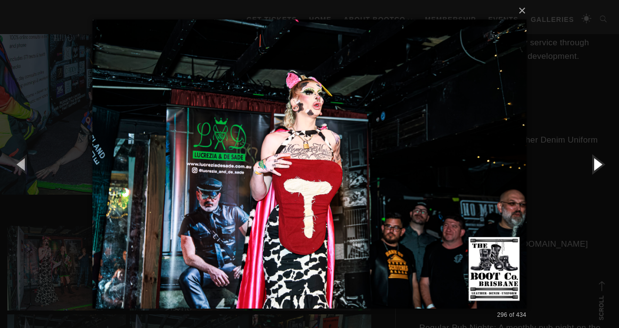
click at [598, 165] on button "button" at bounding box center [597, 164] width 44 height 54
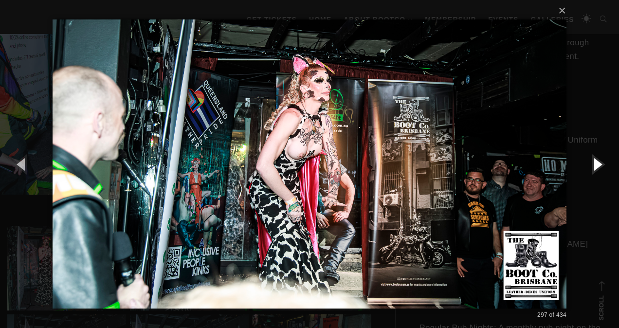
click at [598, 165] on button "button" at bounding box center [597, 164] width 44 height 54
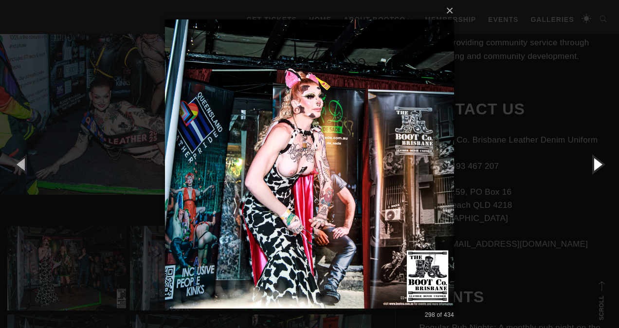
click at [598, 165] on button "button" at bounding box center [597, 164] width 44 height 54
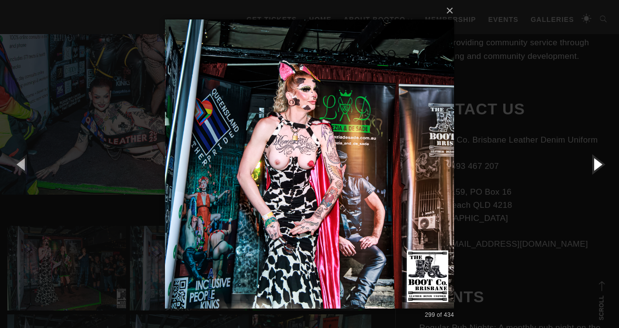
click at [598, 165] on button "button" at bounding box center [597, 164] width 44 height 54
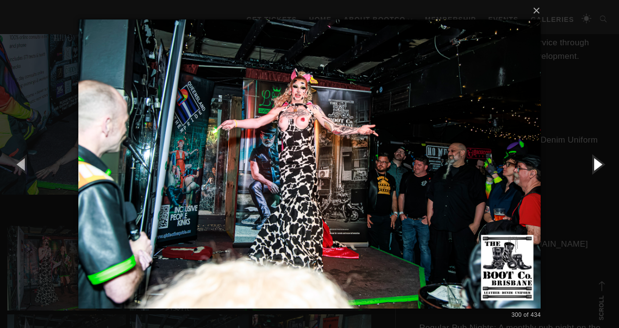
click at [598, 165] on button "button" at bounding box center [597, 164] width 44 height 54
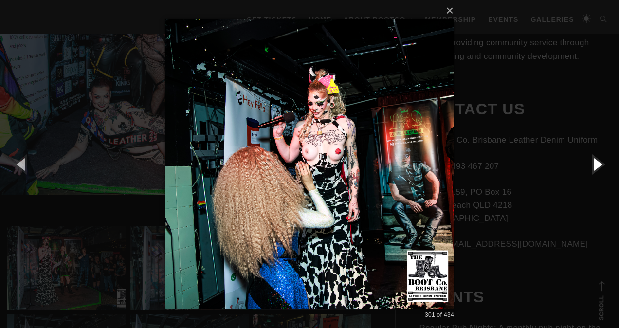
click at [598, 165] on button "button" at bounding box center [597, 164] width 44 height 54
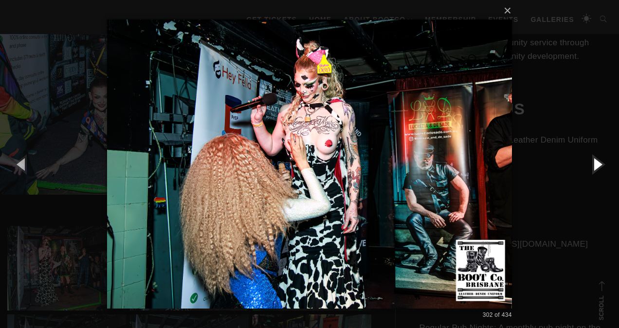
click at [598, 165] on button "button" at bounding box center [597, 164] width 44 height 54
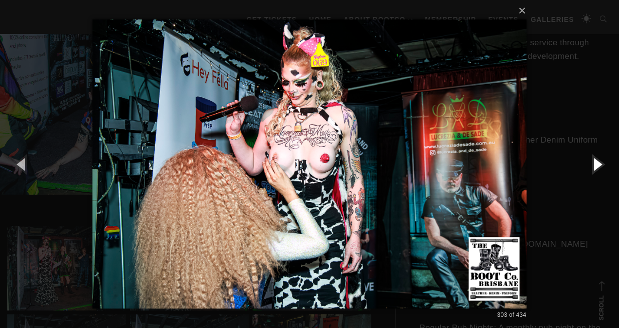
click at [598, 165] on button "button" at bounding box center [597, 164] width 44 height 54
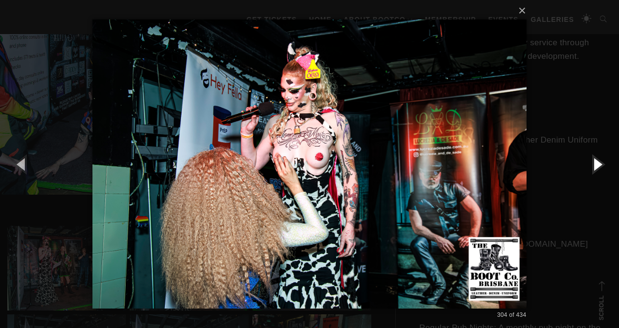
click at [598, 165] on button "button" at bounding box center [597, 164] width 44 height 54
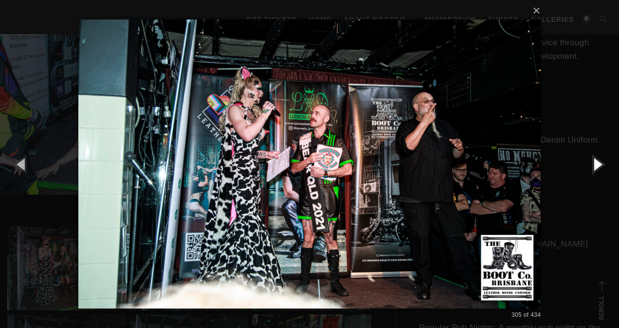
click at [598, 165] on button "button" at bounding box center [597, 164] width 44 height 54
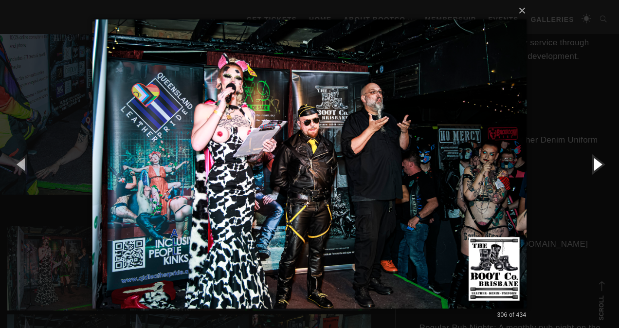
click at [598, 165] on button "button" at bounding box center [597, 164] width 44 height 54
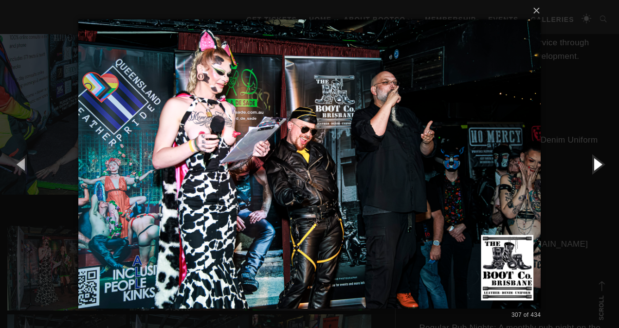
click at [598, 165] on button "button" at bounding box center [597, 164] width 44 height 54
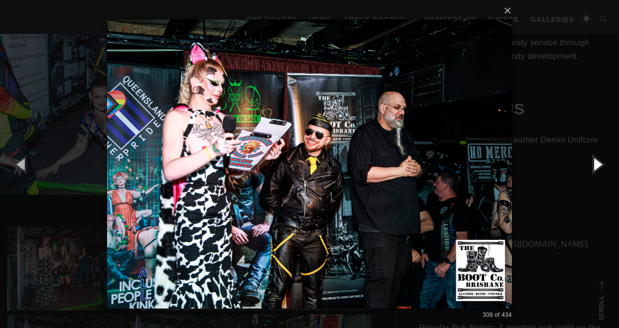
click at [598, 165] on button "button" at bounding box center [597, 164] width 44 height 54
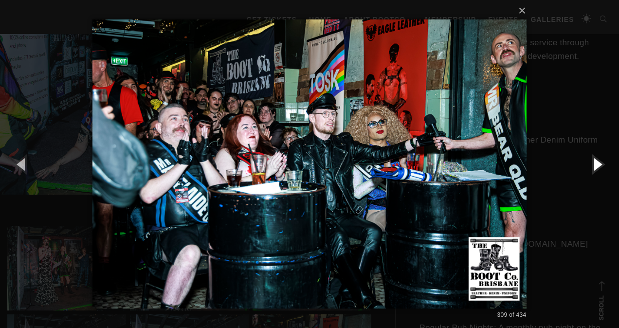
click at [598, 165] on button "button" at bounding box center [597, 164] width 44 height 54
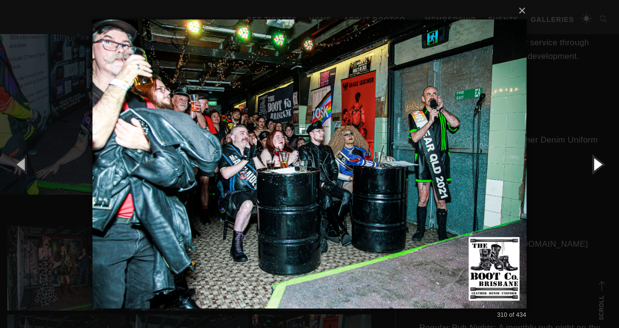
click at [598, 165] on button "button" at bounding box center [597, 164] width 44 height 54
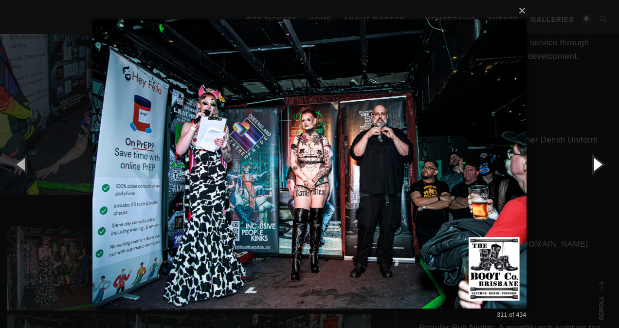
click at [598, 165] on button "button" at bounding box center [597, 164] width 44 height 54
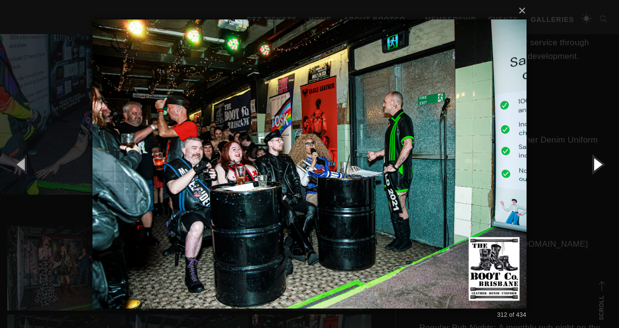
click at [598, 165] on button "button" at bounding box center [597, 164] width 44 height 54
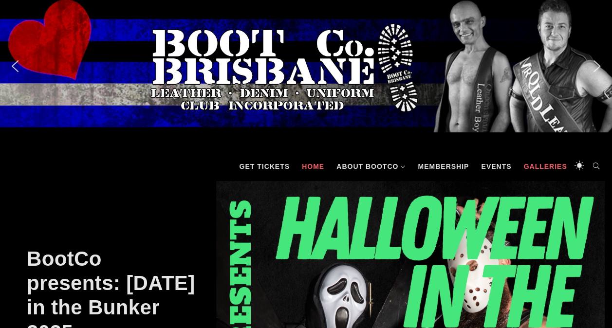
click at [551, 165] on link "Galleries" at bounding box center [544, 166] width 53 height 29
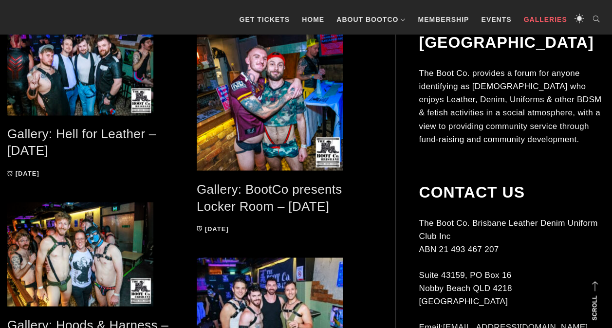
scroll to position [725, 0]
